Goal: Task Accomplishment & Management: Manage account settings

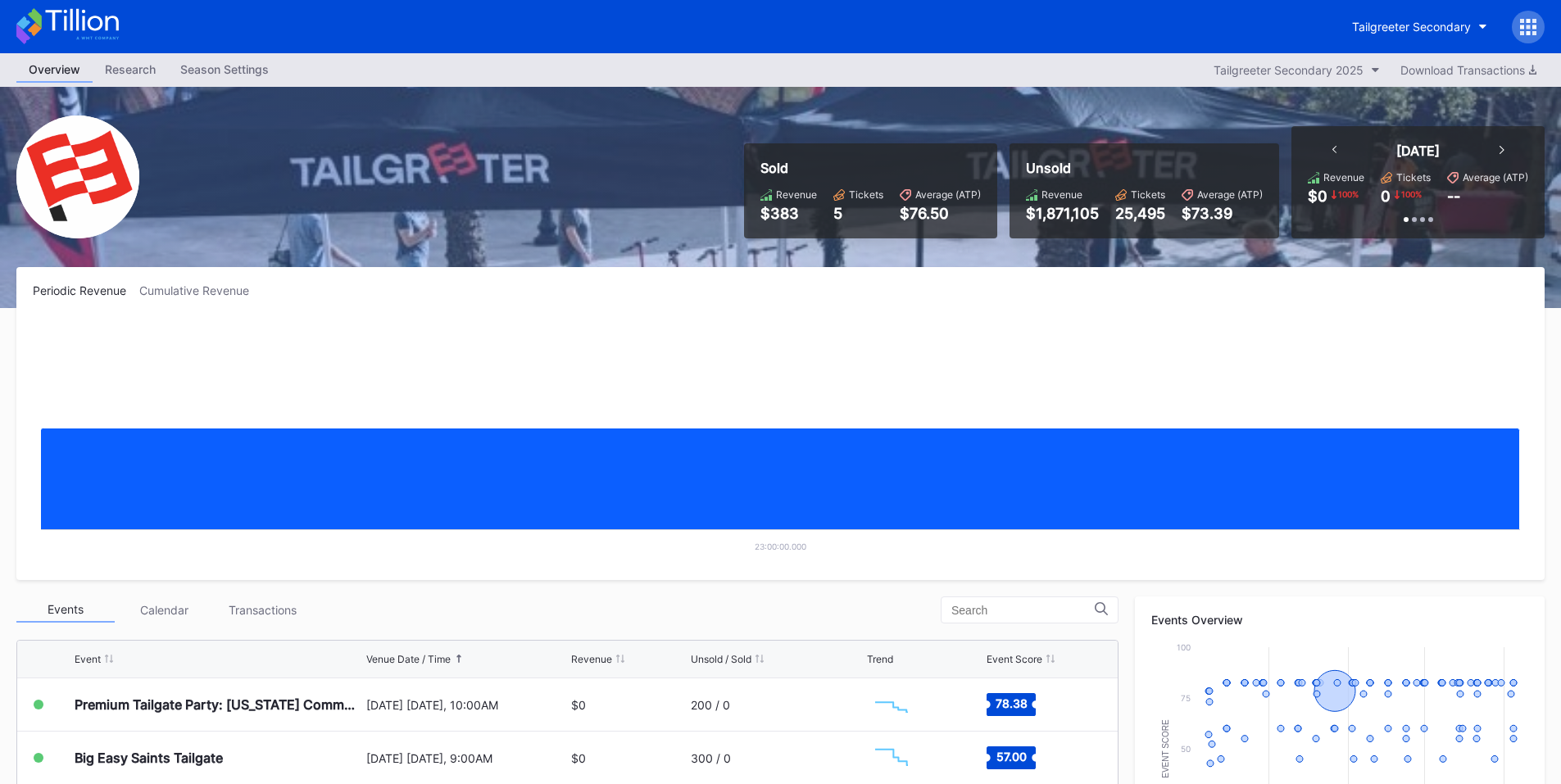
click at [1533, 22] on icon at bounding box center [1534, 21] width 4 height 4
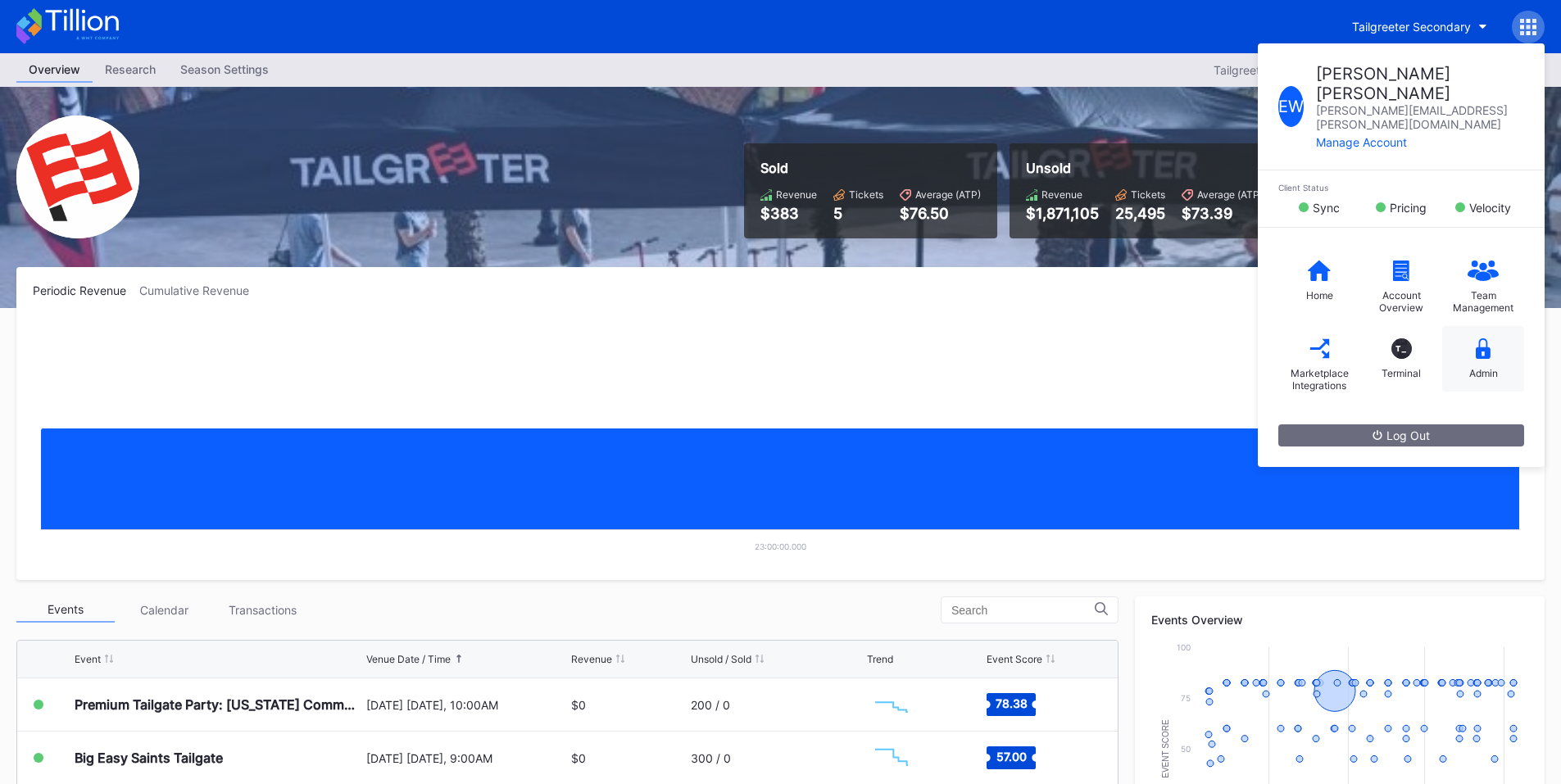
click at [1502, 330] on div "Admin" at bounding box center [1483, 358] width 82 height 65
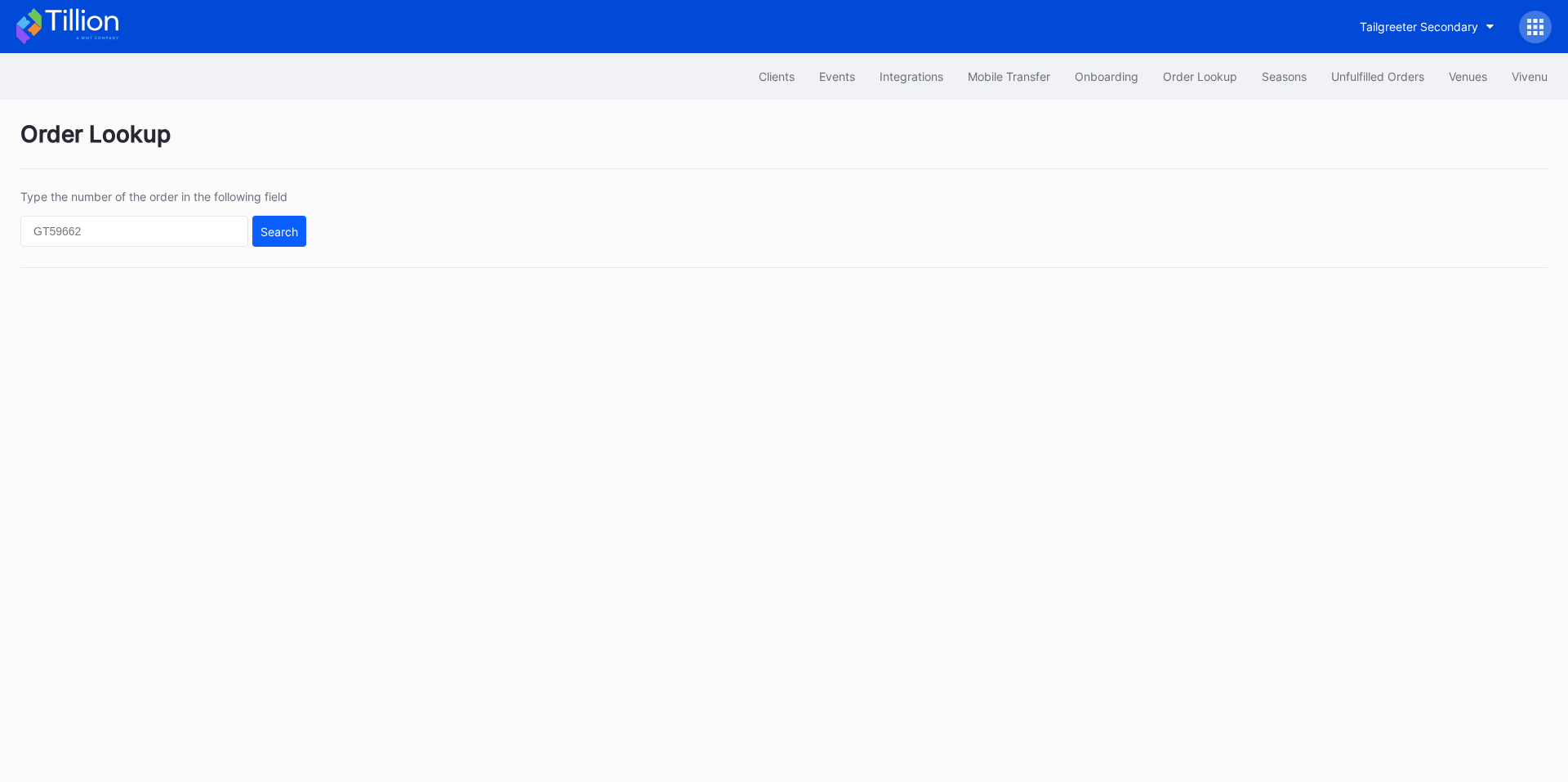
click at [109, 212] on div "Type the number of the order in the following field Search" at bounding box center [163, 218] width 285 height 57
click at [128, 239] on input "text" at bounding box center [134, 231] width 228 height 31
paste input "8e7lsn8mn5y"
click at [299, 223] on button "Search" at bounding box center [279, 231] width 54 height 31
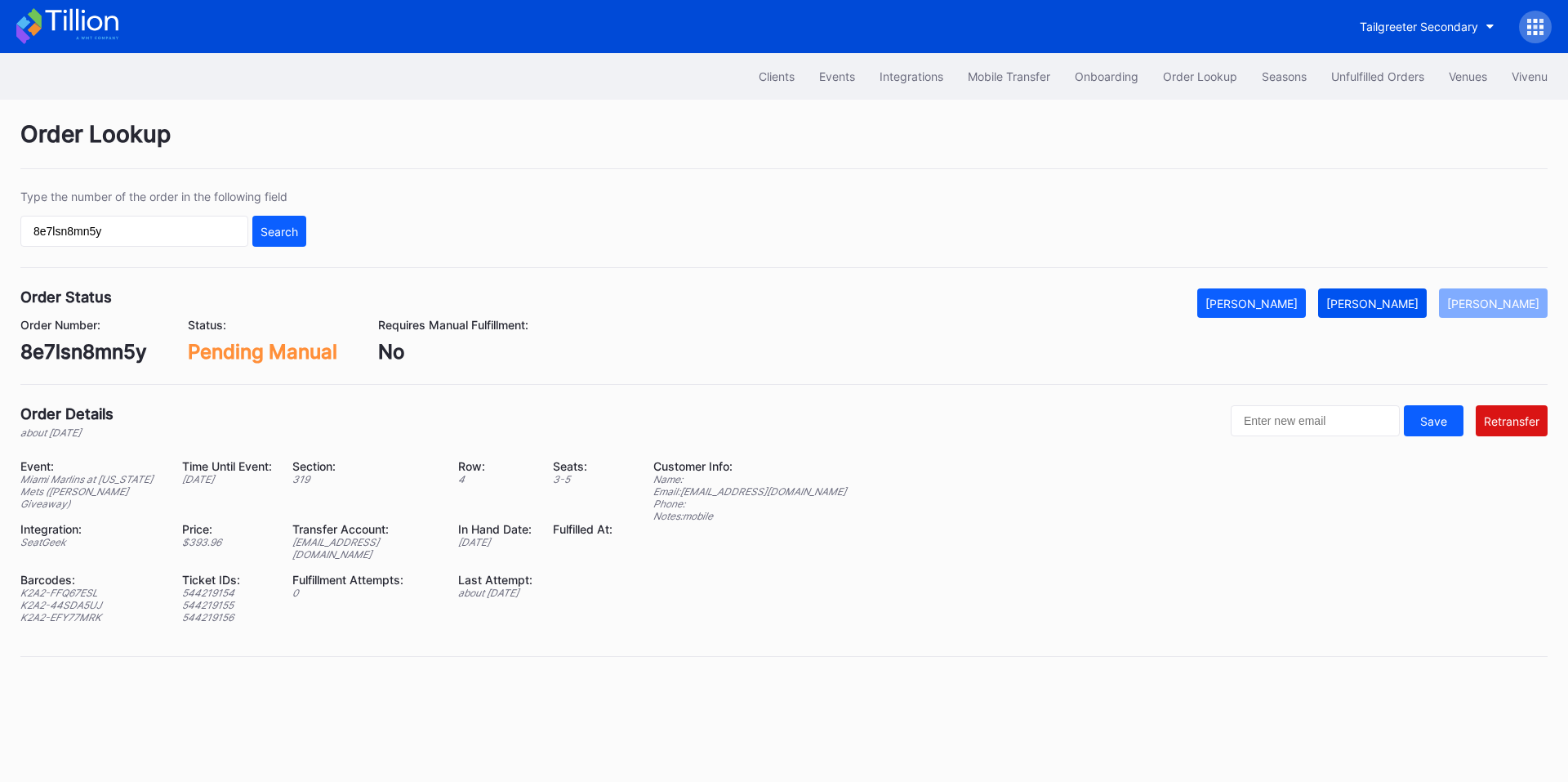
click at [1411, 295] on button "[PERSON_NAME]" at bounding box center [1372, 303] width 108 height 30
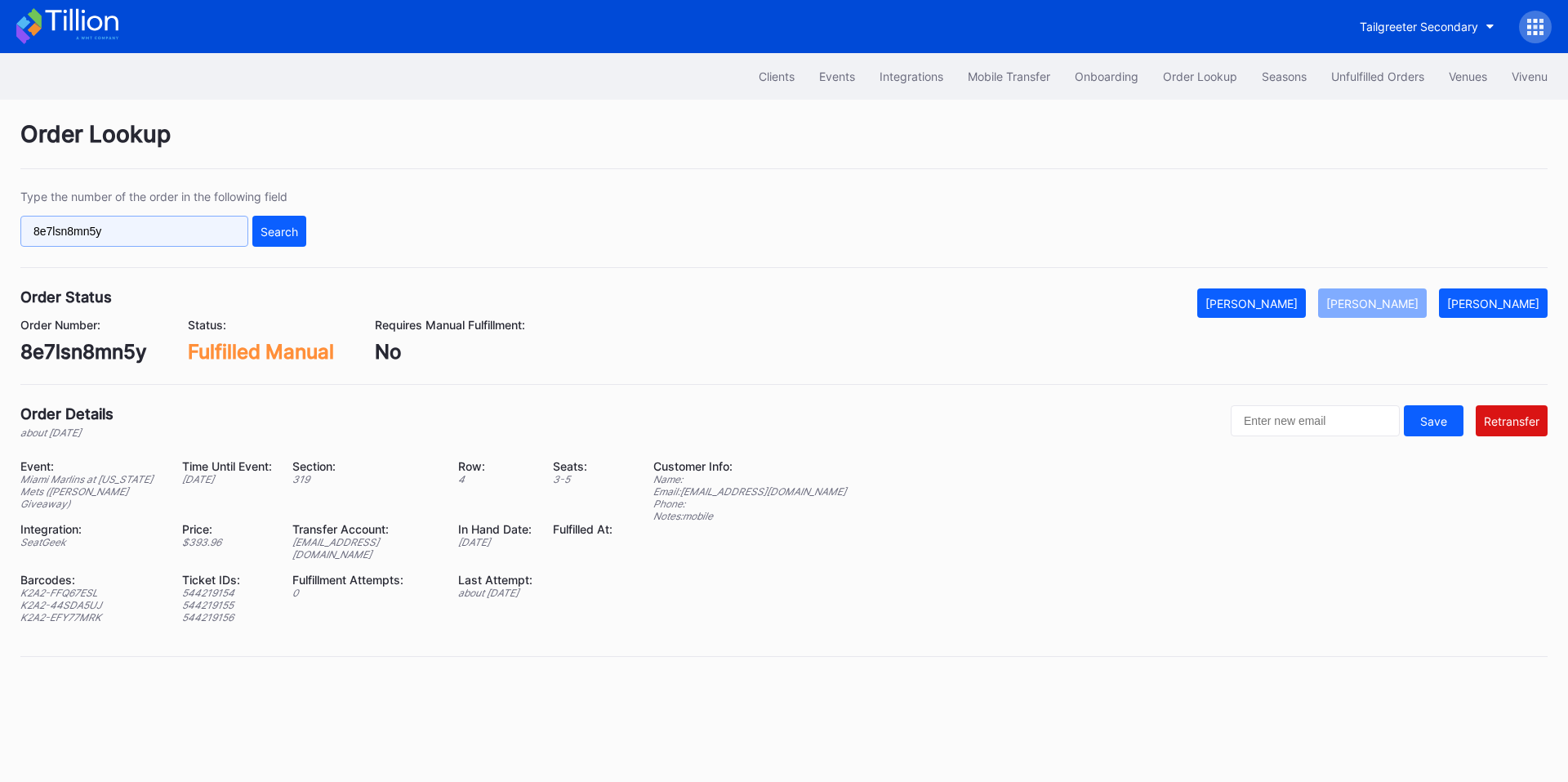
click at [159, 246] on input "8e7lsn8mn5y" at bounding box center [134, 231] width 228 height 31
paste input "U706SM4H7Z"
type input "U706SM4H7Z"
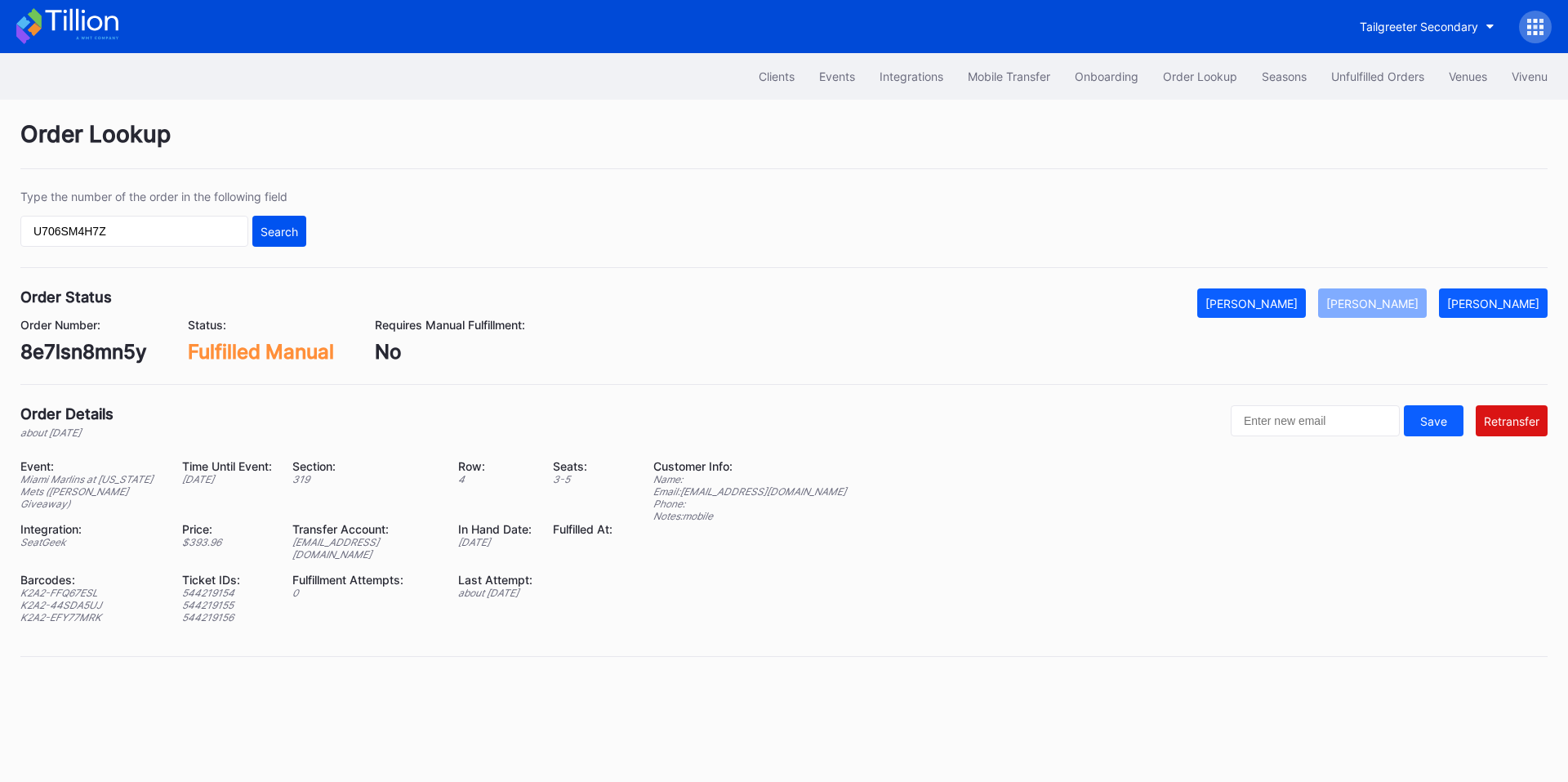
click at [267, 233] on div "Search" at bounding box center [279, 232] width 37 height 14
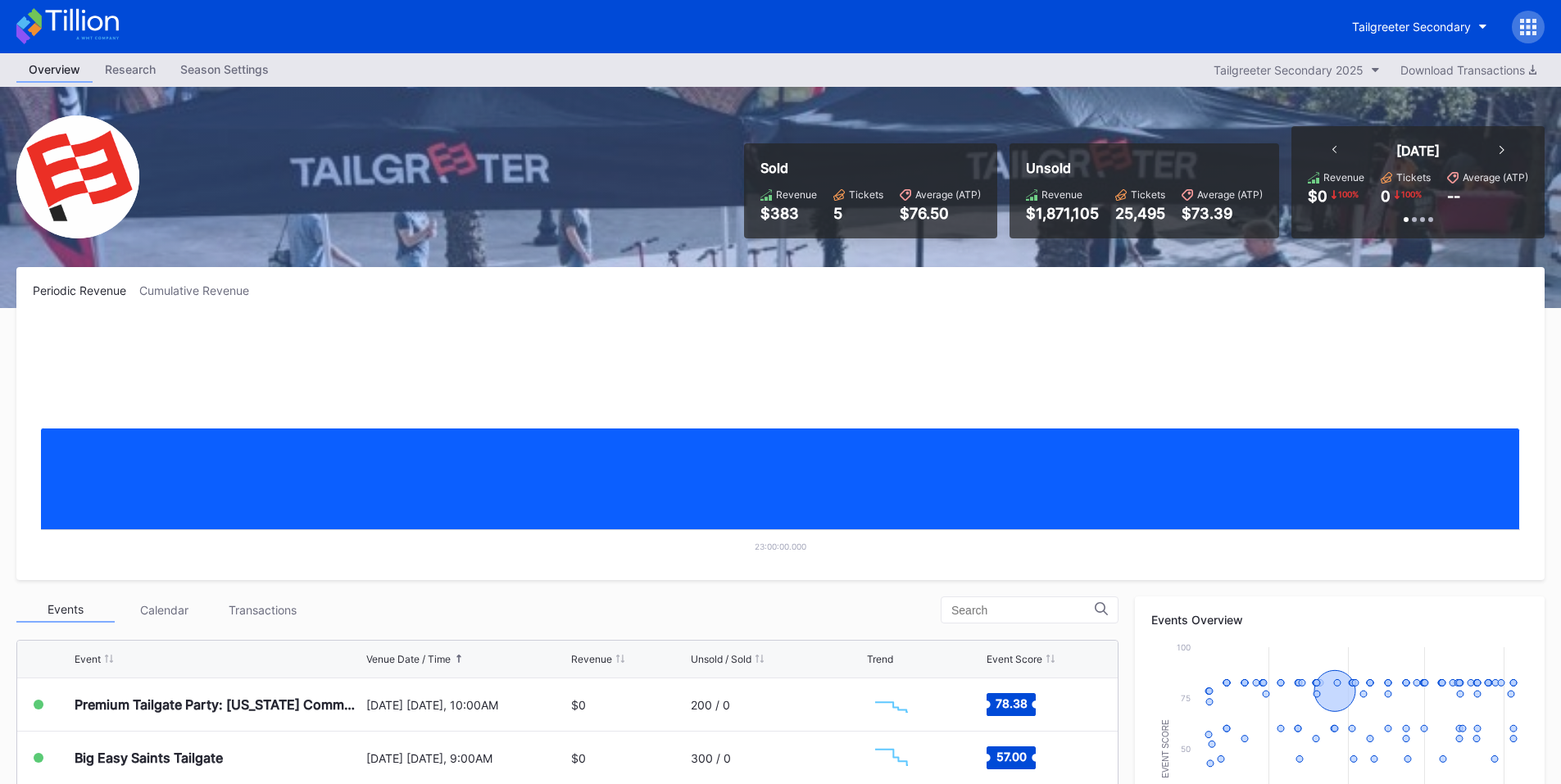
click at [1533, 26] on icon at bounding box center [1534, 26] width 4 height 4
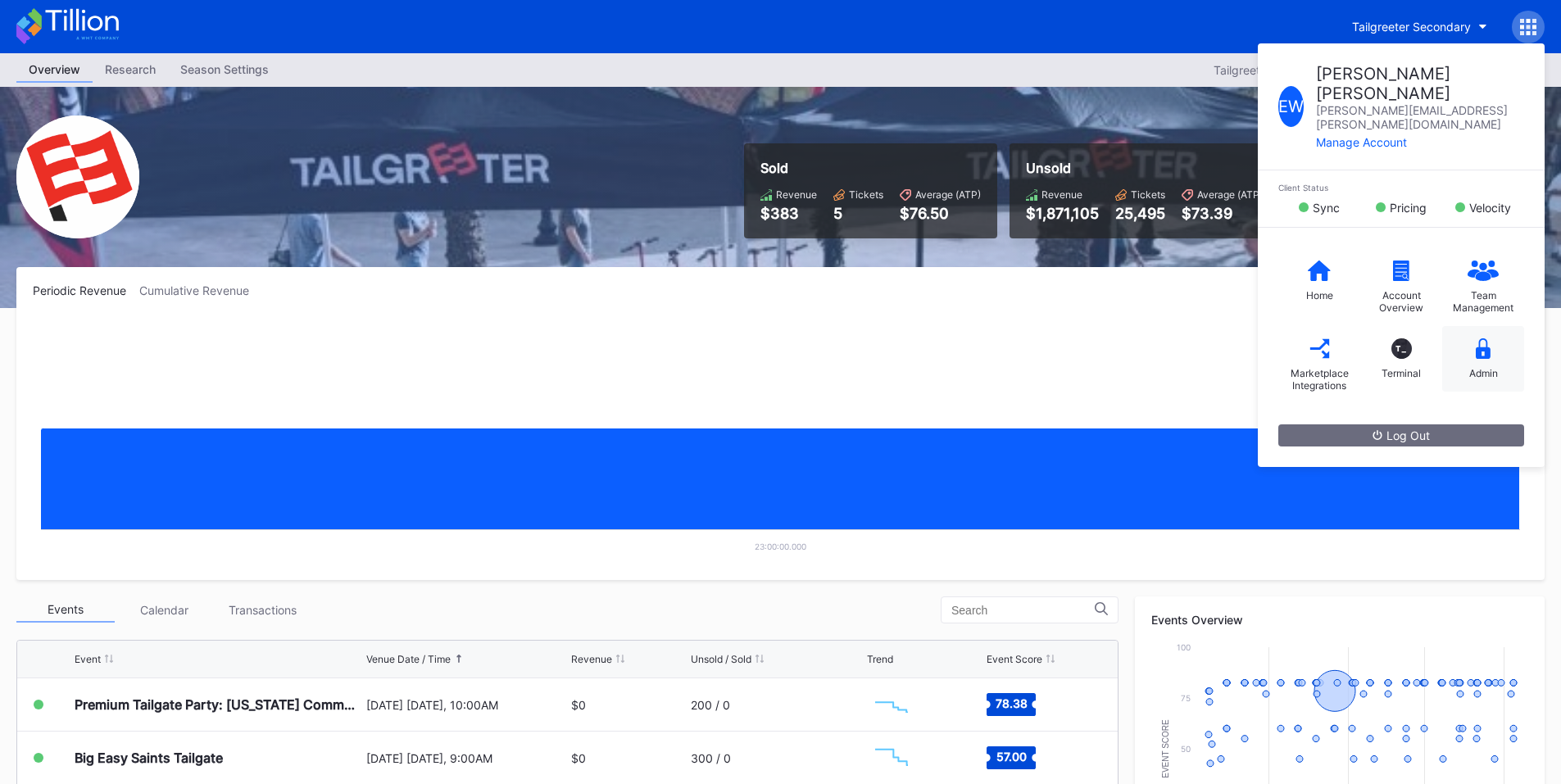
click at [1483, 332] on div "Admin" at bounding box center [1483, 358] width 82 height 65
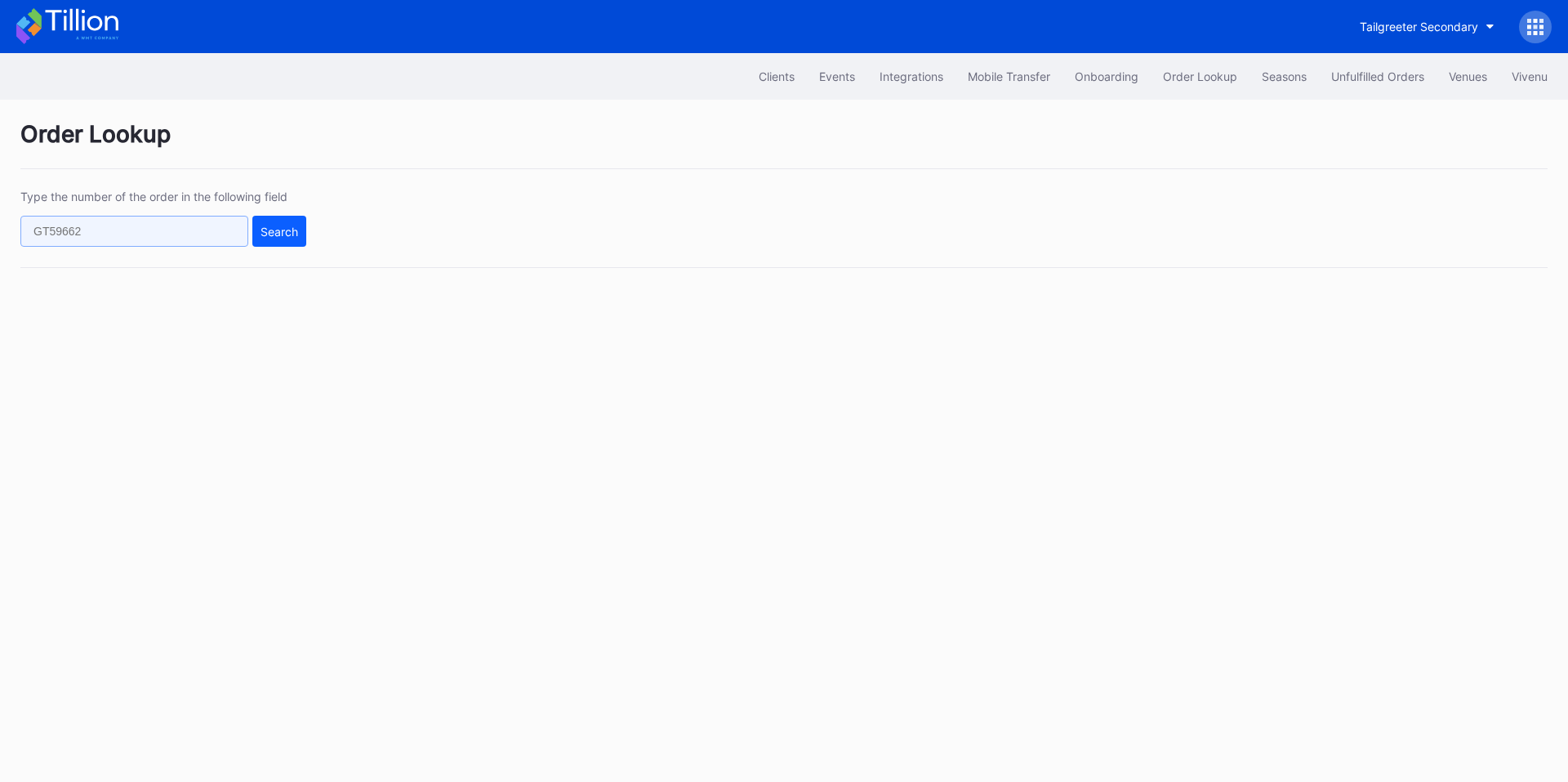
click at [110, 238] on input "text" at bounding box center [134, 231] width 228 height 31
paste input "U706SM4H7Z"
click at [268, 231] on div "Search" at bounding box center [279, 232] width 37 height 14
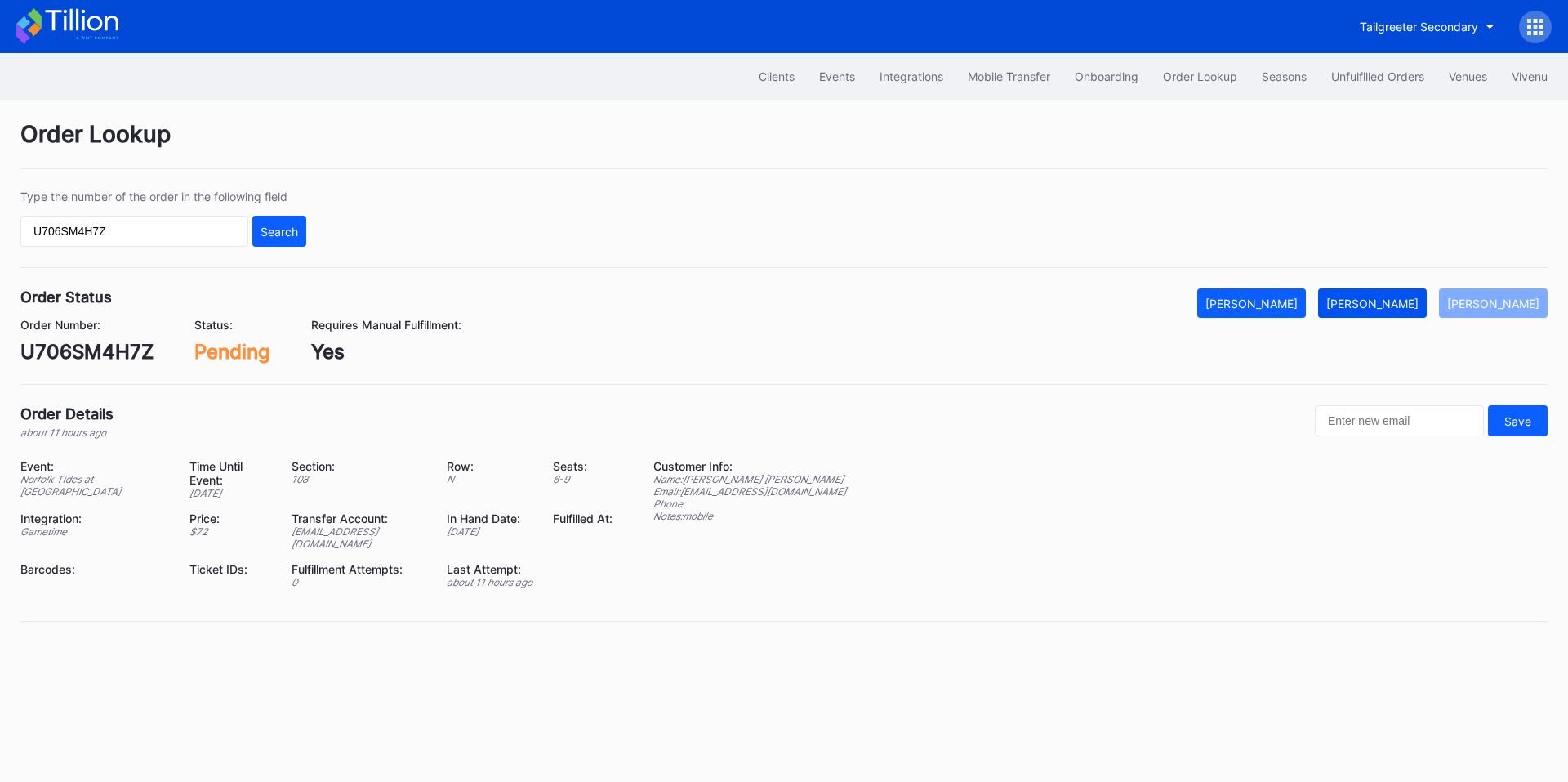
click at [1382, 292] on button "[PERSON_NAME]" at bounding box center [1372, 303] width 108 height 30
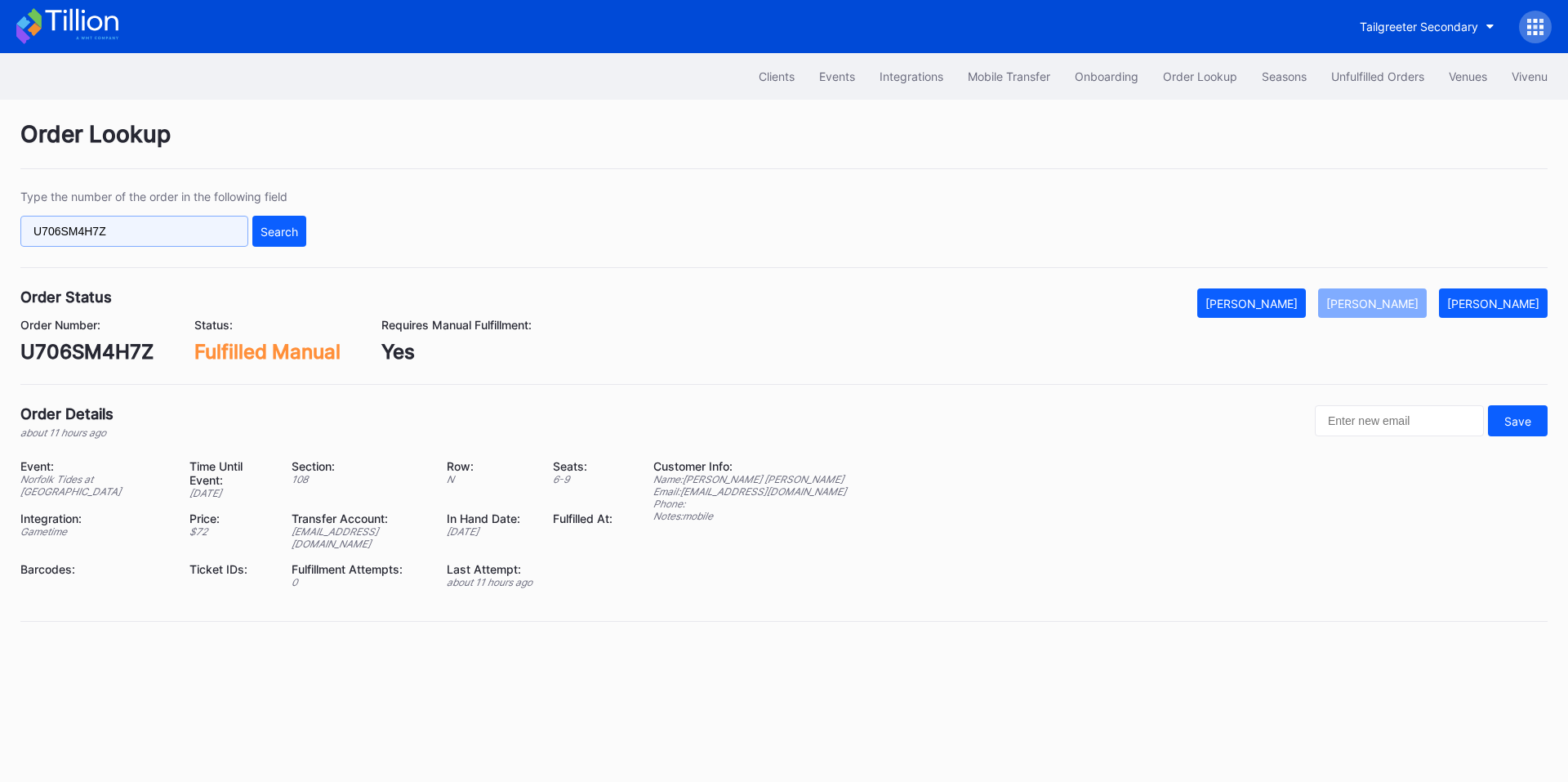
click at [142, 225] on input "U706SM4H7Z" at bounding box center [134, 231] width 228 height 31
paste input "271453096"
click at [281, 229] on div "Search" at bounding box center [279, 232] width 37 height 14
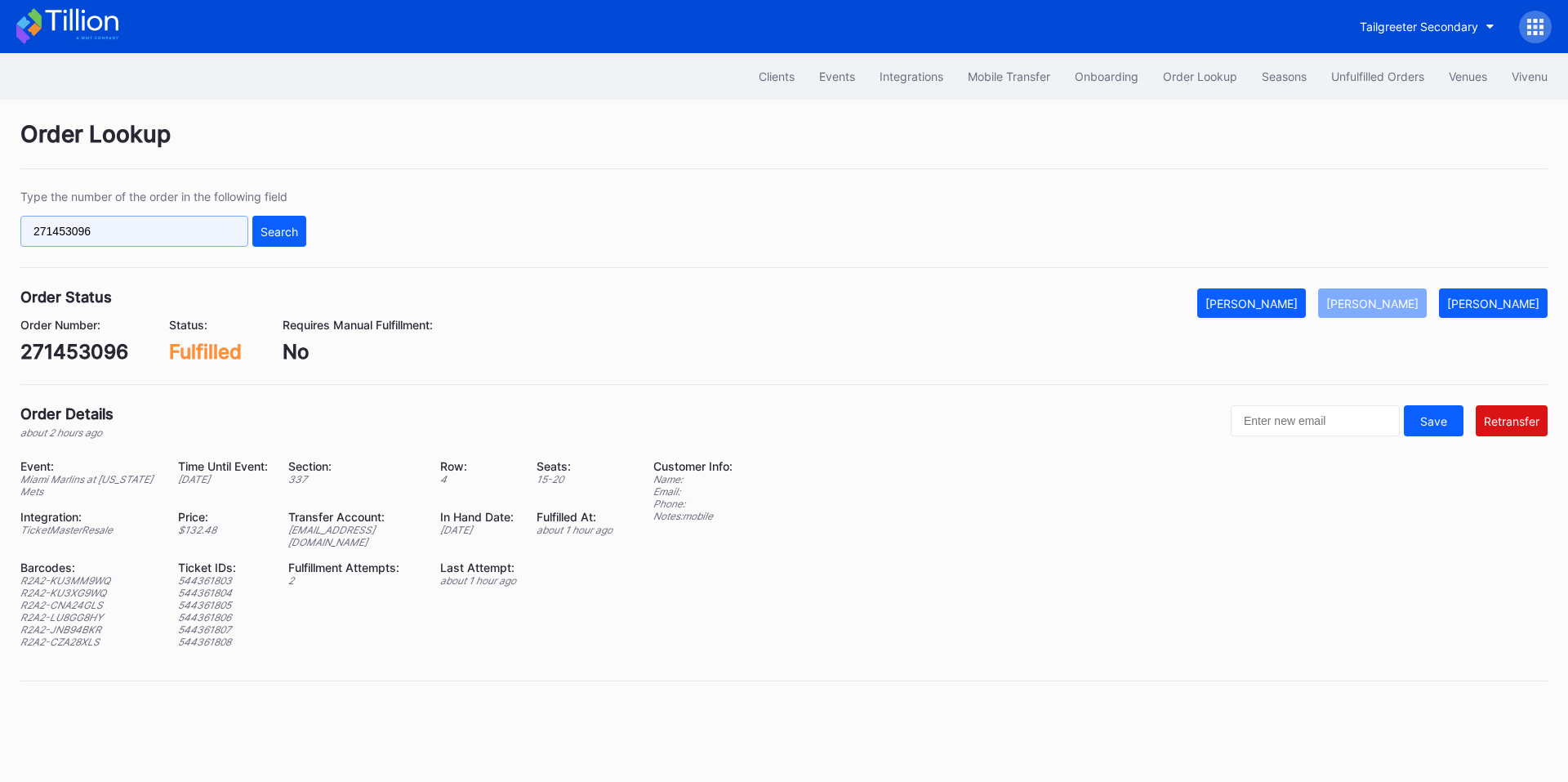
click at [106, 227] on input "271453096" at bounding box center [134, 231] width 228 height 31
paste input "158172319"
drag, startPoint x: 269, startPoint y: 233, endPoint x: 581, endPoint y: 2, distance: 388.2
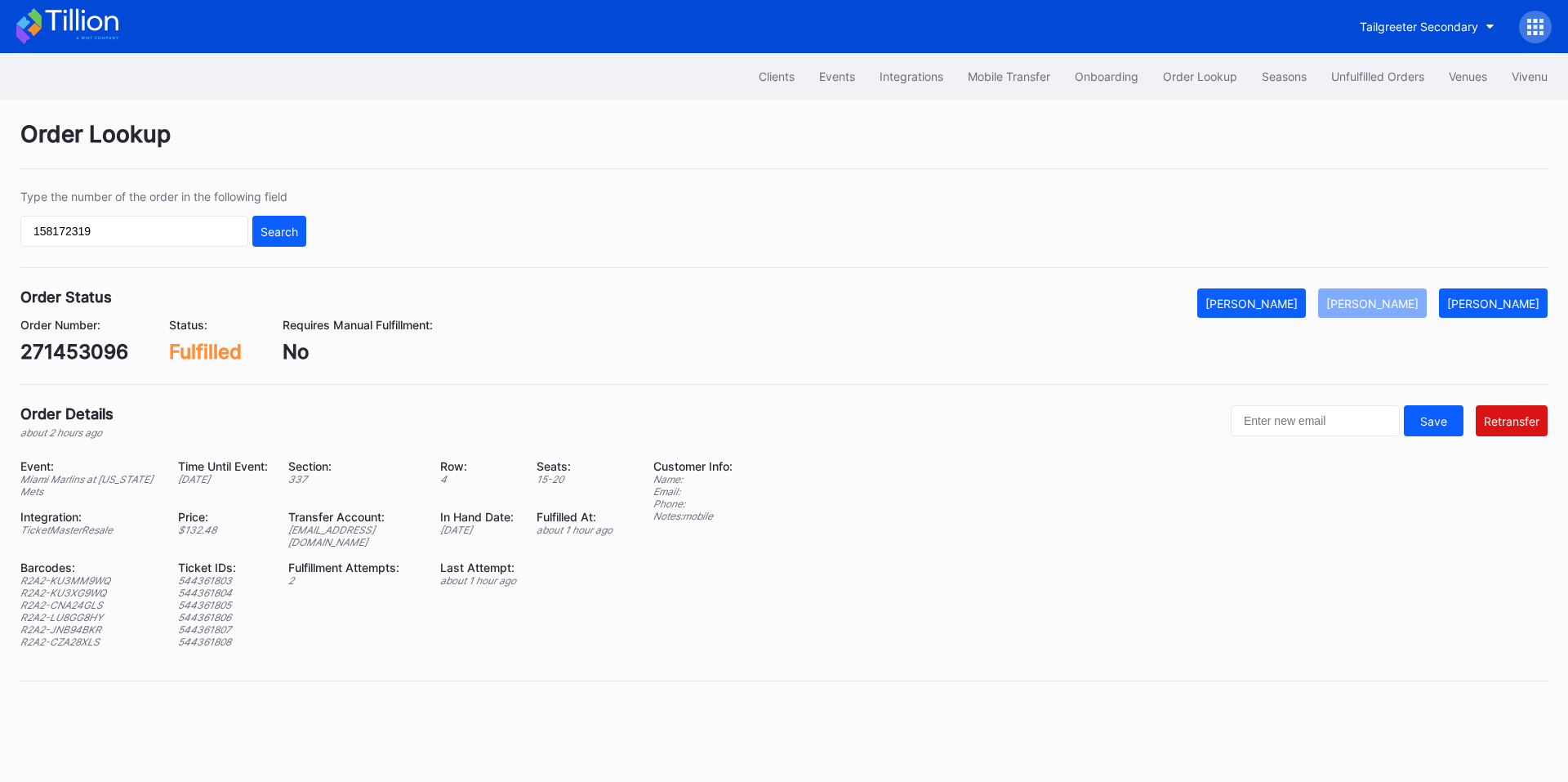
click at [270, 232] on div "Search" at bounding box center [279, 232] width 37 height 14
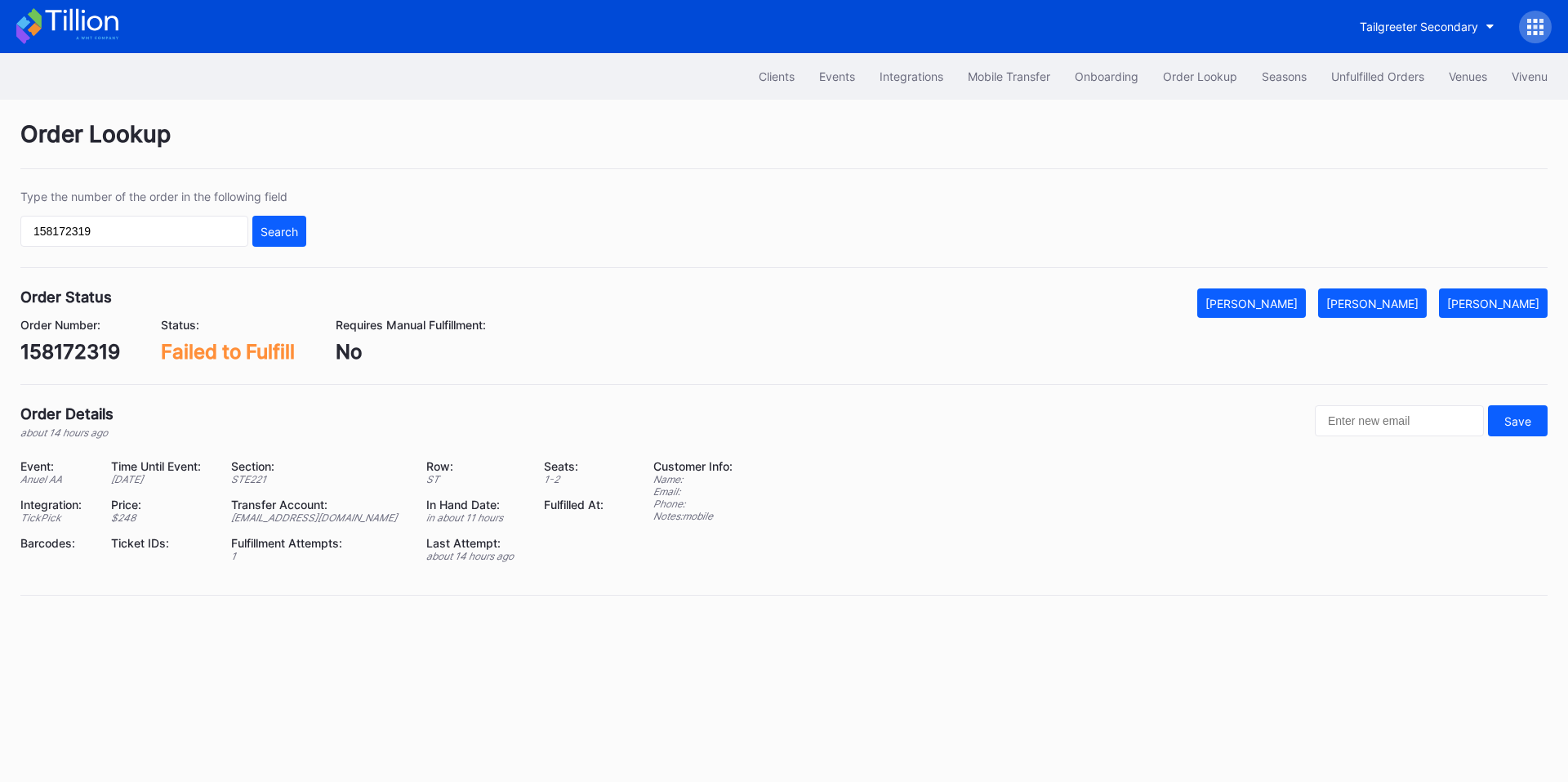
drag, startPoint x: 1383, startPoint y: 305, endPoint x: 1307, endPoint y: 192, distance: 136.2
click at [1383, 305] on div "[PERSON_NAME]" at bounding box center [1372, 304] width 92 height 14
click at [180, 234] on input "158172319" at bounding box center [134, 231] width 228 height 31
paste input "291121241"
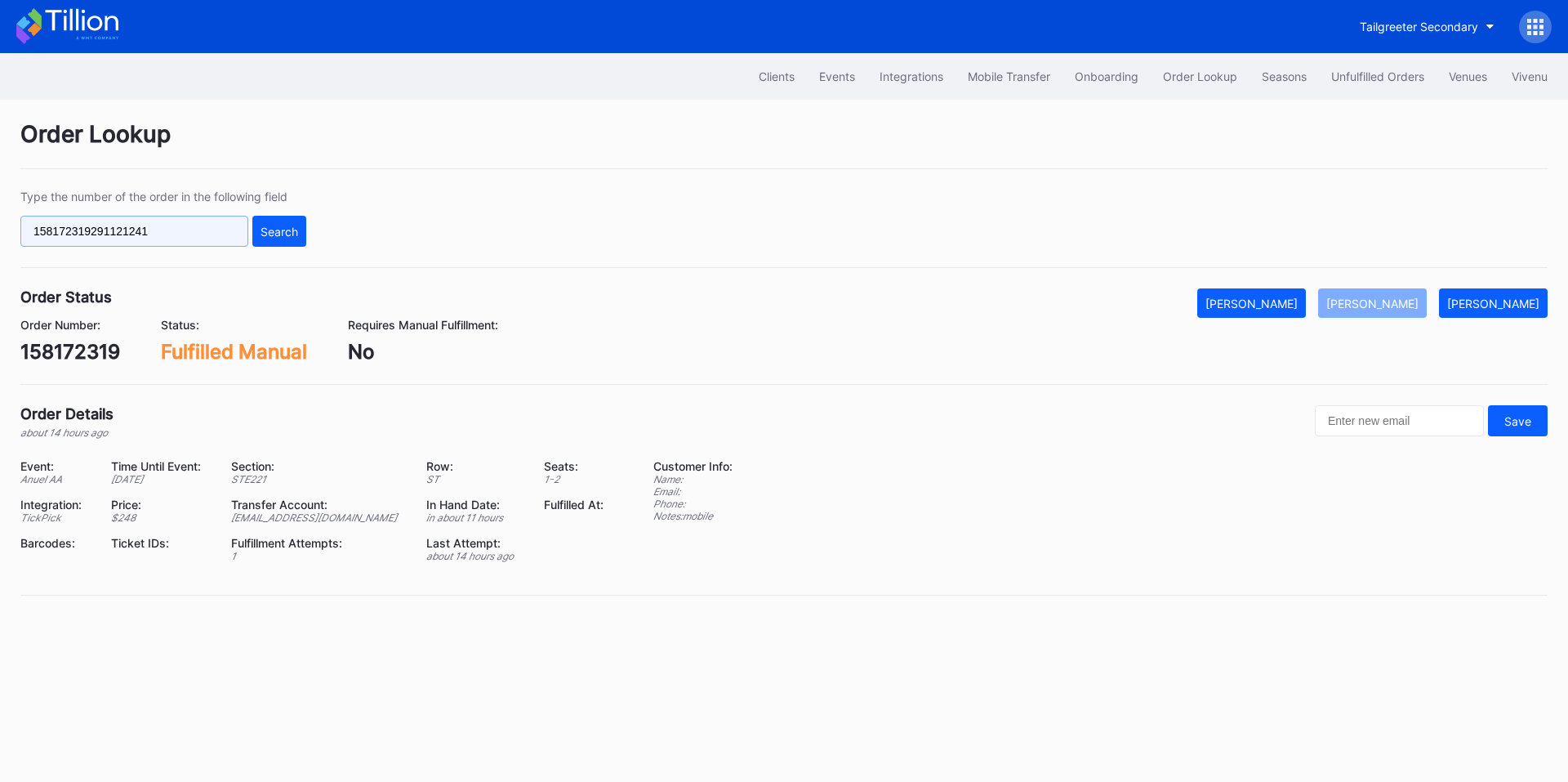
click at [185, 230] on input "158172319291121241" at bounding box center [134, 231] width 228 height 31
paste input "text"
click at [272, 227] on div "Search" at bounding box center [279, 232] width 37 height 14
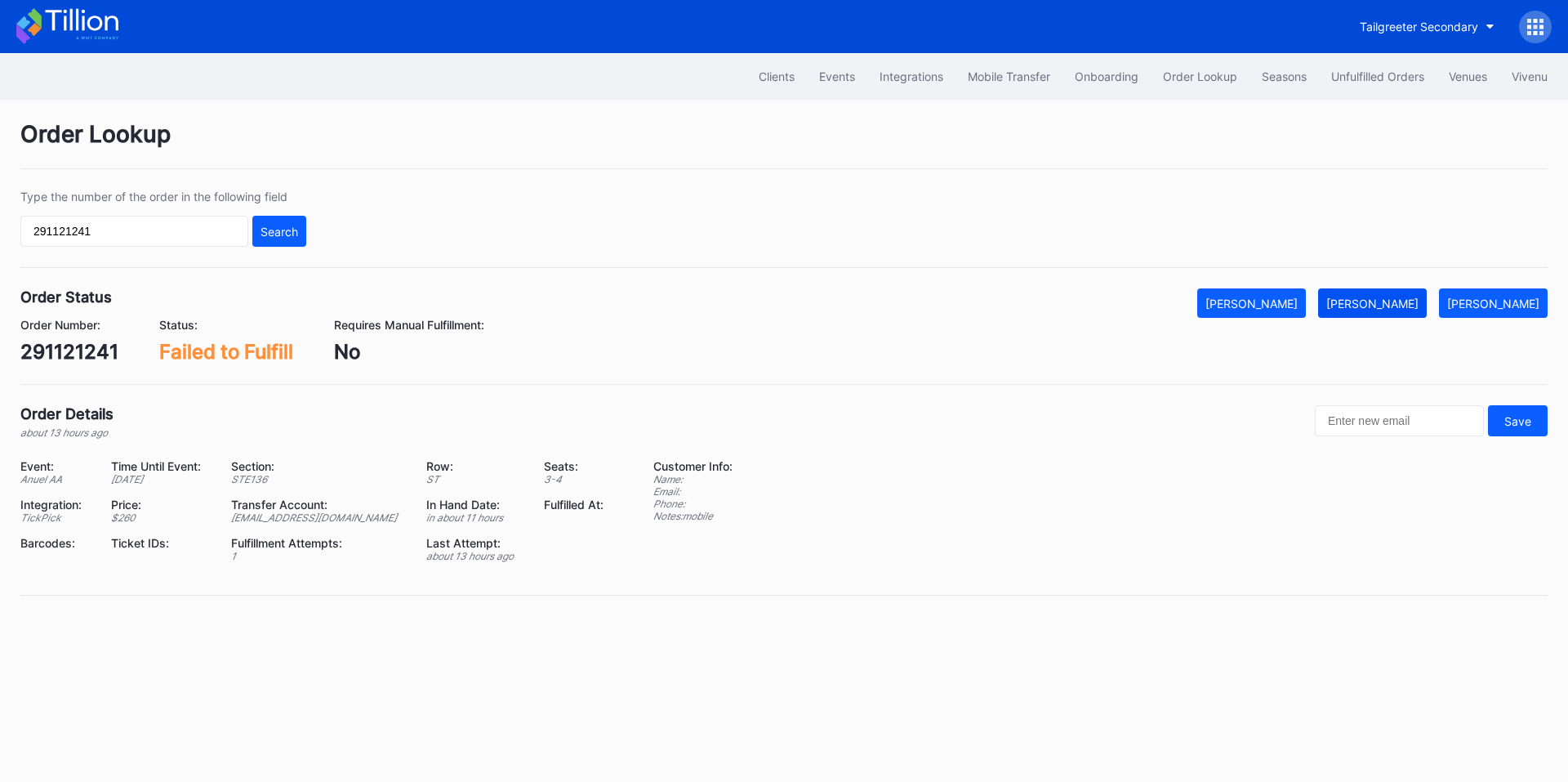
click at [1388, 293] on button "[PERSON_NAME]" at bounding box center [1372, 303] width 108 height 30
click at [190, 229] on input "291121241" at bounding box center [134, 231] width 228 height 31
paste input "622115573"
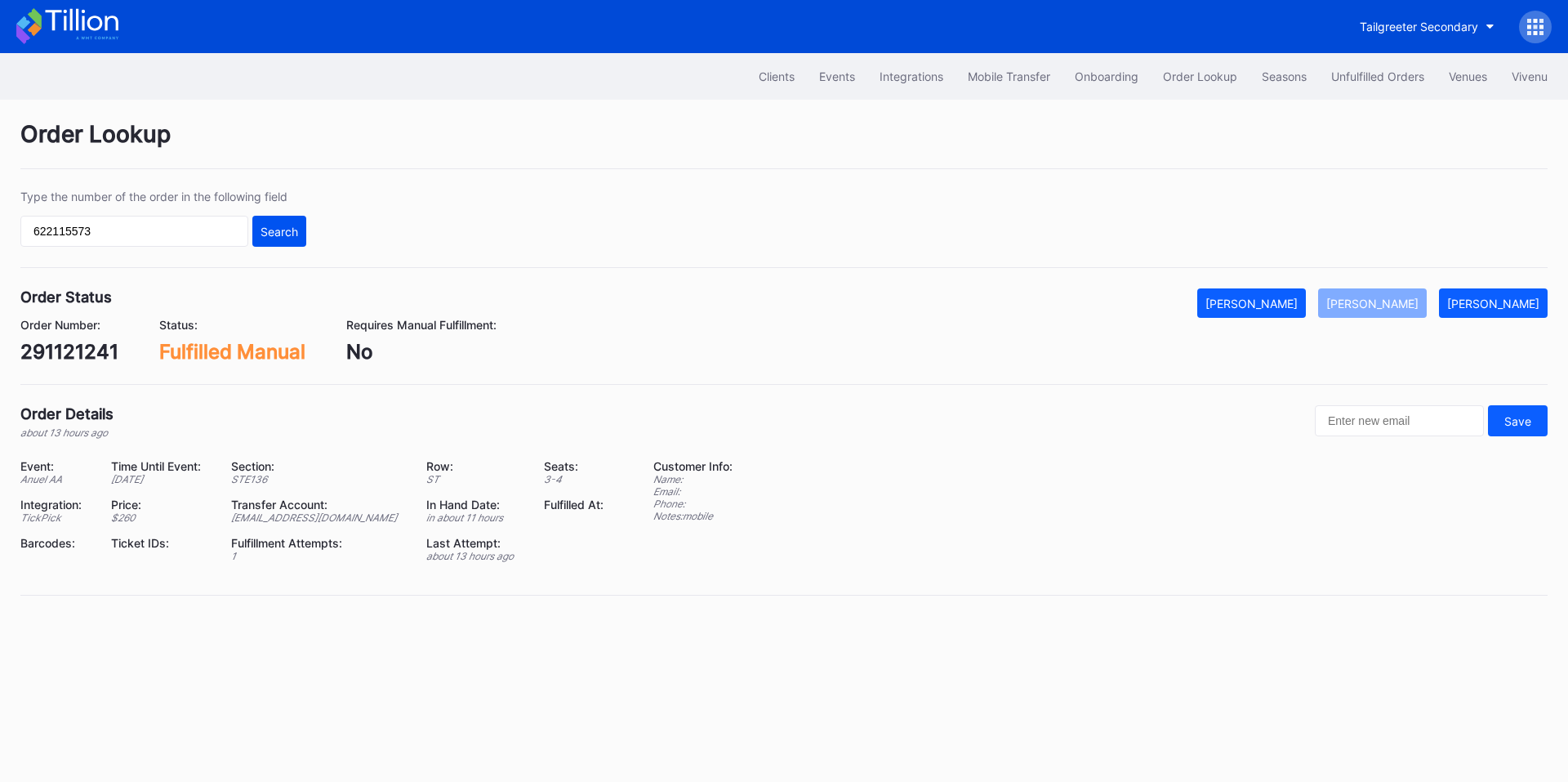
click at [271, 244] on button "Search" at bounding box center [279, 231] width 54 height 31
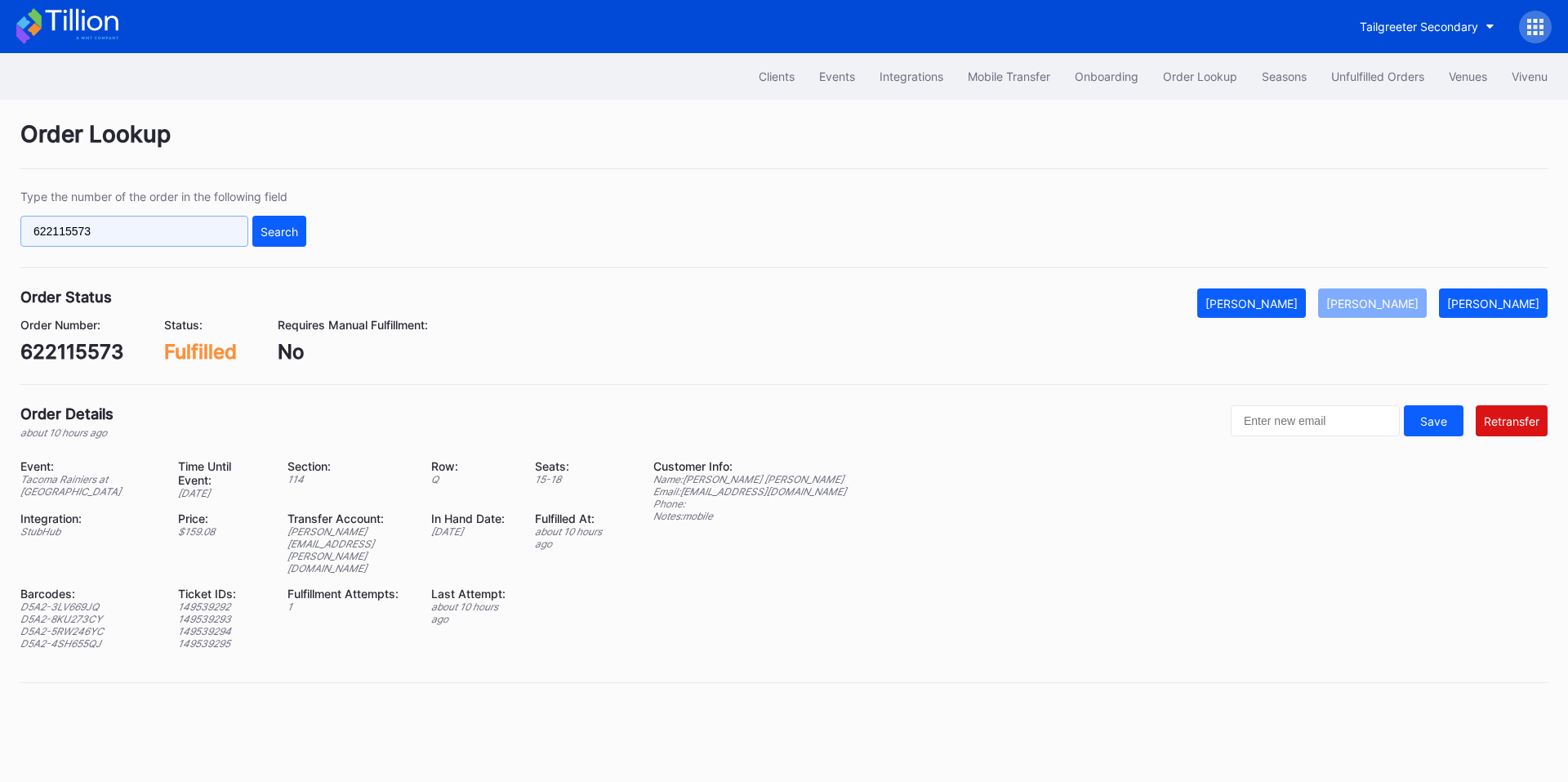
click at [142, 230] on input "622115573" at bounding box center [134, 231] width 228 height 31
paste input "30098"
click at [283, 226] on div "Search" at bounding box center [279, 232] width 37 height 14
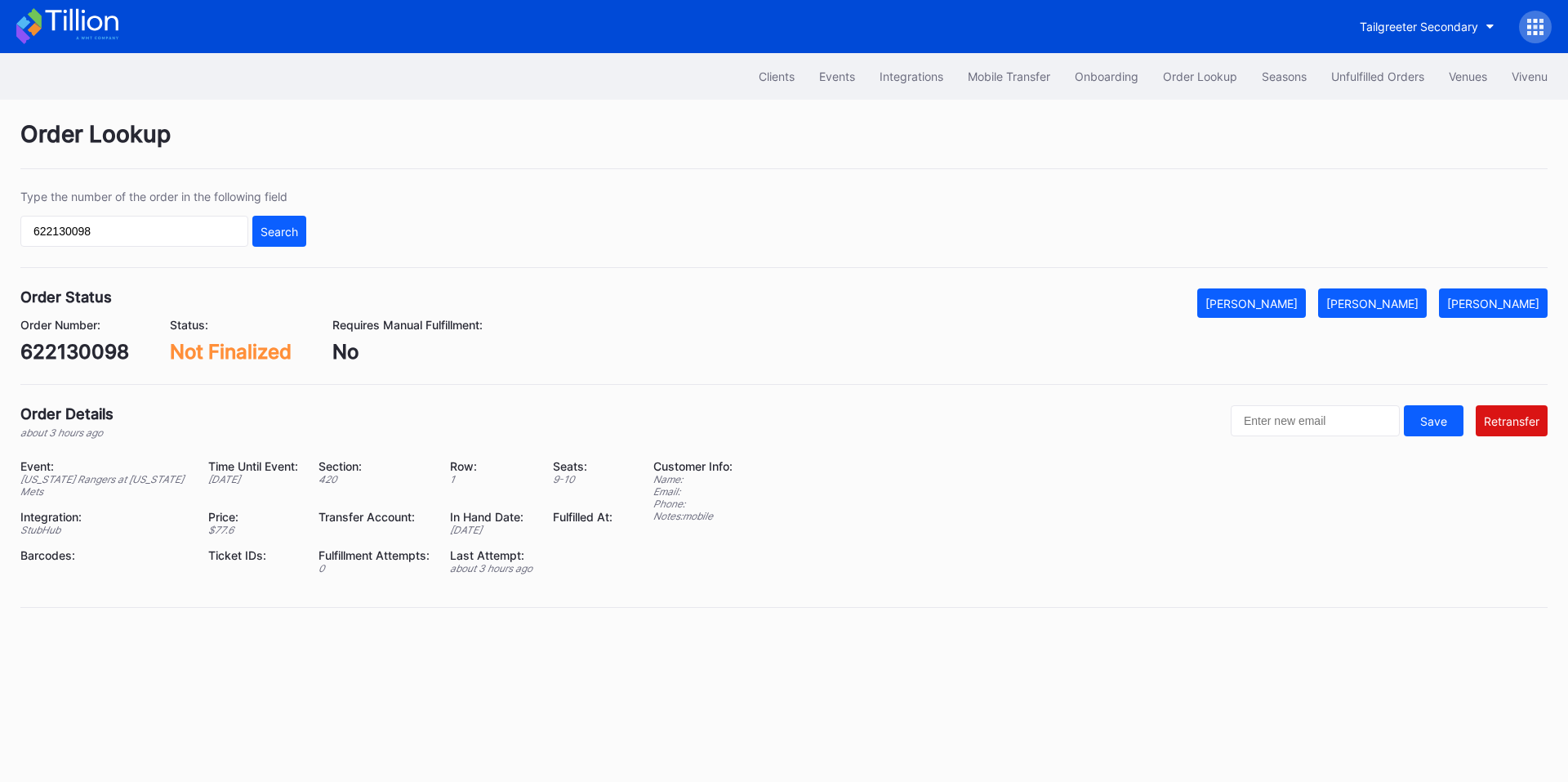
drag, startPoint x: 1319, startPoint y: 307, endPoint x: 1361, endPoint y: 319, distance: 43.7
click at [1298, 306] on div "[PERSON_NAME]" at bounding box center [1251, 304] width 92 height 14
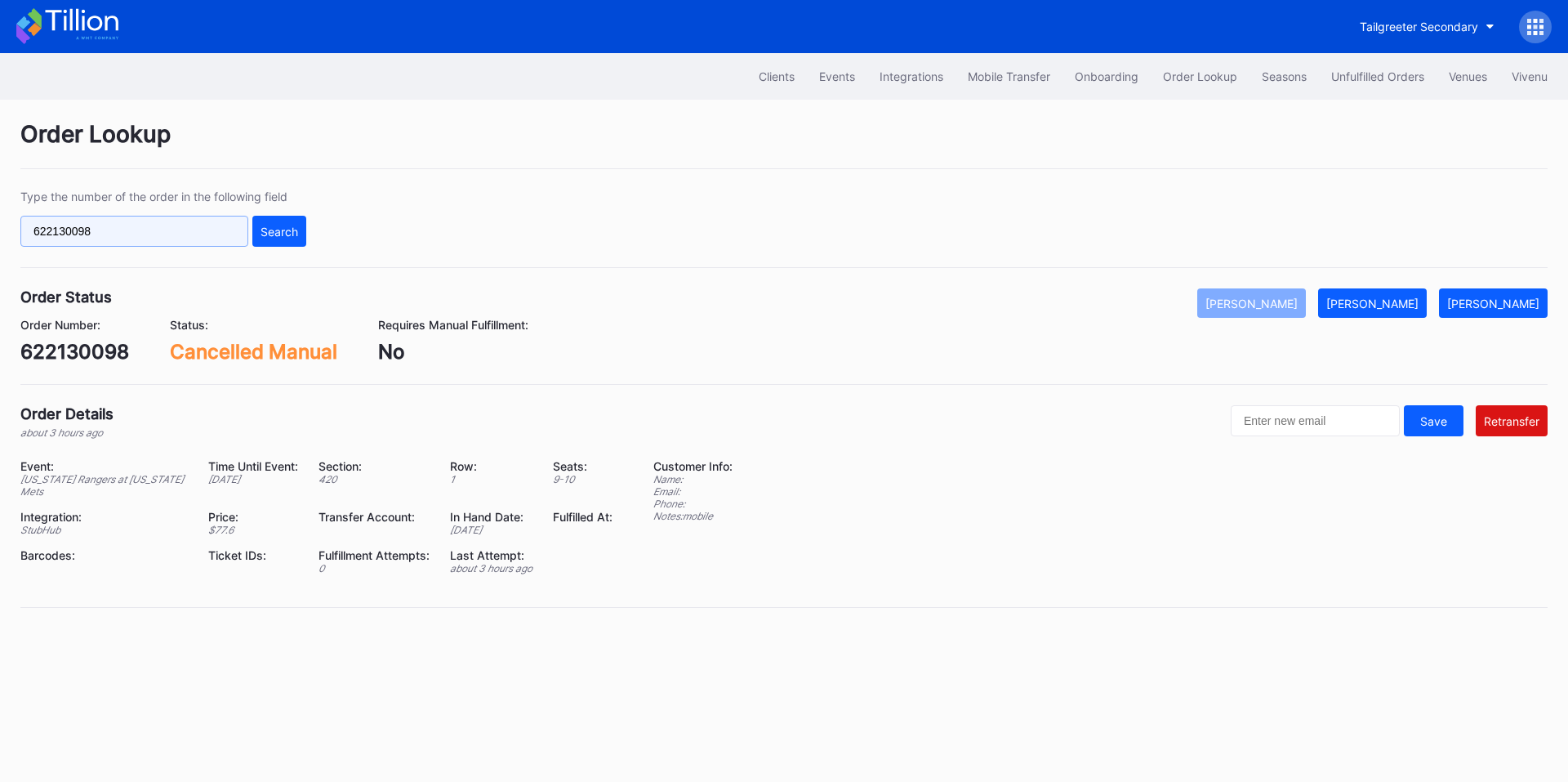
click at [124, 232] on input "622130098" at bounding box center [134, 231] width 228 height 31
paste input "291121241"
click at [260, 240] on button "Search" at bounding box center [279, 231] width 54 height 31
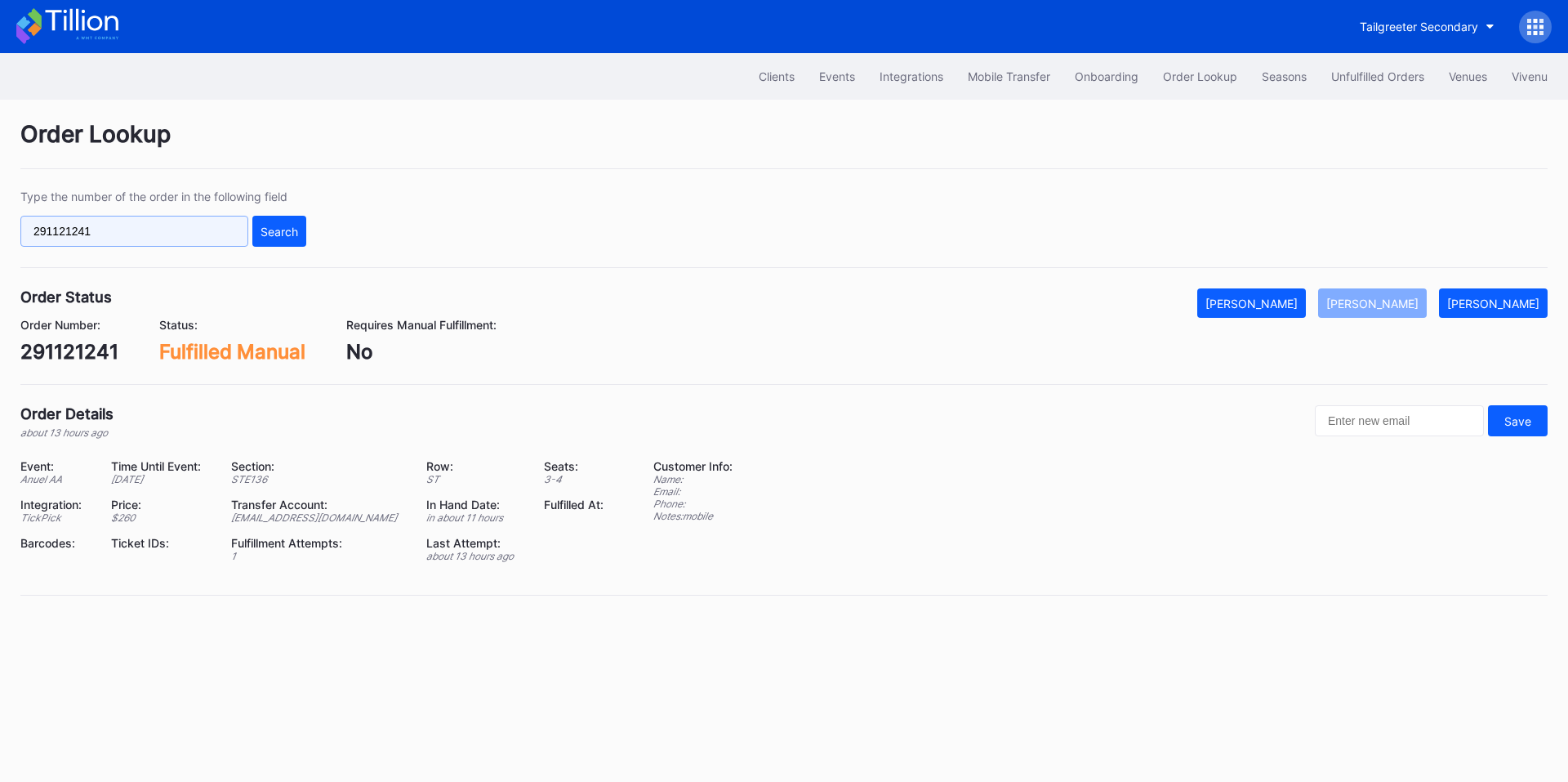
click at [174, 226] on input "291121241" at bounding box center [134, 231] width 228 height 31
paste input "158172319"
type input "158172319"
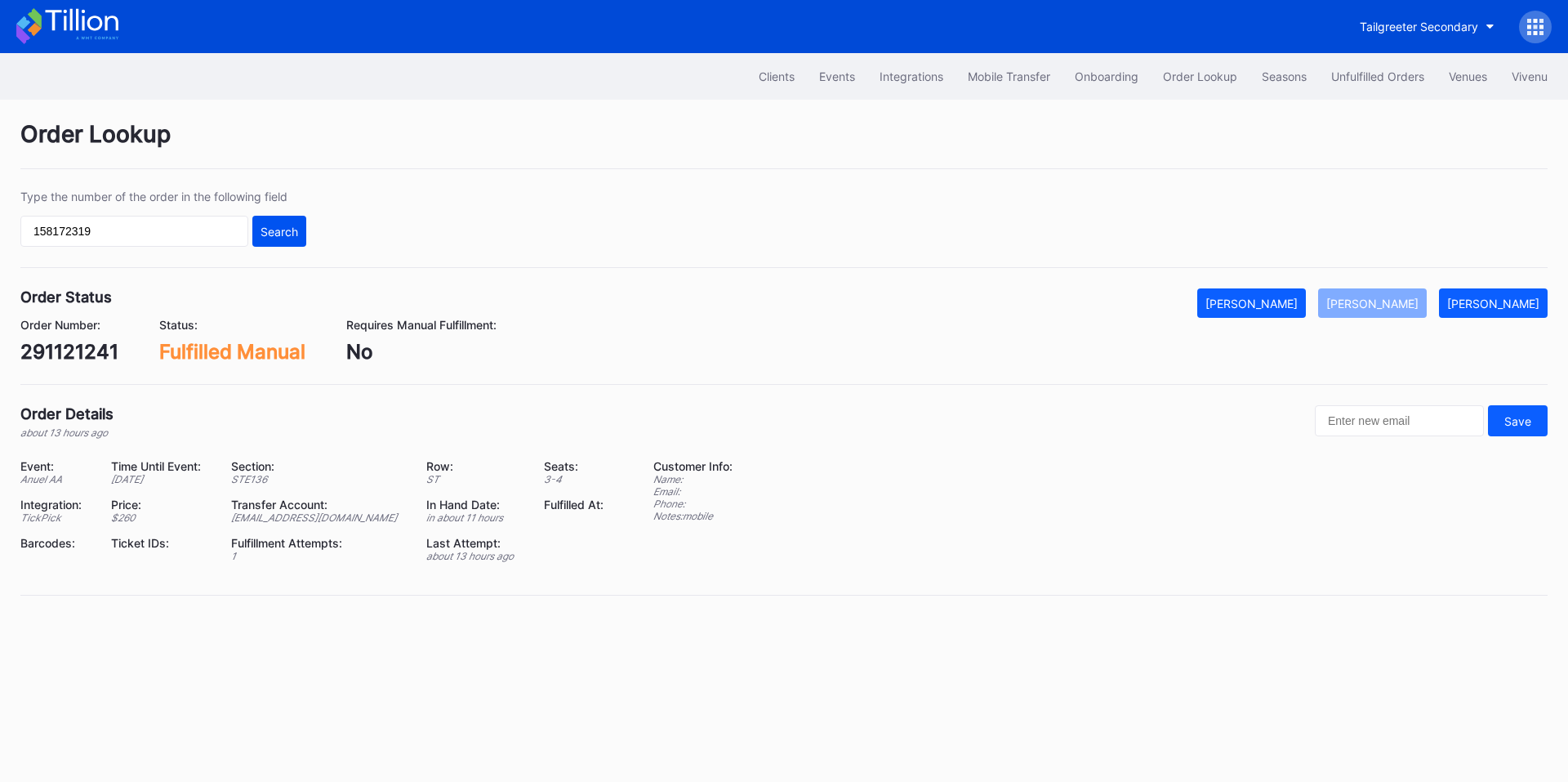
click at [293, 231] on div "Search" at bounding box center [279, 232] width 37 height 14
click at [1375, 28] on div "Tailgreeter Secondary" at bounding box center [1419, 27] width 118 height 14
type input "pru"
click at [1378, 101] on div "Prudential Center Secondary" at bounding box center [1386, 102] width 115 height 14
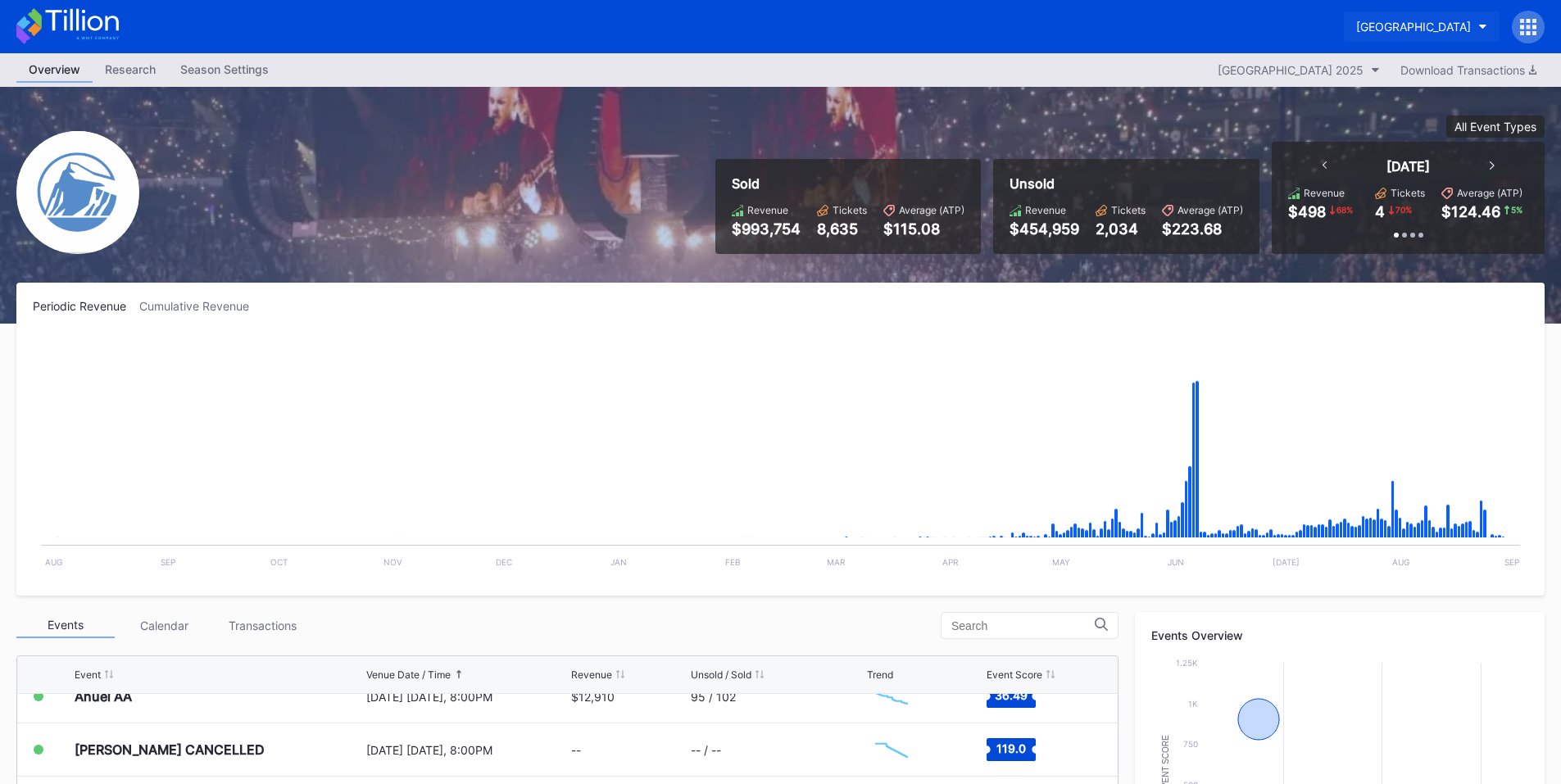
click at [1369, 21] on div "Prudential Center Secondary" at bounding box center [1414, 27] width 115 height 14
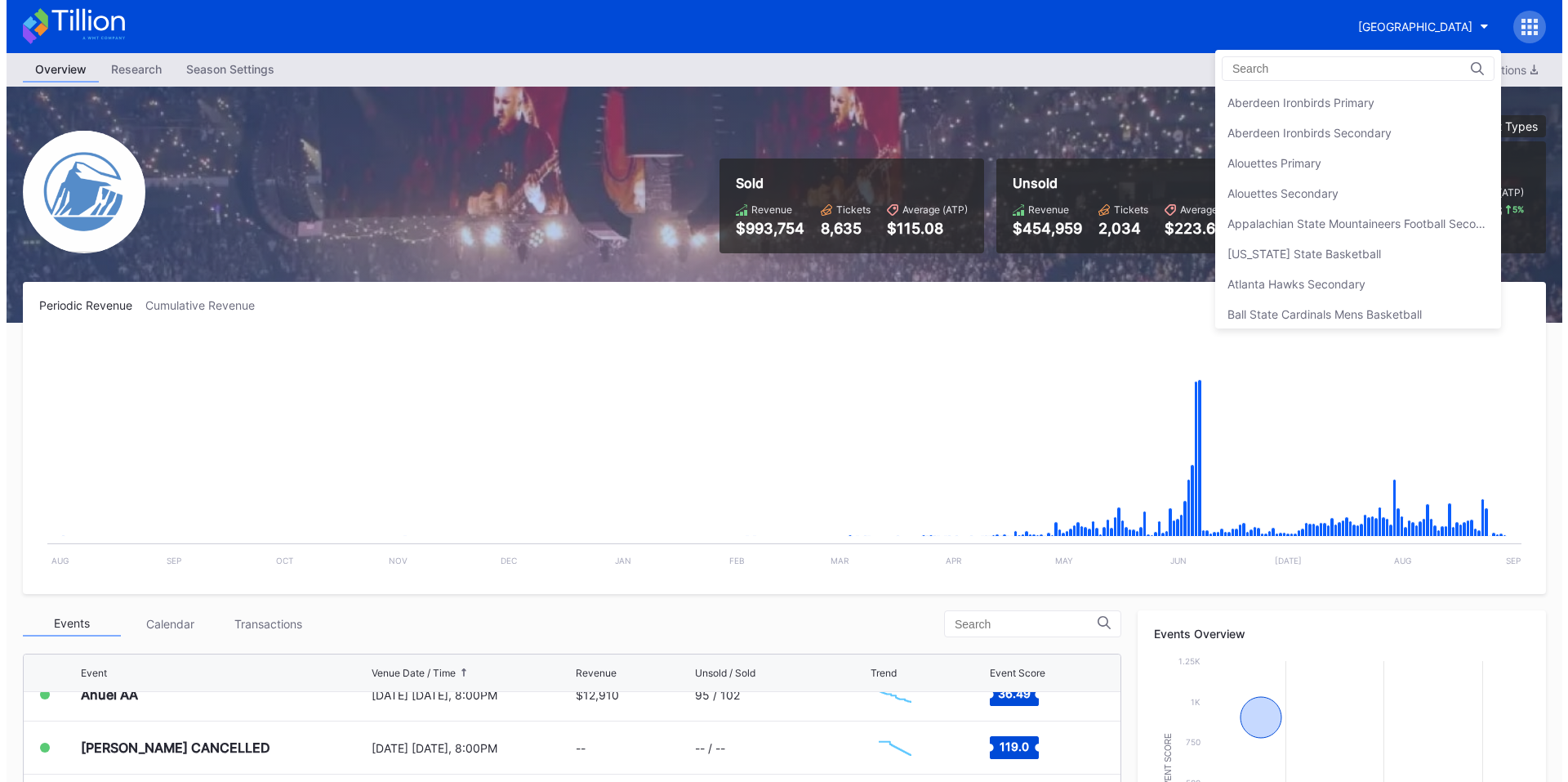
scroll to position [3778, 0]
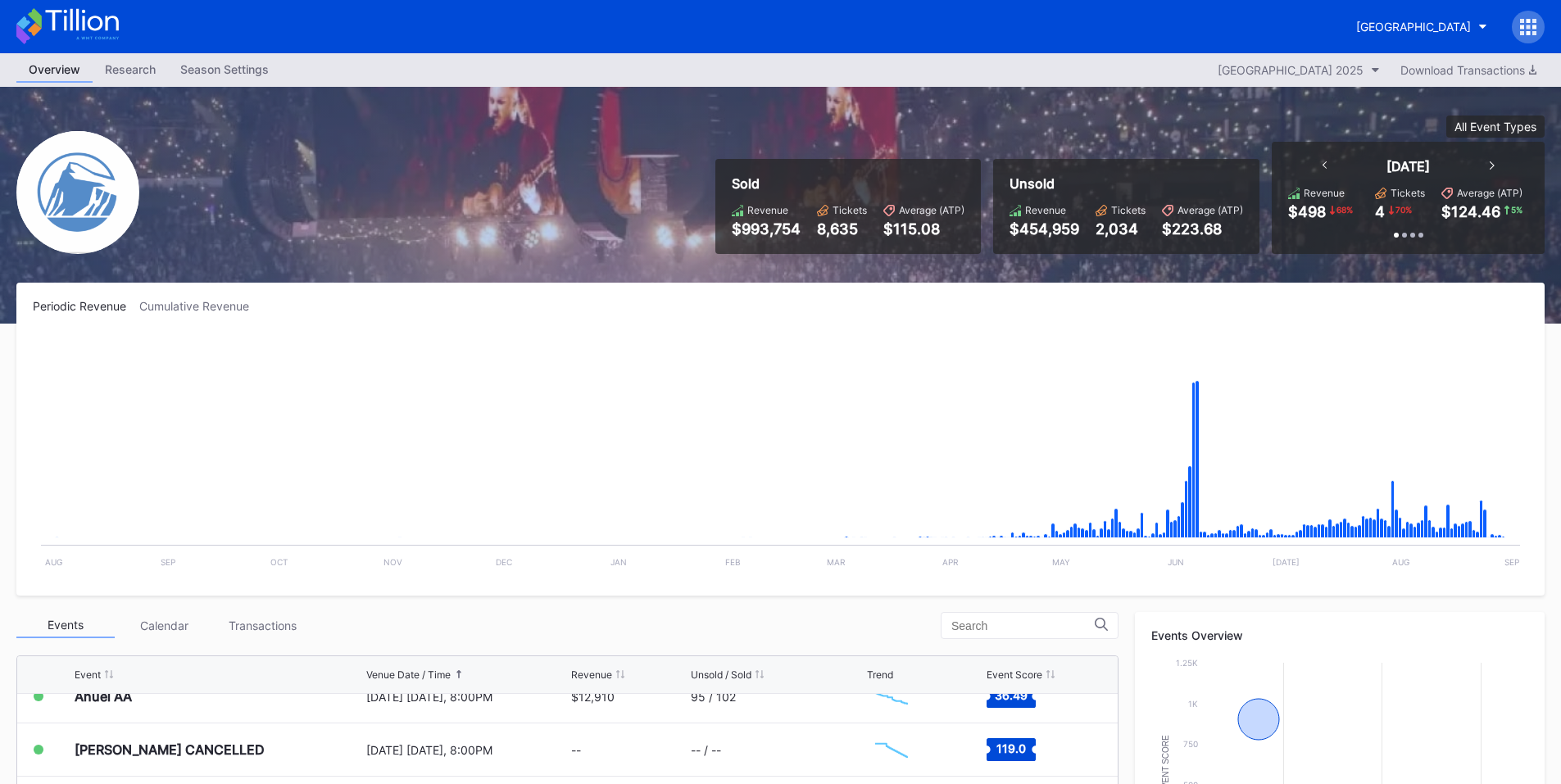
click at [1529, 27] on icon at bounding box center [1528, 26] width 4 height 4
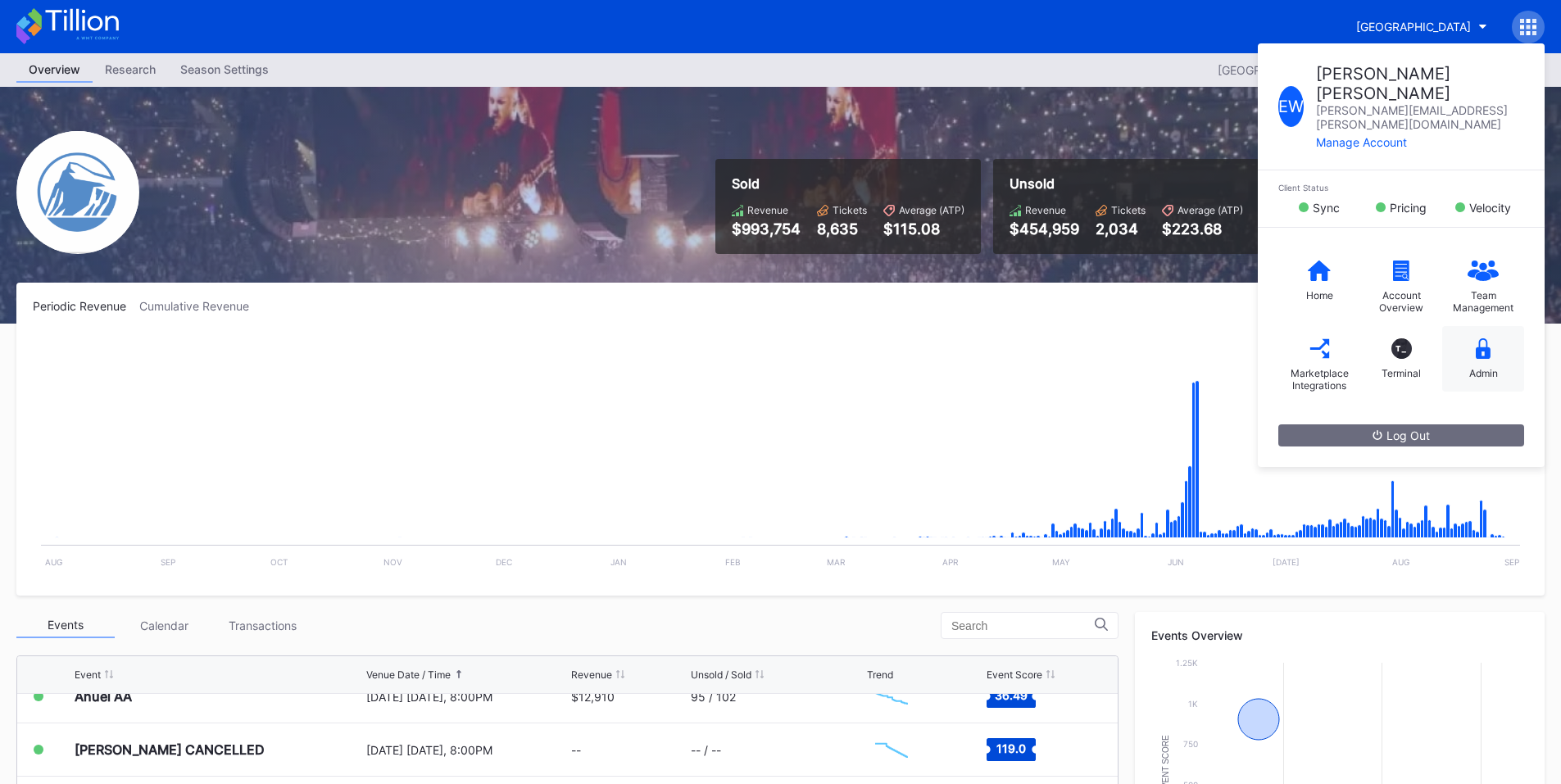
click at [1488, 355] on div "Admin" at bounding box center [1483, 358] width 82 height 65
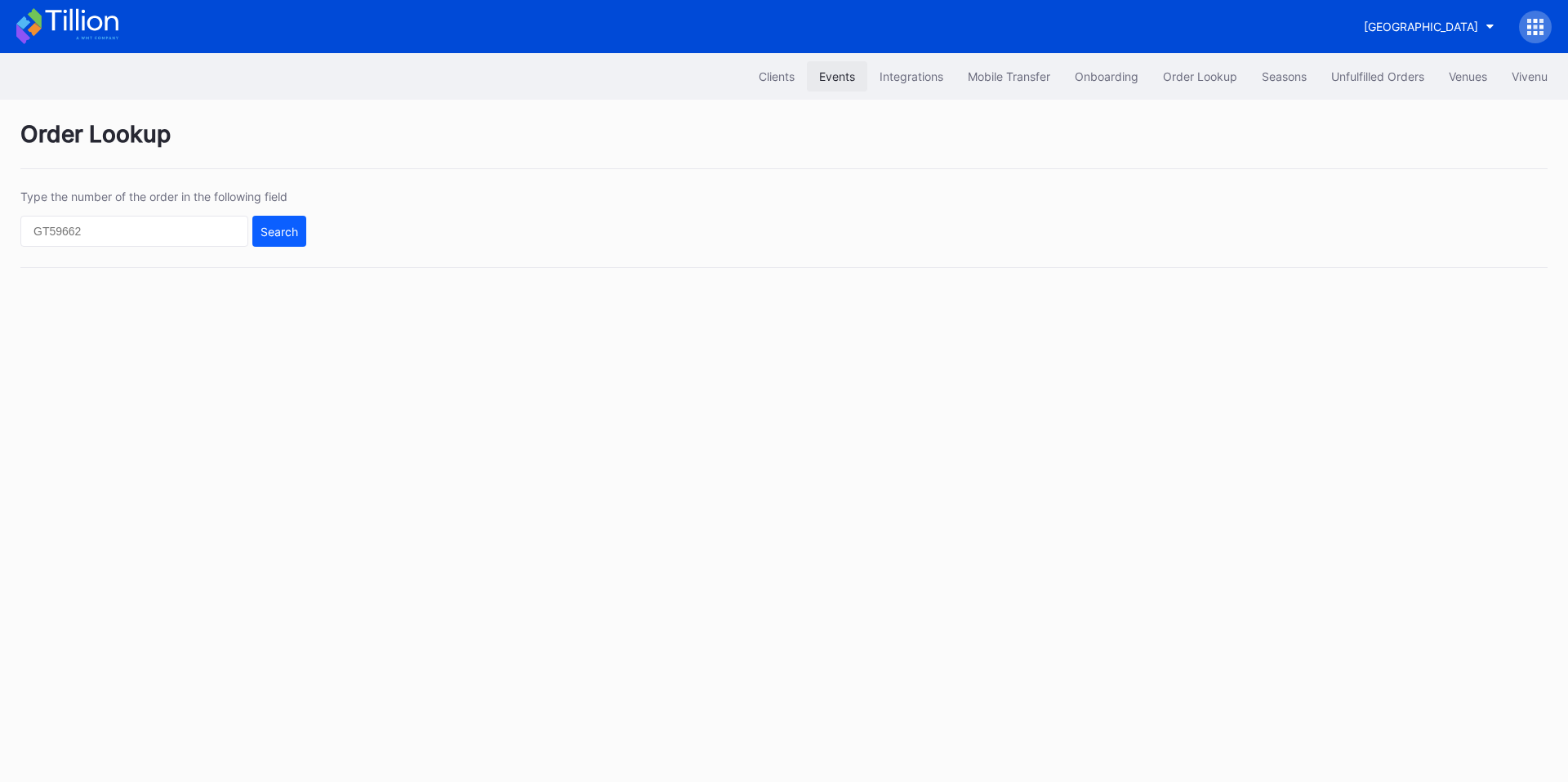
click at [819, 82] on div "Events" at bounding box center [836, 76] width 36 height 14
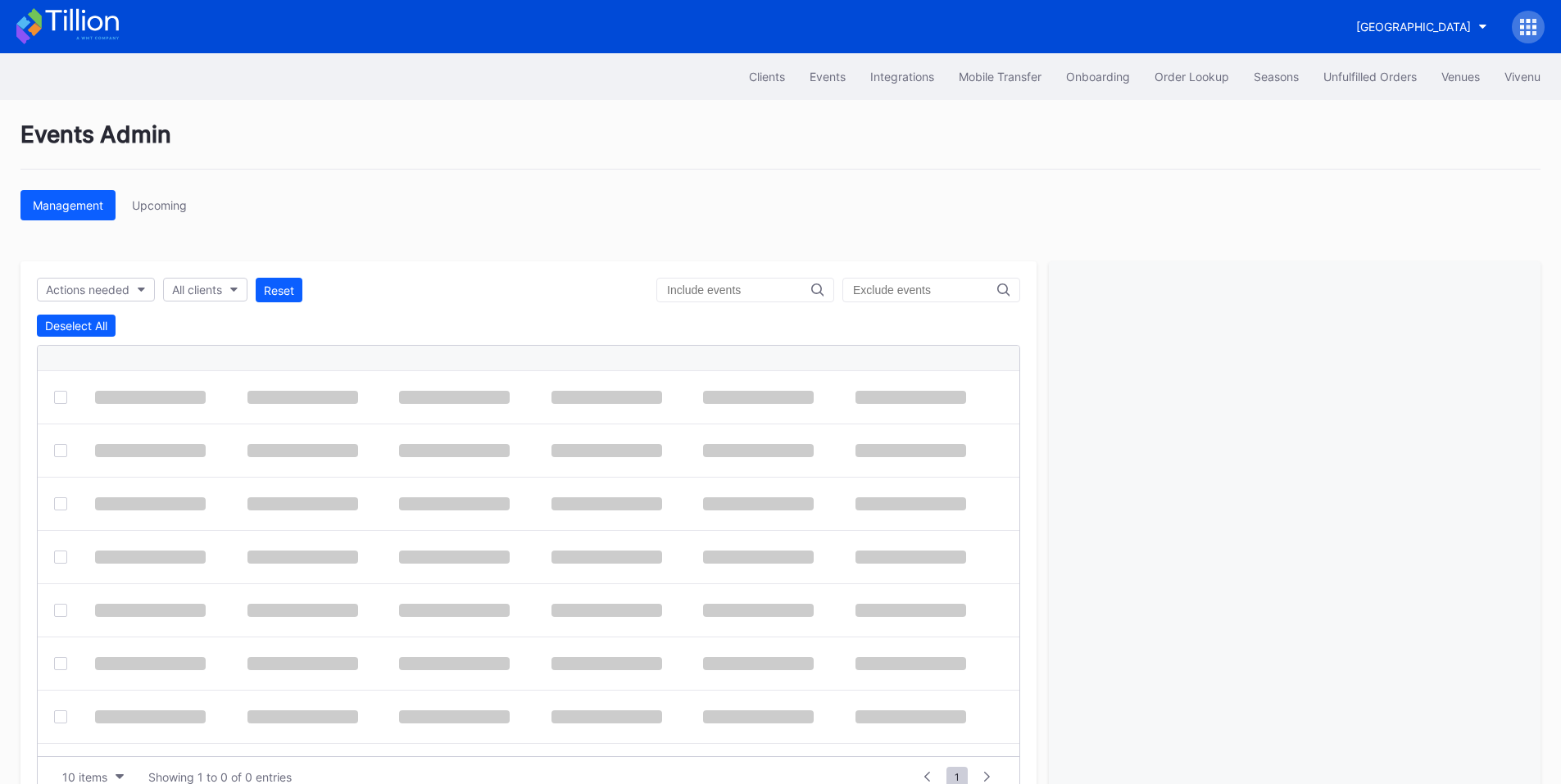
click at [711, 286] on input "text" at bounding box center [739, 290] width 145 height 13
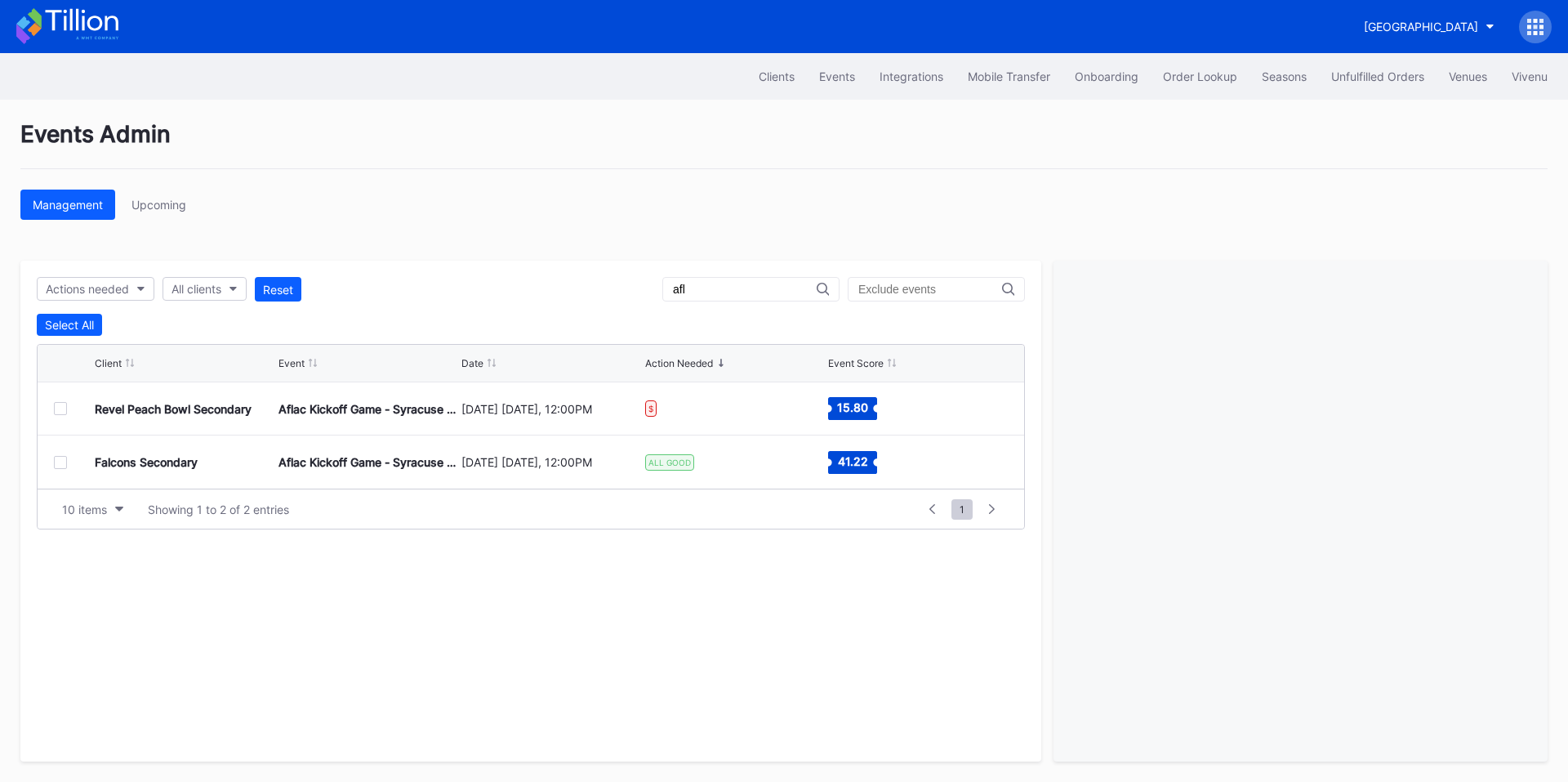
type input "afl"
click at [1380, 34] on button "Prudential Center Secondary" at bounding box center [1429, 26] width 155 height 30
type input "revel pea"
click at [1404, 102] on div "Revel Peach Bowl Secondary" at bounding box center [1407, 102] width 156 height 14
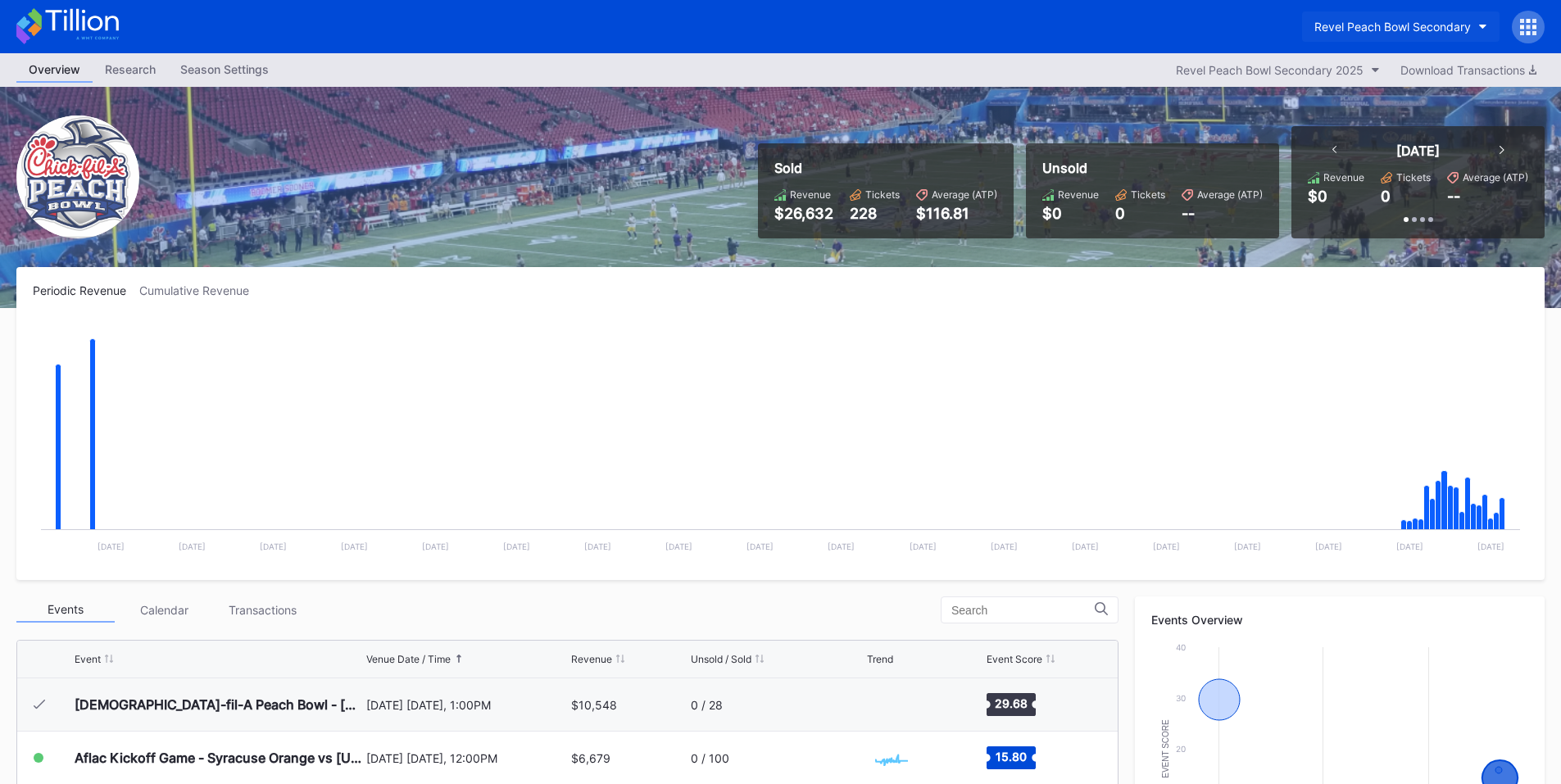
click at [1416, 33] on div "Revel Peach Bowl Secondary" at bounding box center [1393, 27] width 157 height 14
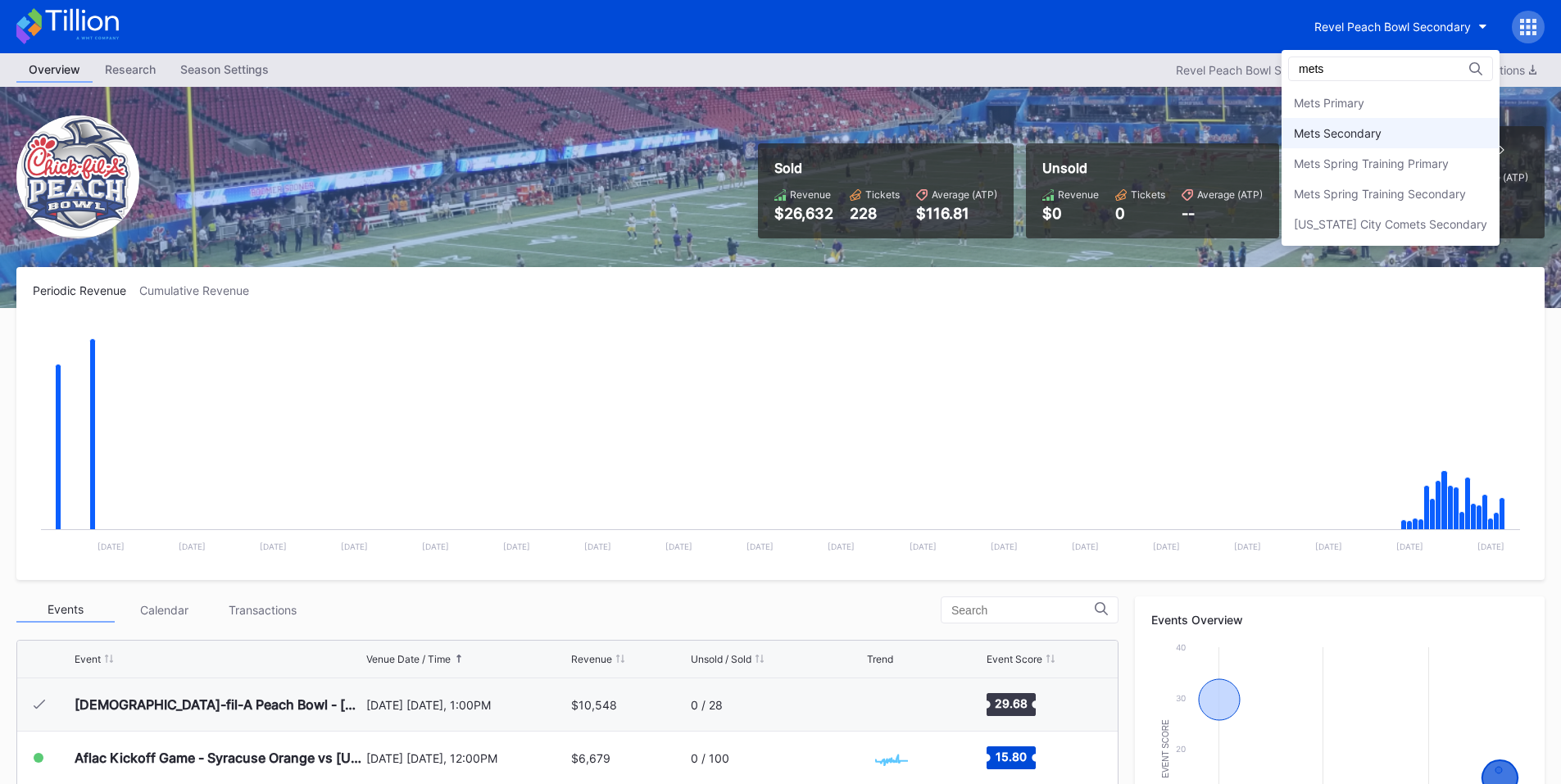
type input "mets"
click at [1359, 132] on div "Mets Secondary" at bounding box center [1337, 133] width 88 height 14
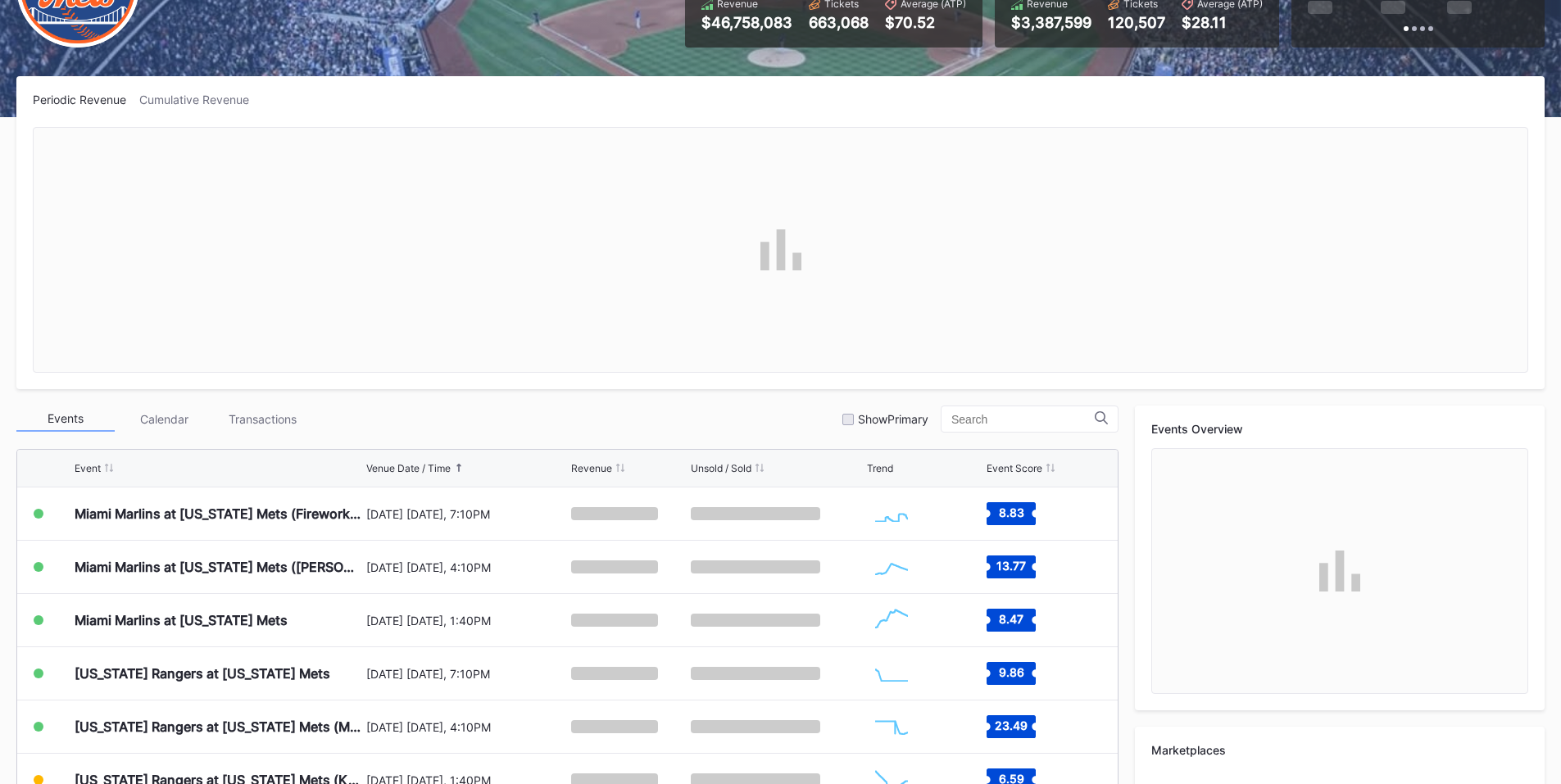
scroll to position [383, 0]
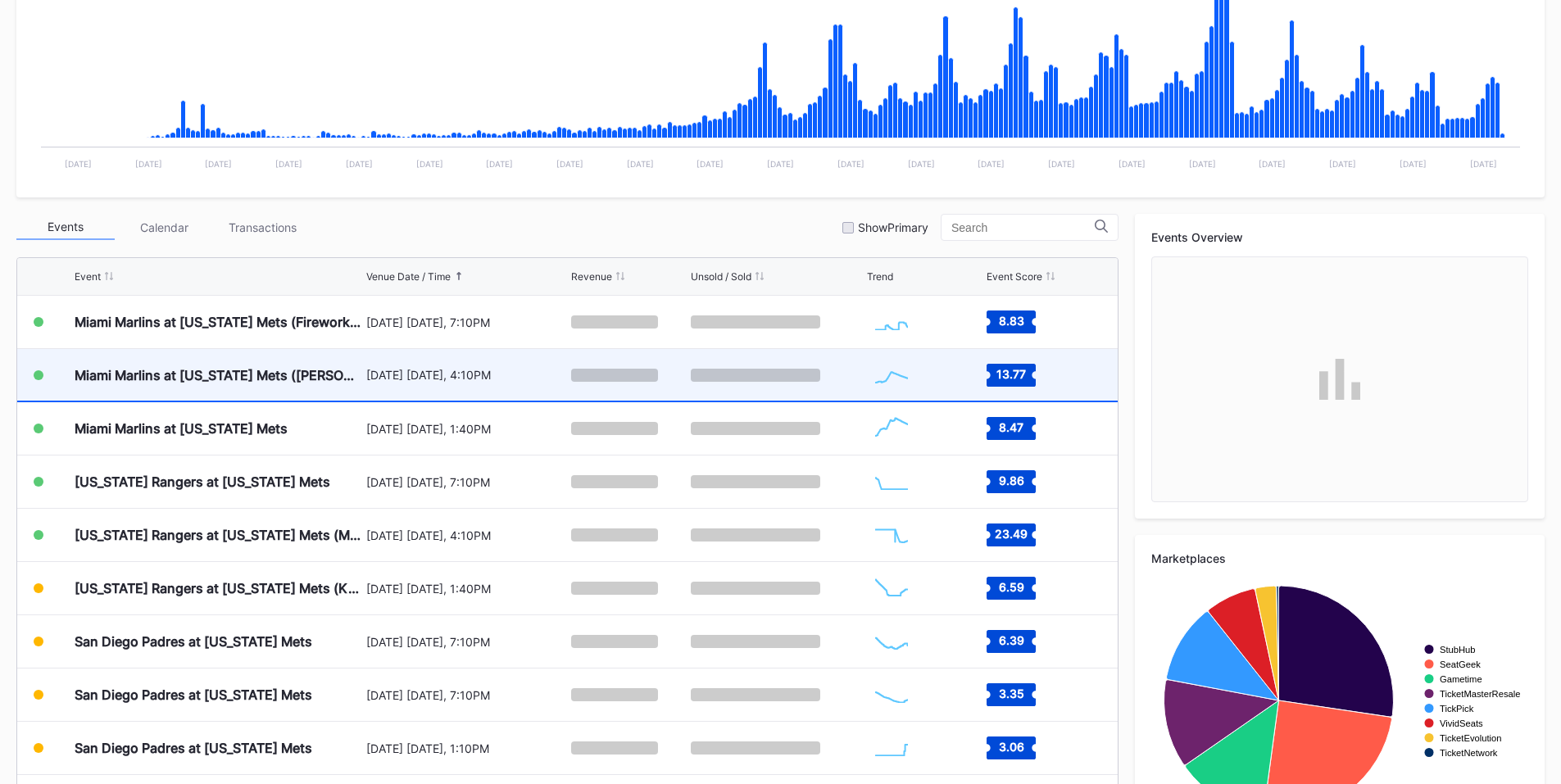
click at [437, 371] on div "August 30 Saturday, 4:10PM" at bounding box center [468, 375] width 202 height 14
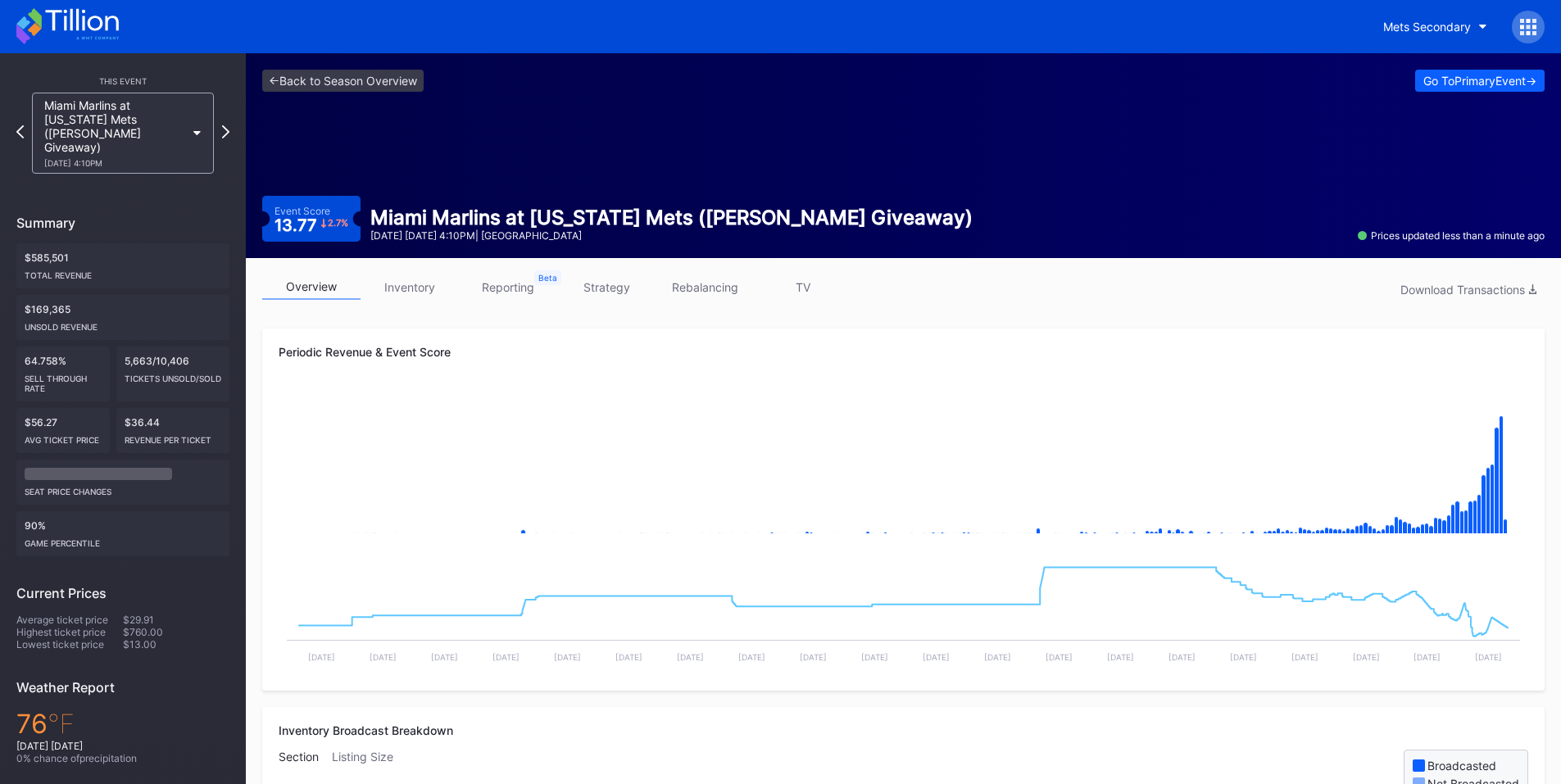
click at [413, 278] on link "inventory" at bounding box center [409, 286] width 98 height 25
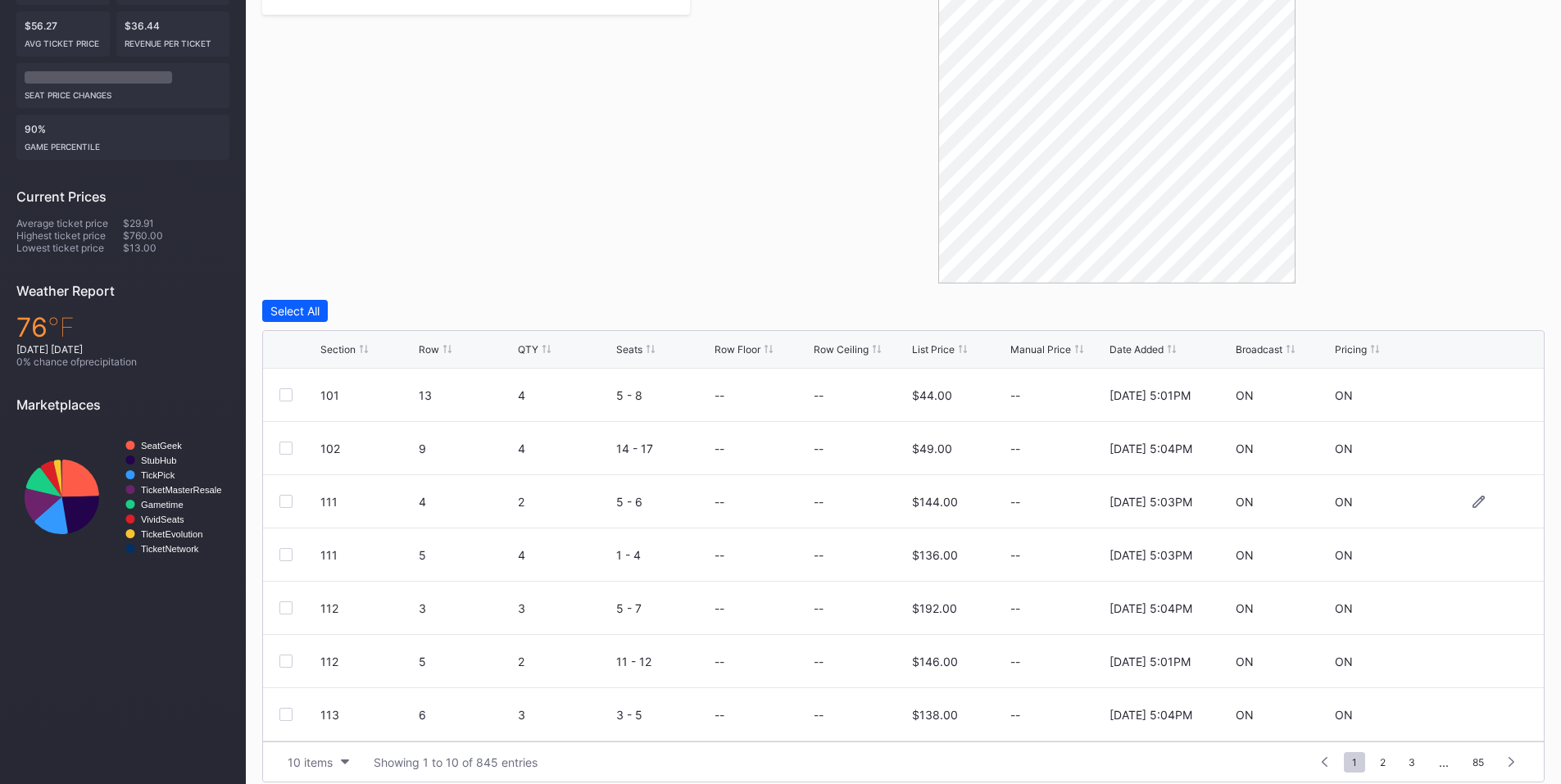
scroll to position [411, 0]
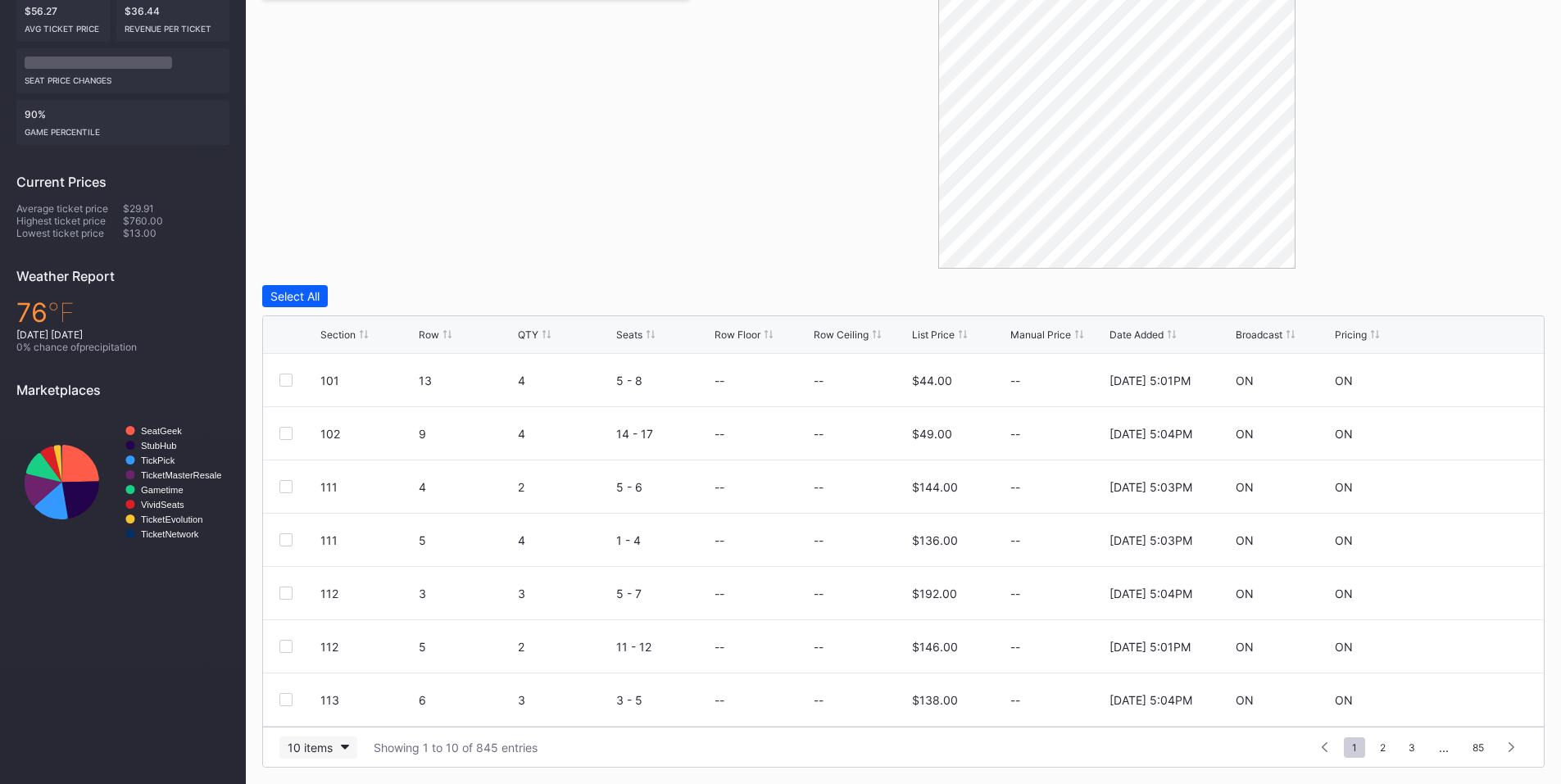
click at [312, 747] on div "10 items" at bounding box center [310, 747] width 45 height 14
click at [306, 700] on div "200 items" at bounding box center [318, 707] width 53 height 14
drag, startPoint x: 441, startPoint y: 340, endPoint x: 517, endPoint y: 311, distance: 81.3
click at [441, 340] on div "Row" at bounding box center [466, 334] width 94 height 12
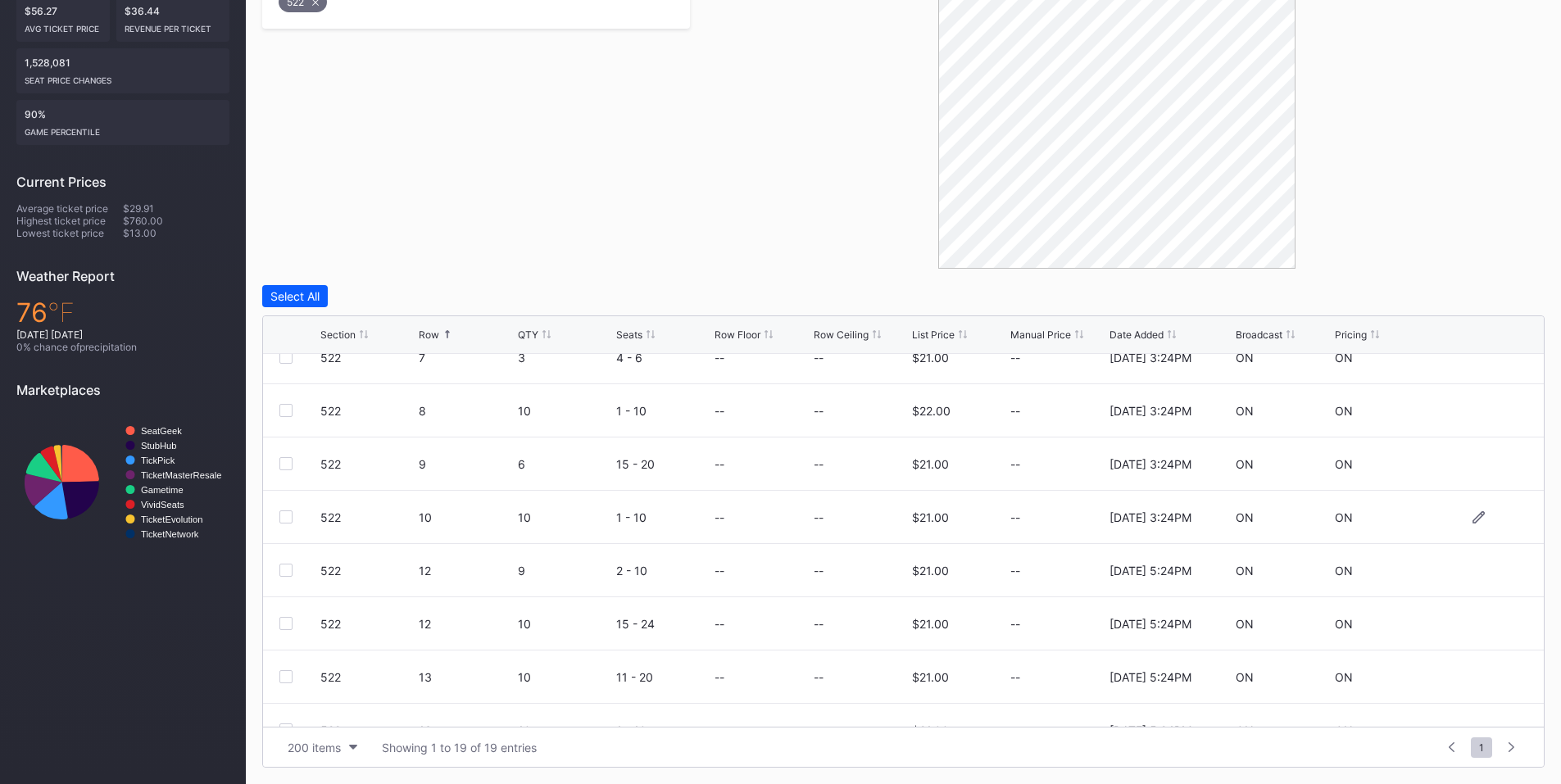
scroll to position [238, 0]
click at [286, 513] on div at bounding box center [286, 514] width 13 height 13
click at [286, 571] on div at bounding box center [286, 567] width 13 height 13
click at [286, 619] on div at bounding box center [286, 620] width 13 height 13
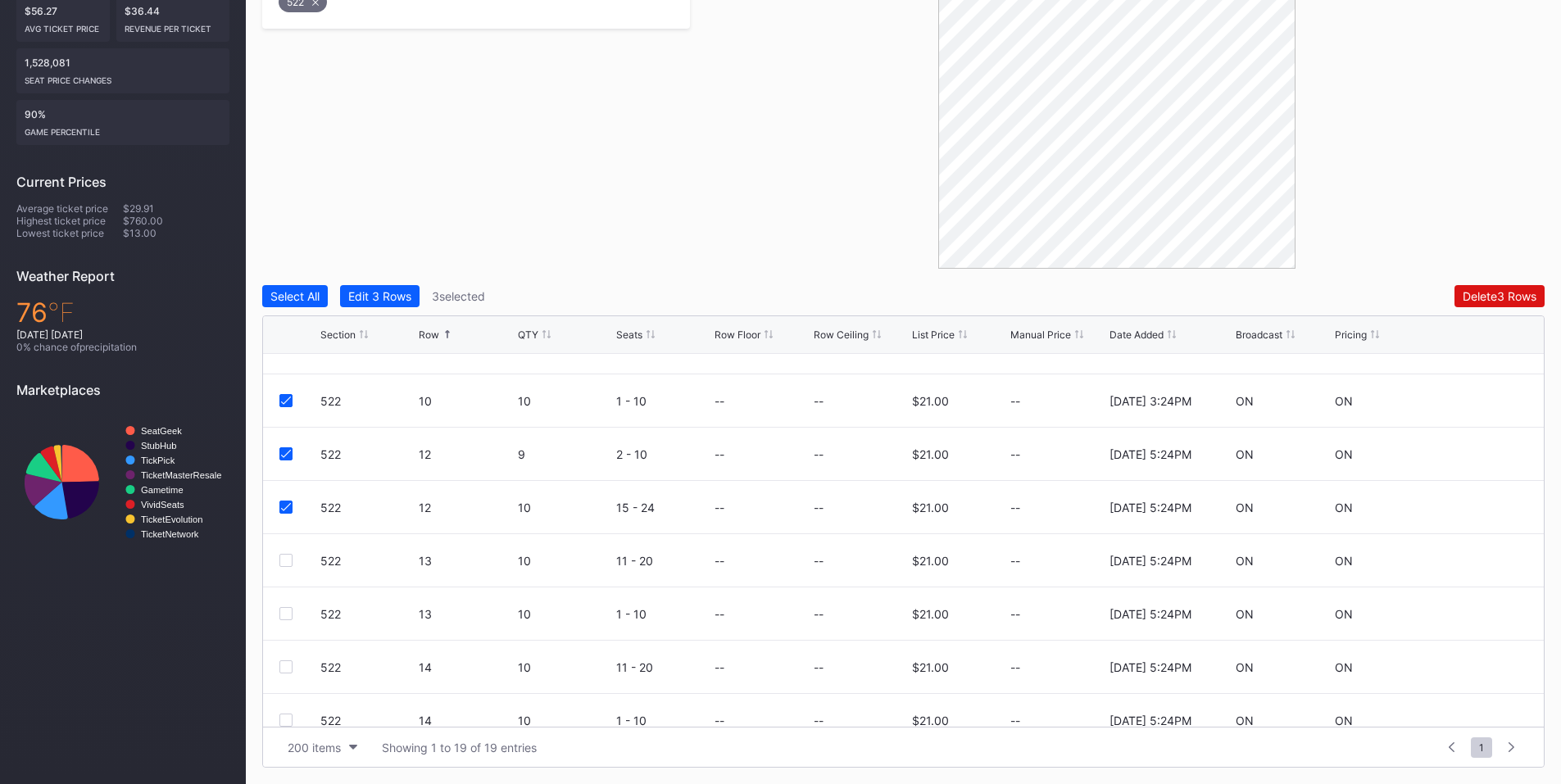
scroll to position [381, 0]
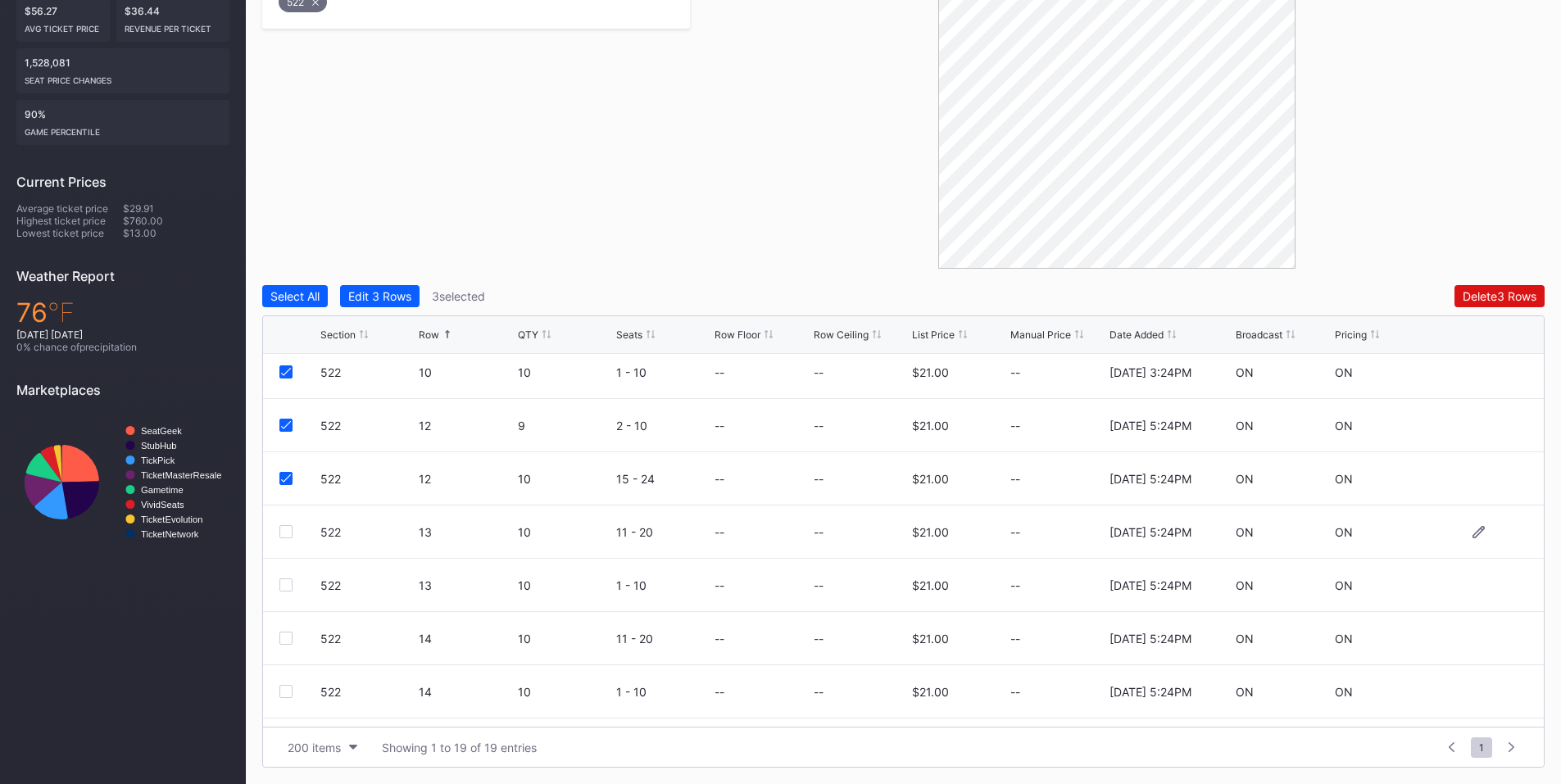
click at [289, 536] on div at bounding box center [286, 531] width 13 height 13
click at [280, 580] on div at bounding box center [286, 584] width 13 height 13
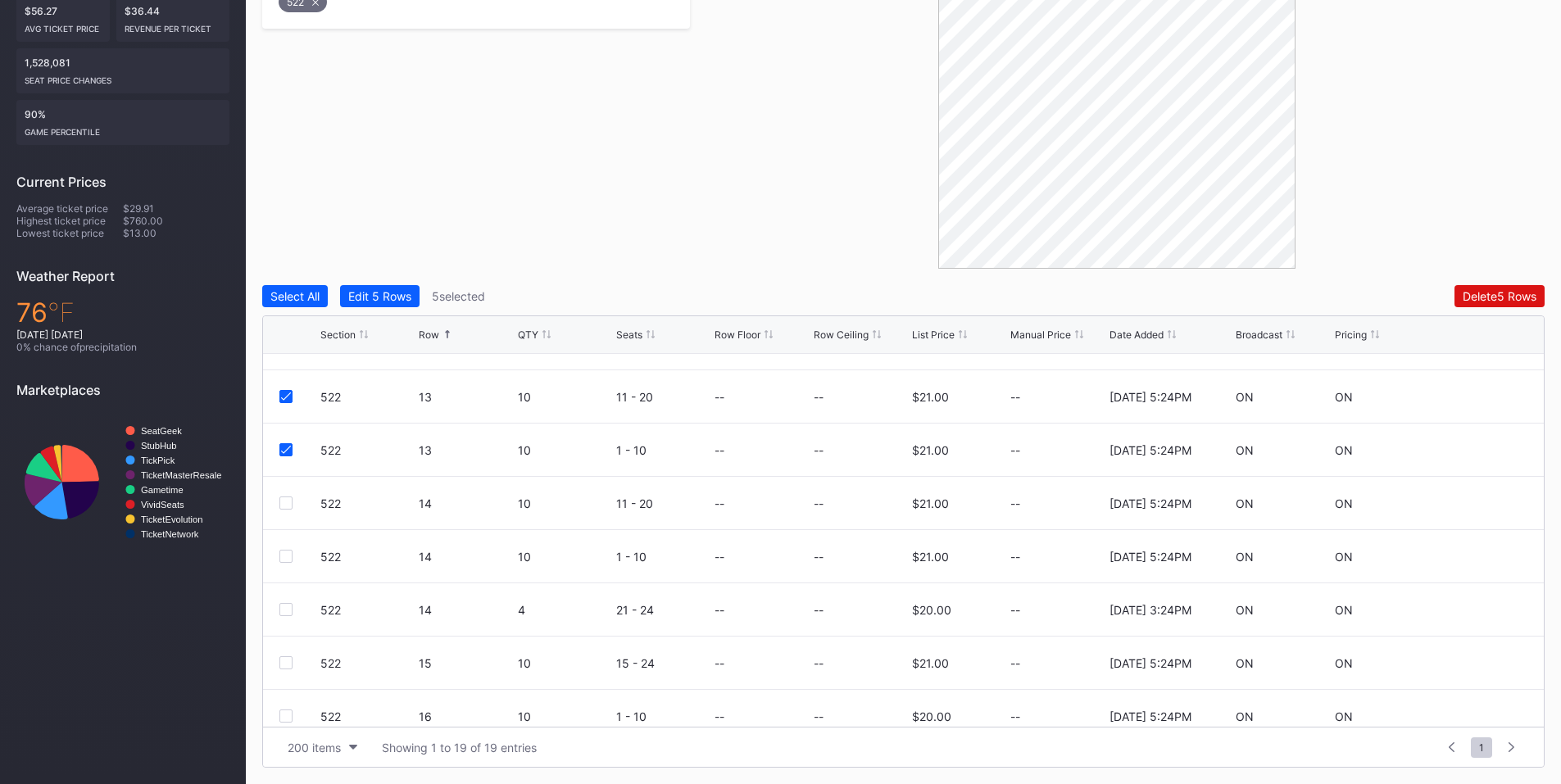
scroll to position [526, 0]
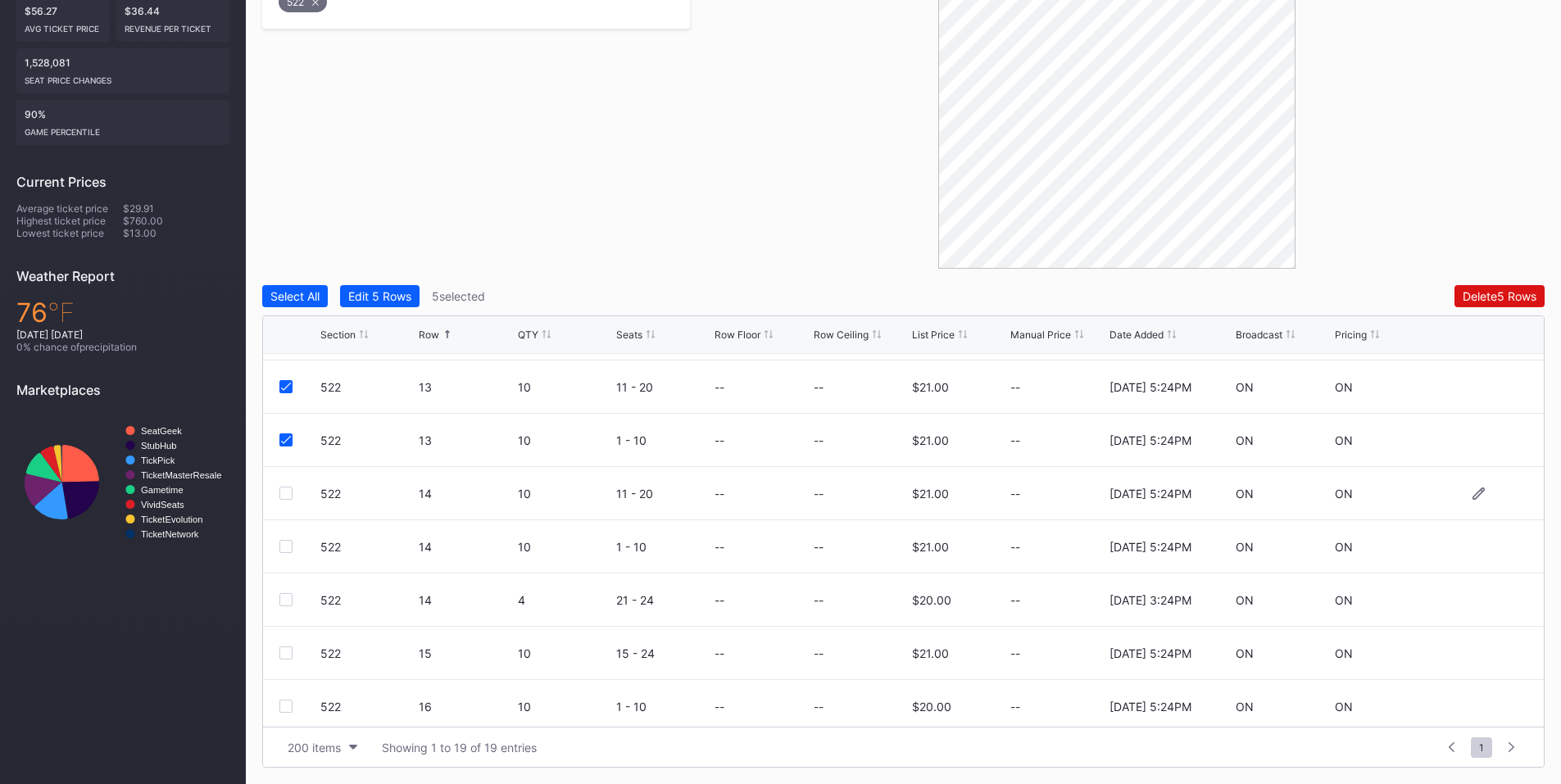
click at [286, 494] on div at bounding box center [286, 493] width 13 height 13
click at [290, 547] on div at bounding box center [286, 546] width 13 height 13
click at [280, 598] on div at bounding box center [286, 599] width 13 height 13
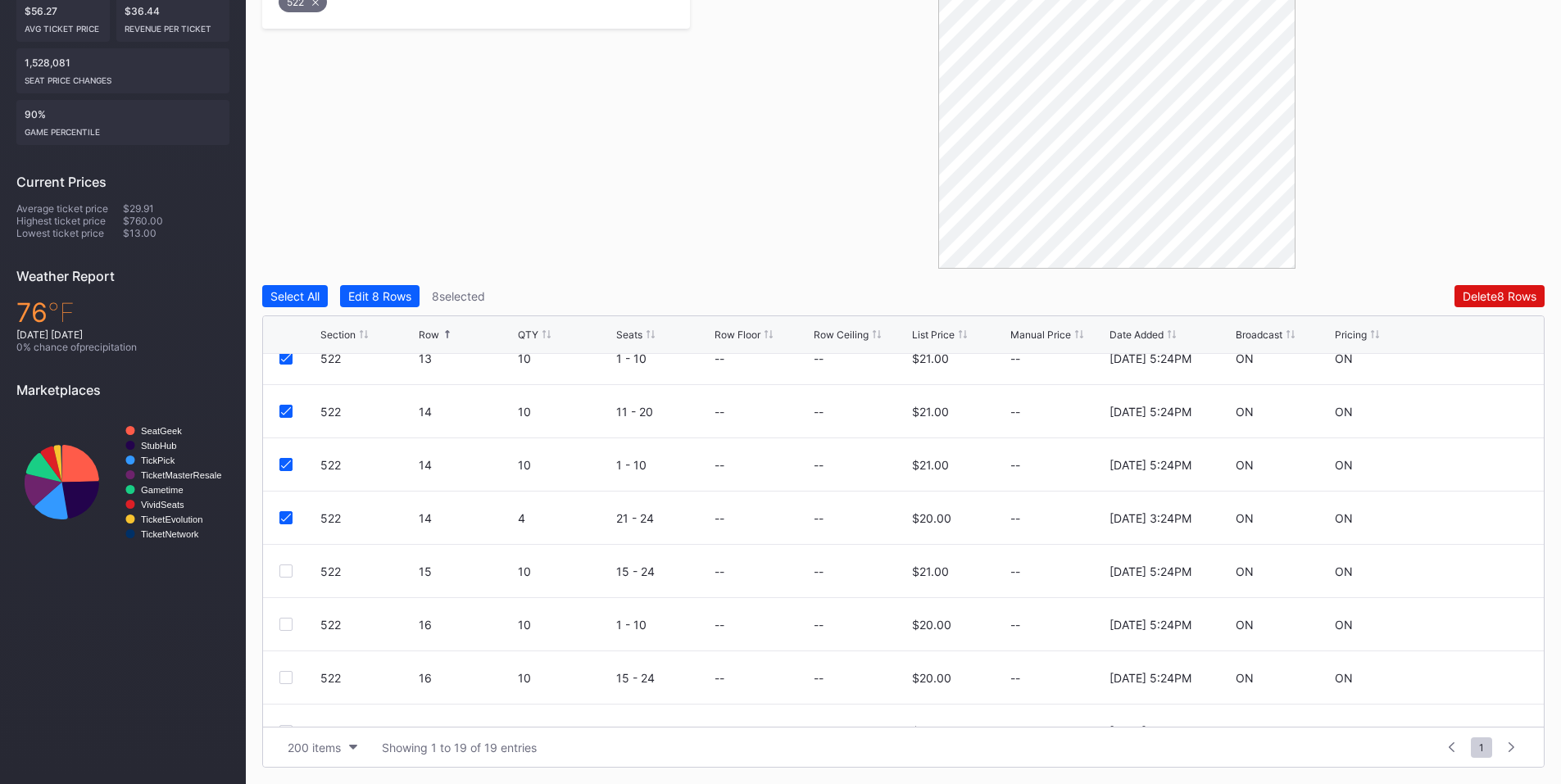
scroll to position [613, 0]
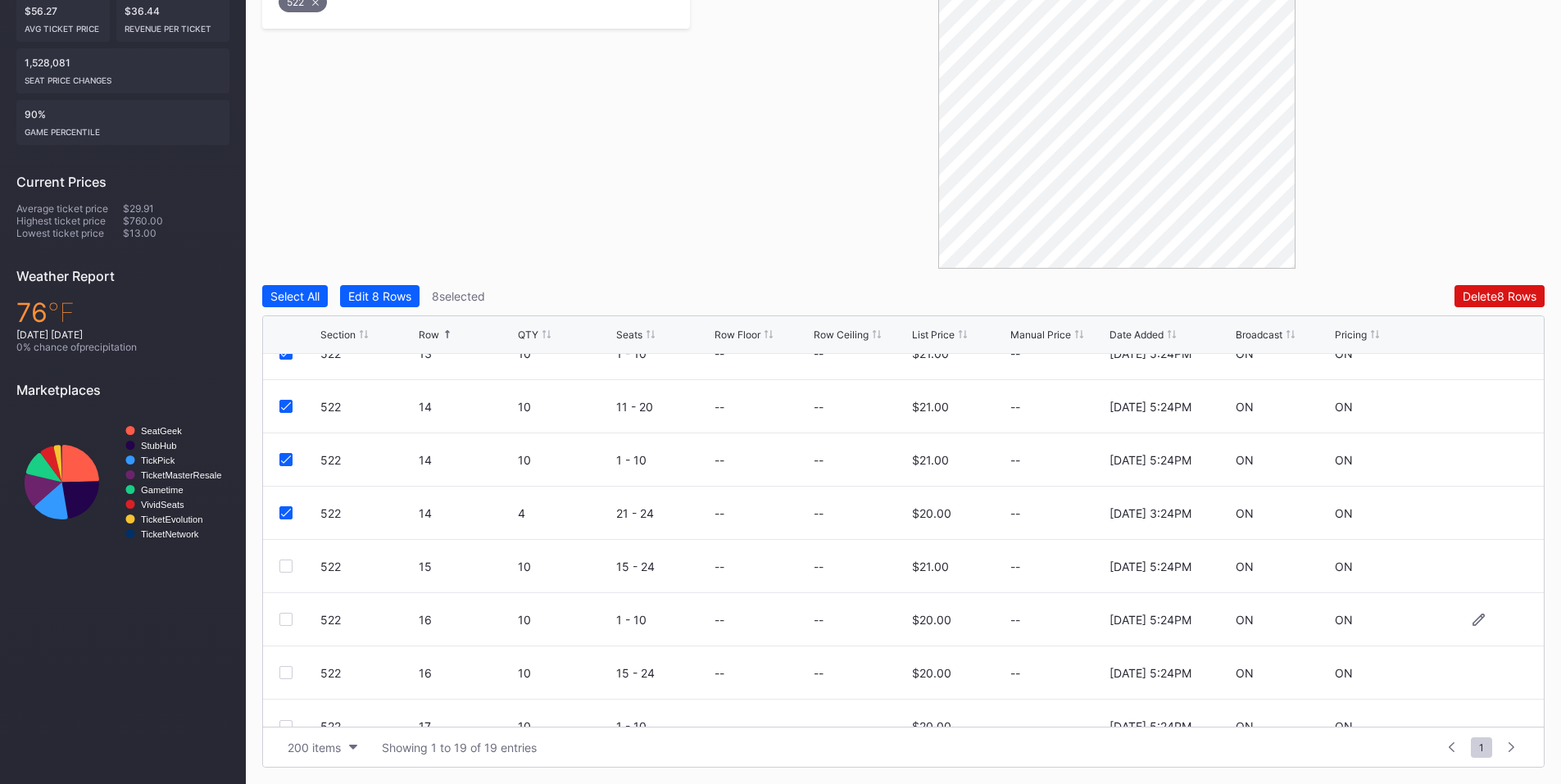
click at [283, 619] on div at bounding box center [286, 619] width 13 height 13
click at [286, 672] on div at bounding box center [286, 672] width 13 height 13
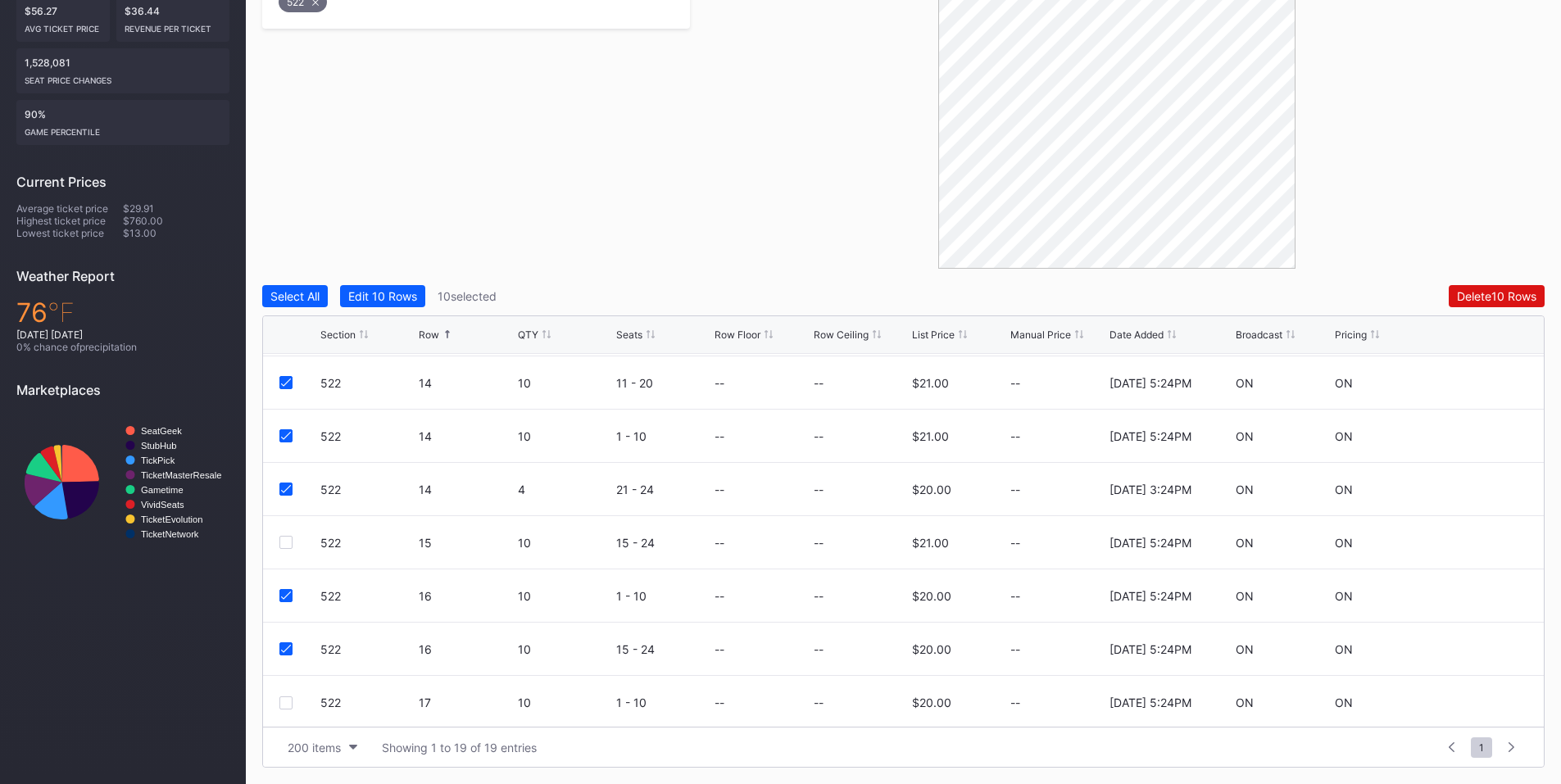
scroll to position [639, 0]
click at [287, 704] on div at bounding box center [286, 700] width 13 height 13
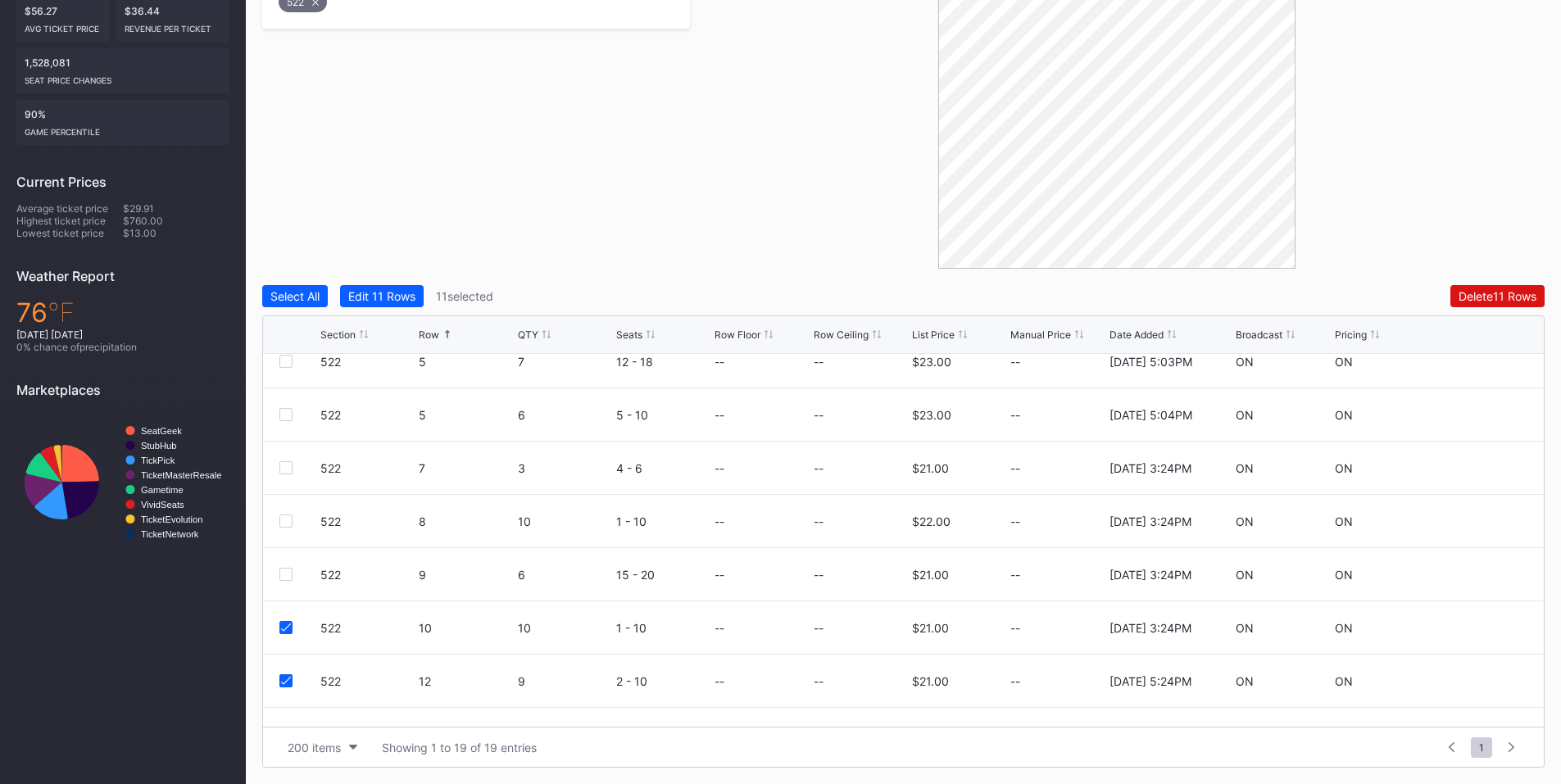
scroll to position [0, 0]
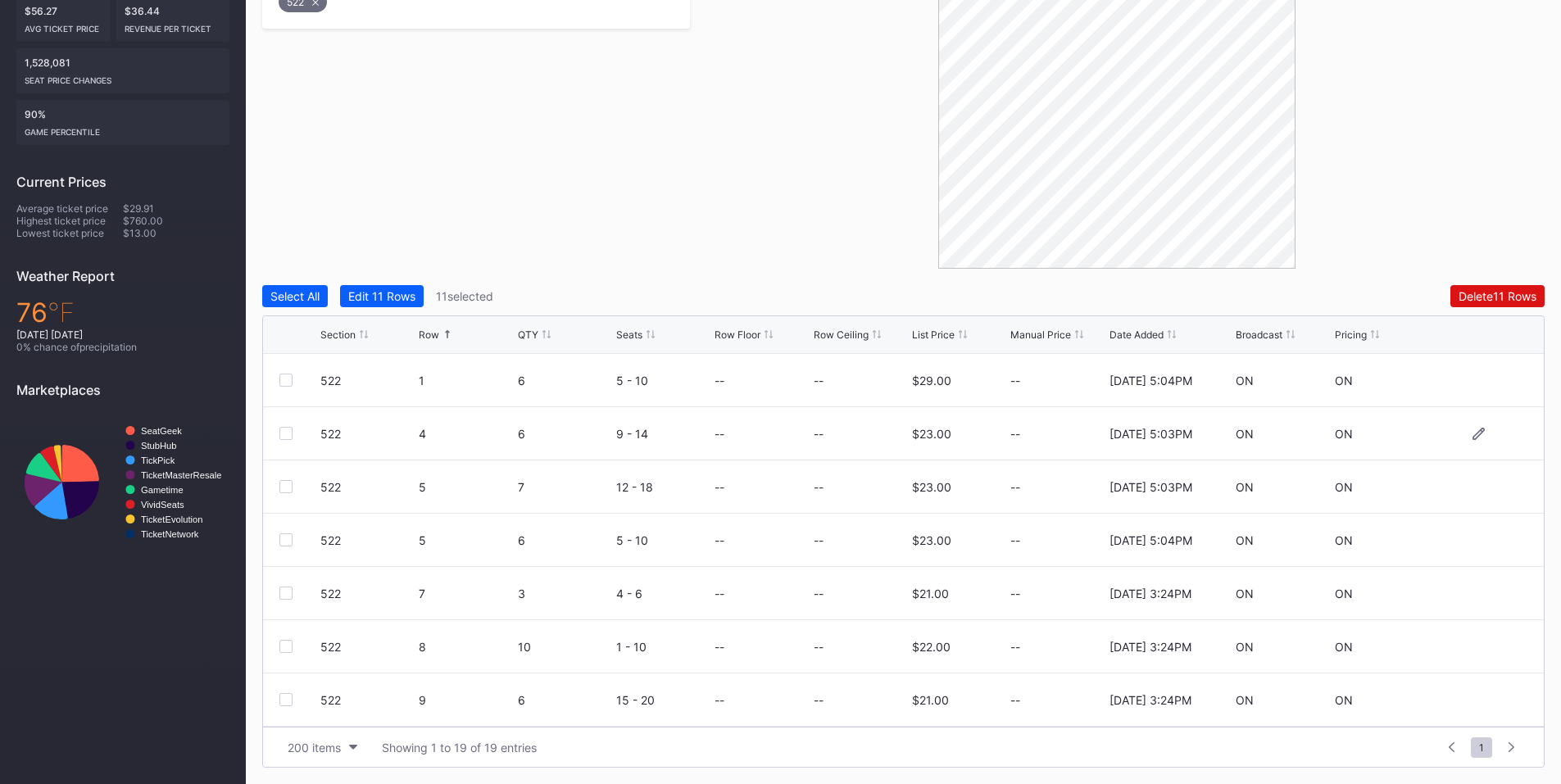
click at [283, 437] on div at bounding box center [286, 432] width 13 height 13
click at [286, 488] on div at bounding box center [286, 486] width 13 height 13
click at [288, 536] on div at bounding box center [286, 539] width 13 height 13
click at [289, 596] on div at bounding box center [286, 593] width 13 height 13
click at [286, 650] on div at bounding box center [286, 646] width 13 height 13
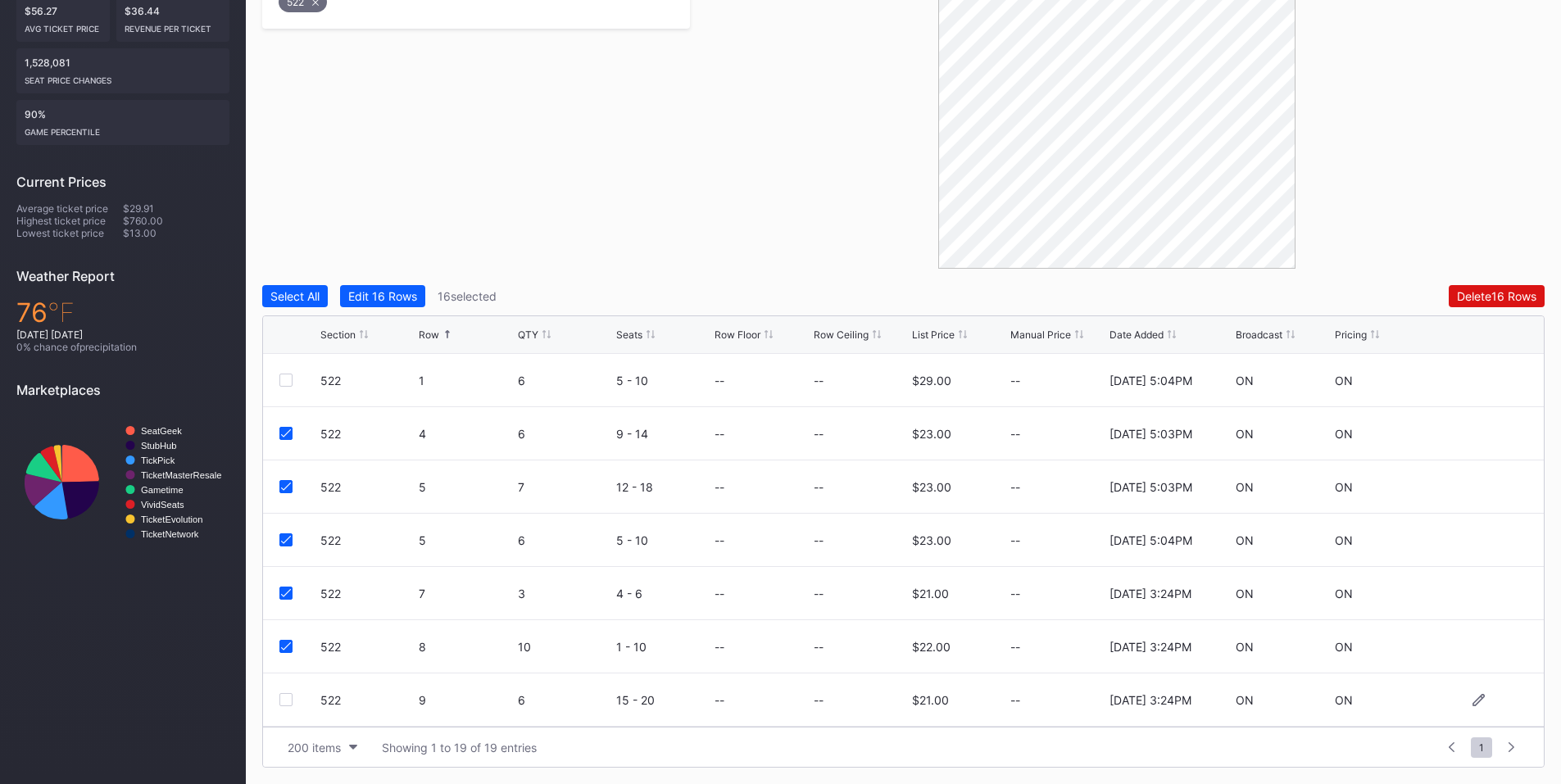
click at [288, 696] on div at bounding box center [286, 699] width 13 height 13
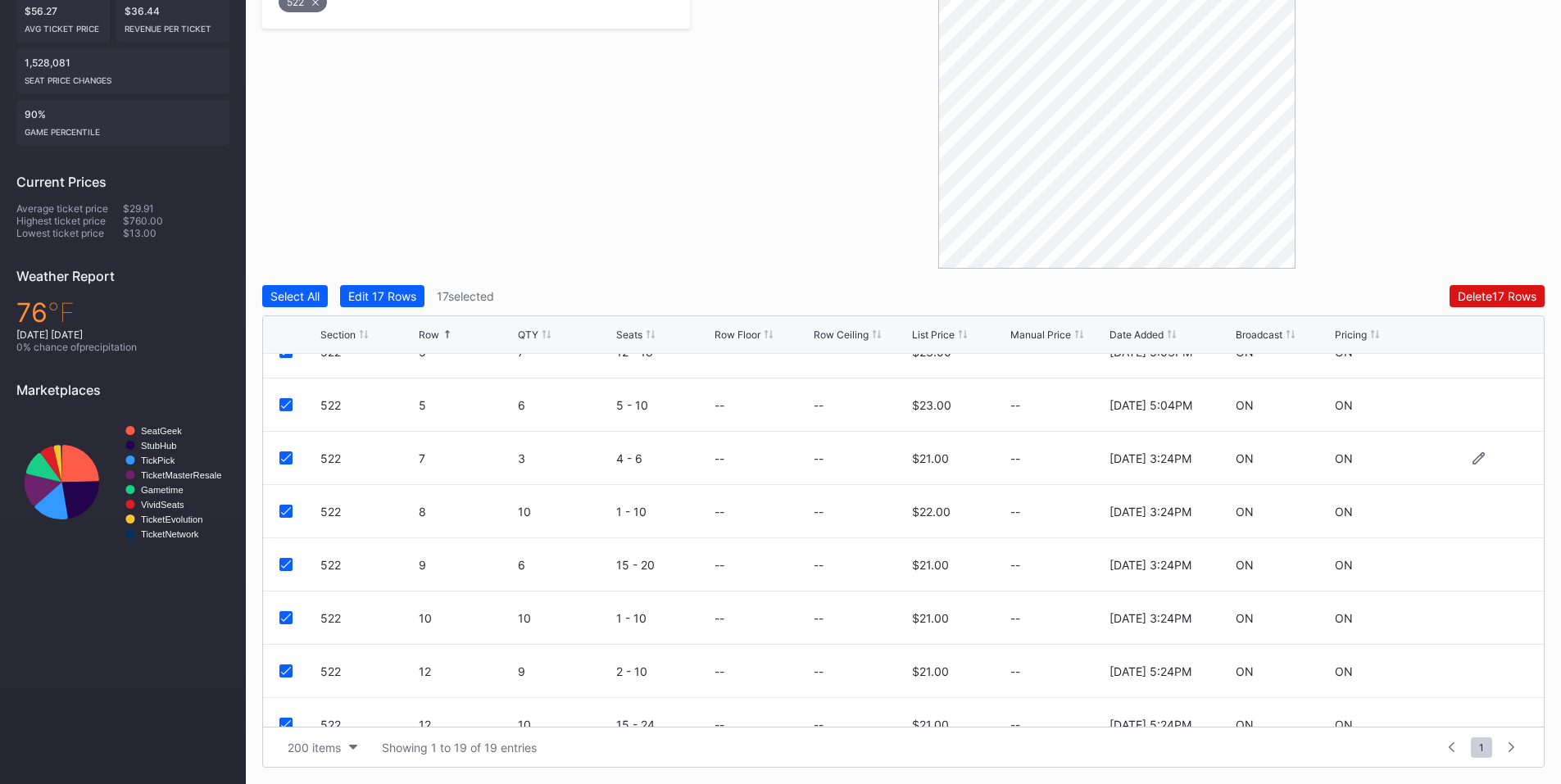
scroll to position [191, 0]
click at [1478, 298] on div "Delete 17 Rows" at bounding box center [1497, 296] width 78 height 14
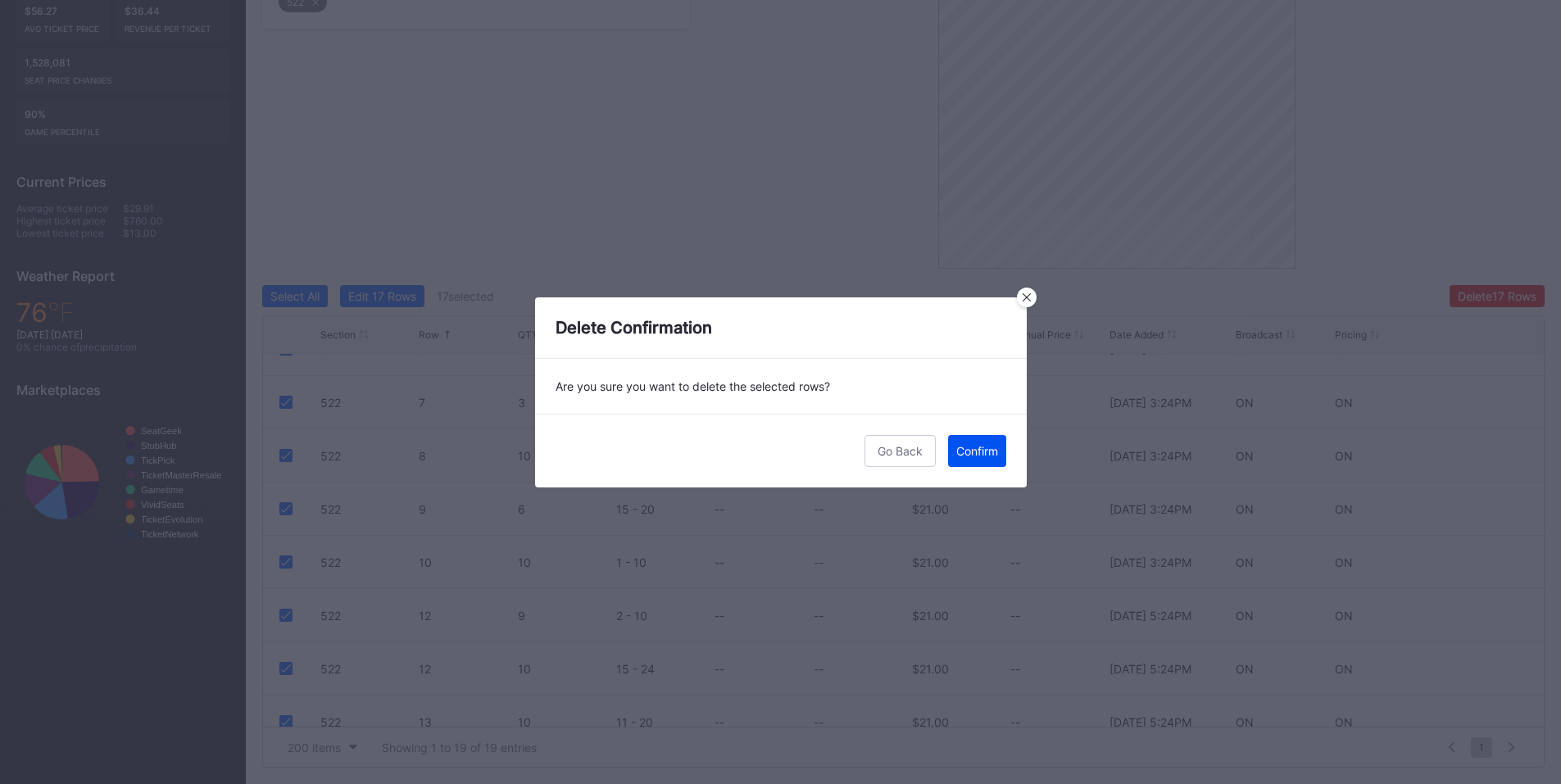
click at [976, 451] on div "Confirm" at bounding box center [977, 451] width 42 height 14
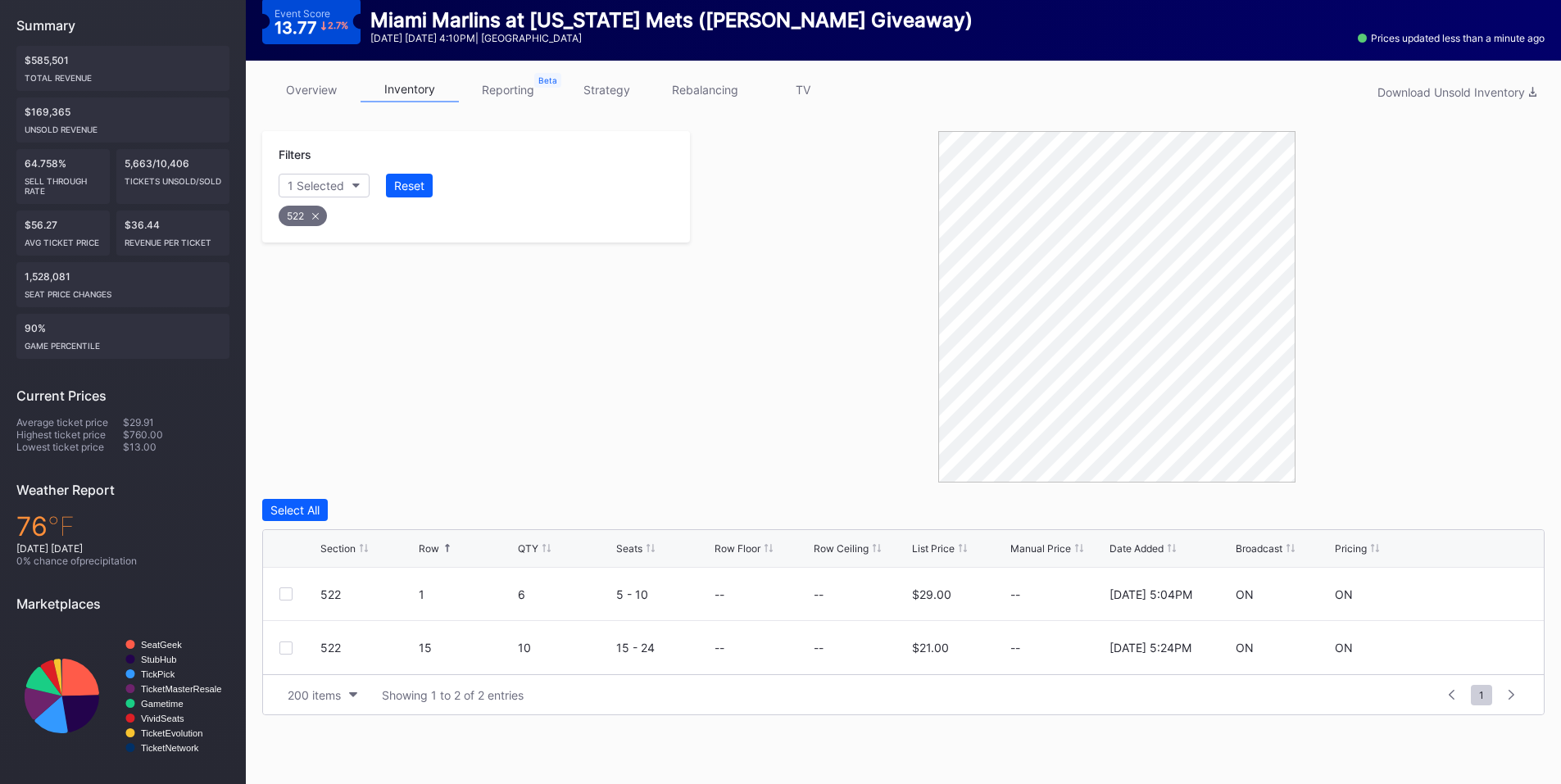
scroll to position [0, 0]
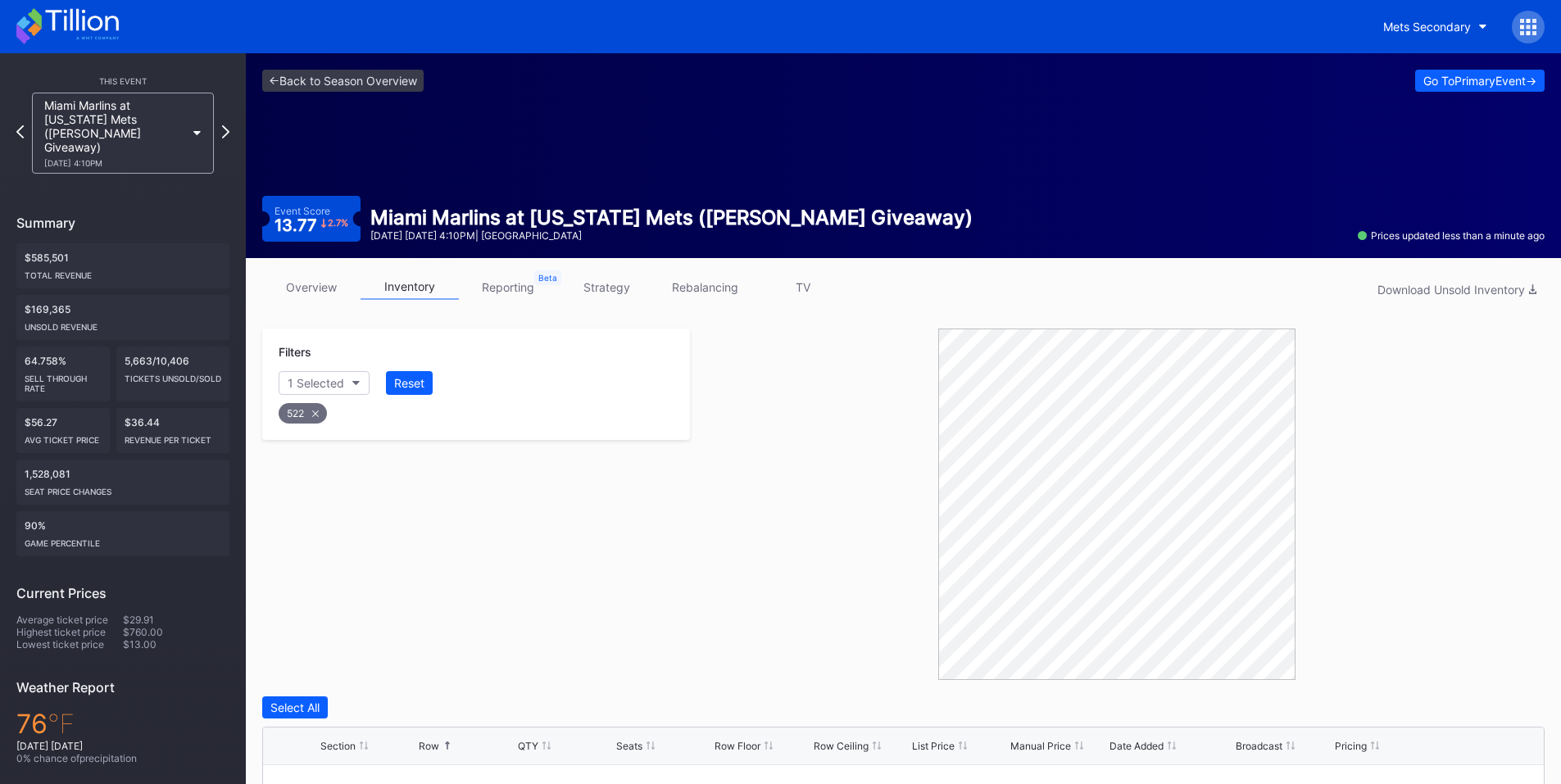
click at [1542, 20] on div at bounding box center [1528, 27] width 33 height 33
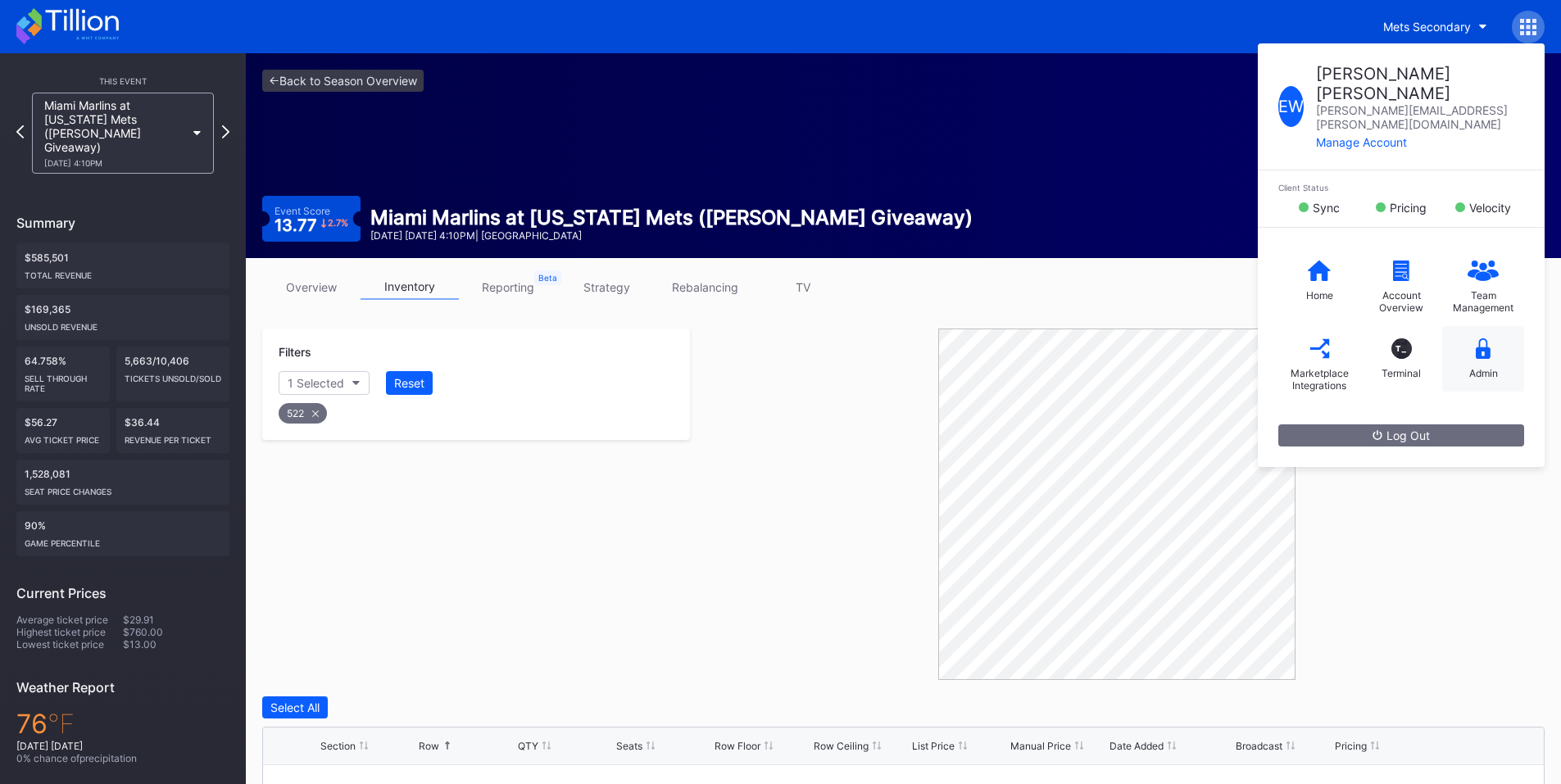
click at [1488, 338] on icon at bounding box center [1483, 349] width 15 height 21
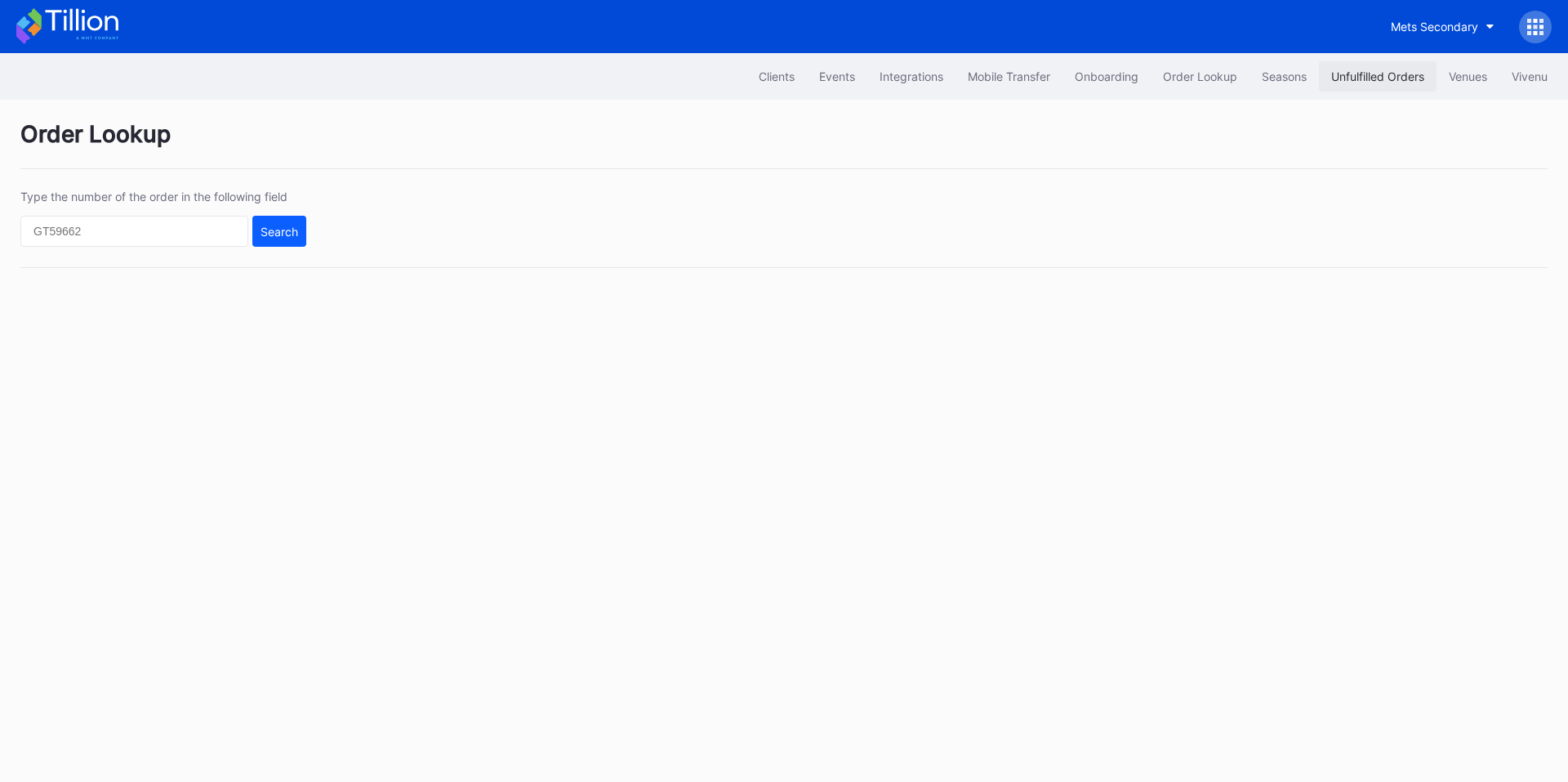
click at [1331, 71] on div "Unfulfilled Orders" at bounding box center [1377, 76] width 93 height 14
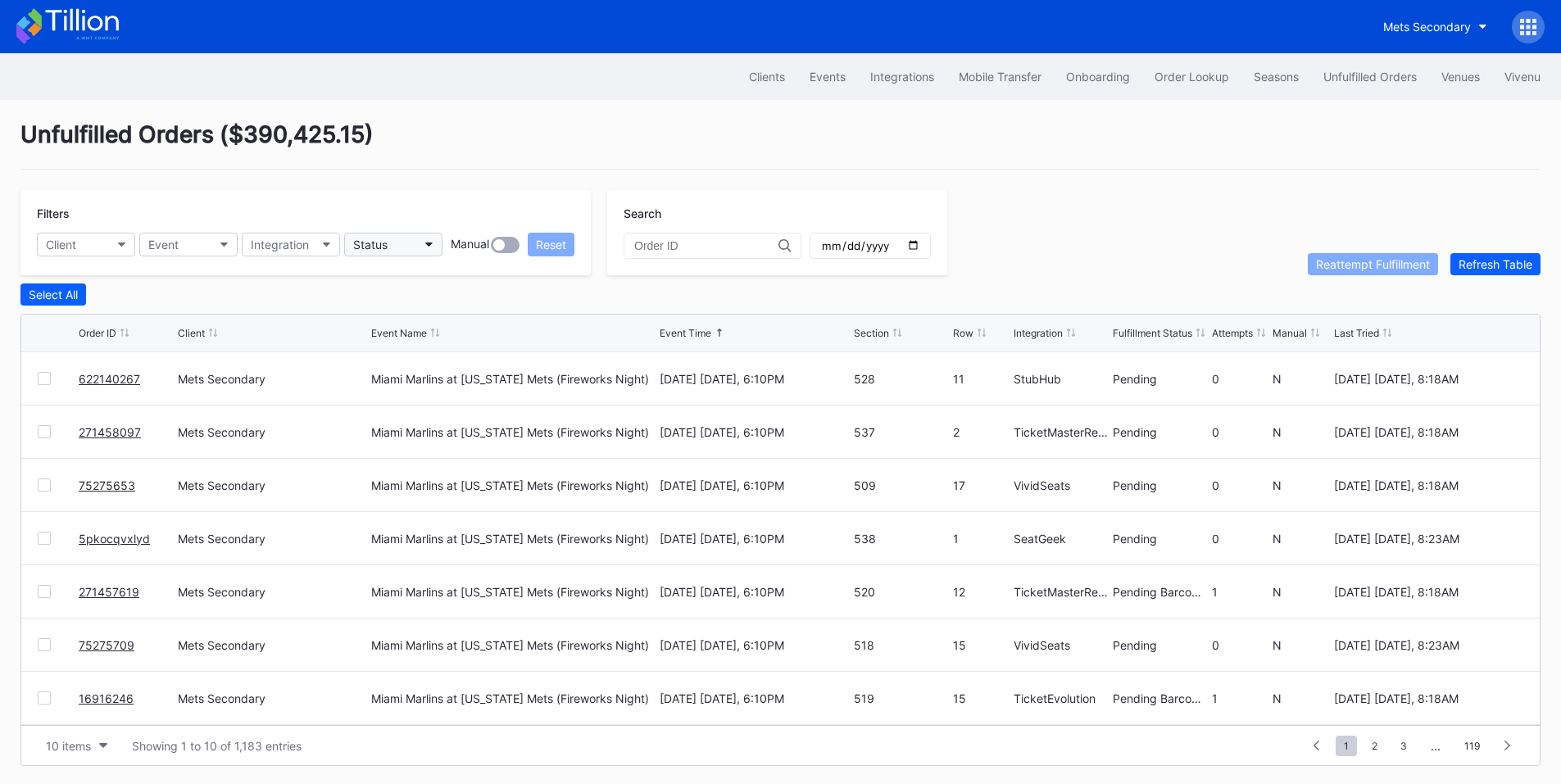
click at [355, 237] on button "Status" at bounding box center [393, 244] width 98 height 23
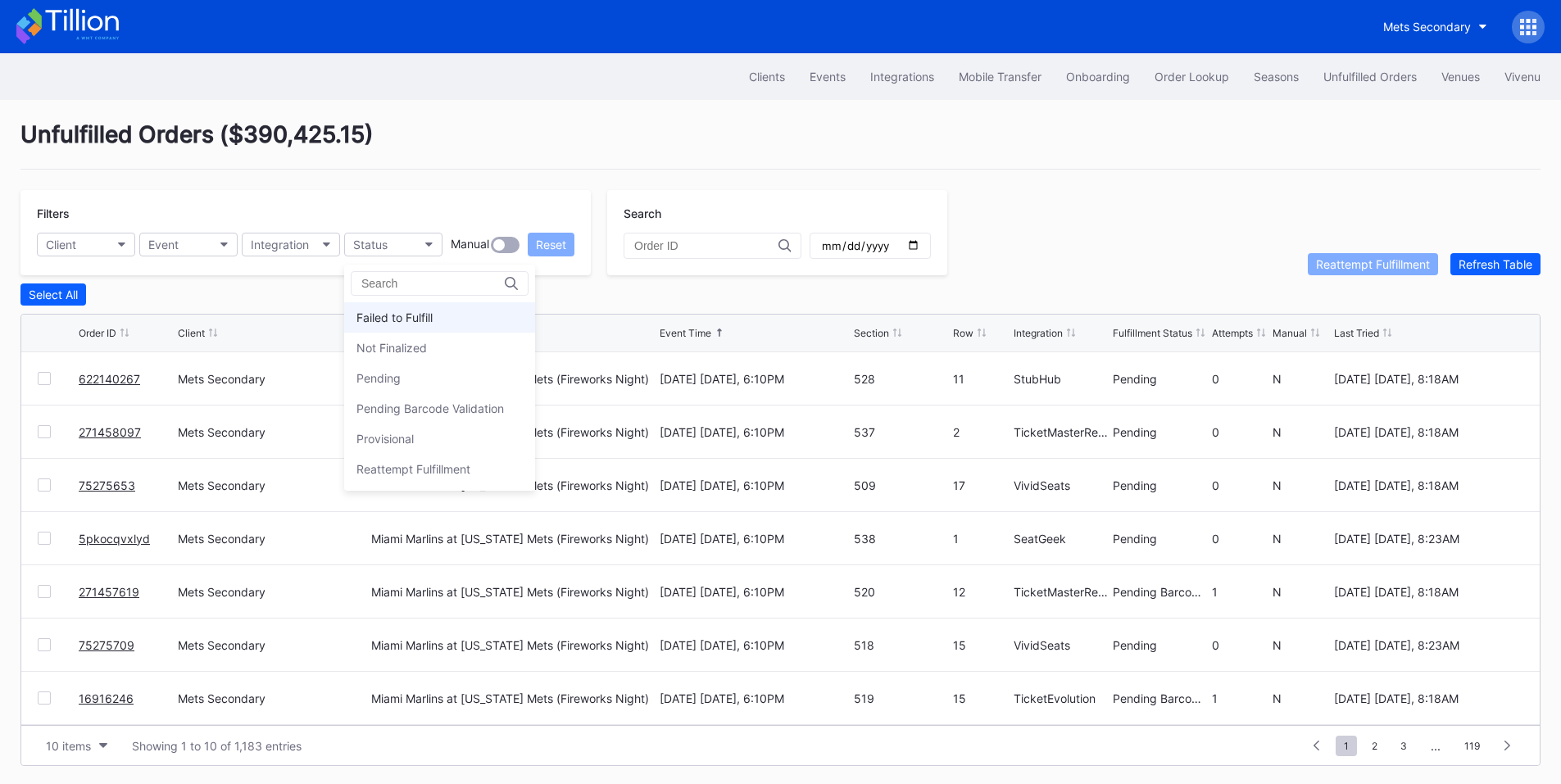
click at [431, 305] on div "Failed to Fulfill" at bounding box center [439, 317] width 191 height 30
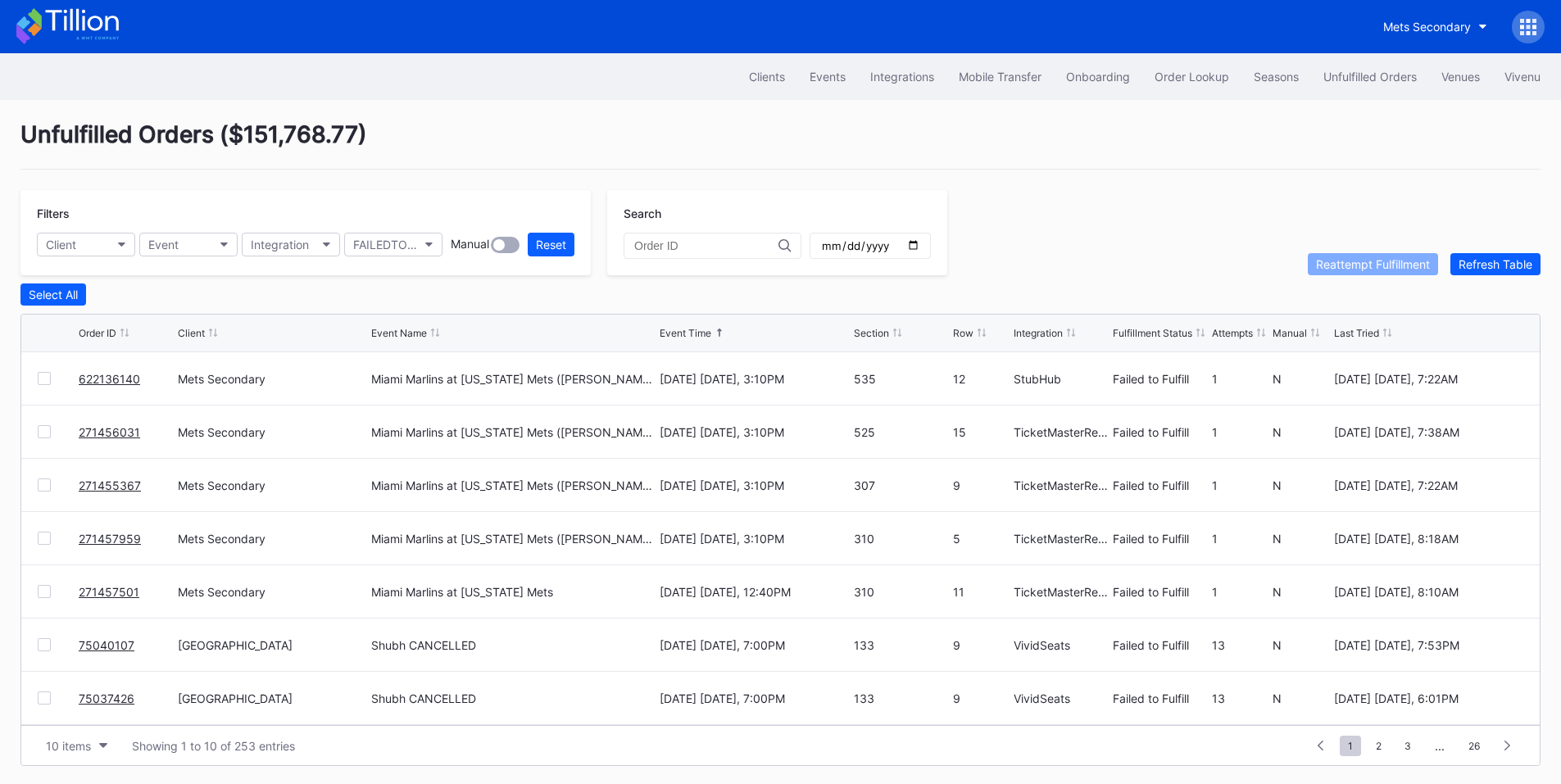
click at [48, 382] on div at bounding box center [44, 378] width 13 height 13
click at [50, 439] on div at bounding box center [57, 431] width 41 height 13
click at [41, 439] on div at bounding box center [44, 431] width 13 height 13
click at [42, 486] on div at bounding box center [44, 485] width 13 height 13
click at [42, 542] on div at bounding box center [44, 538] width 13 height 13
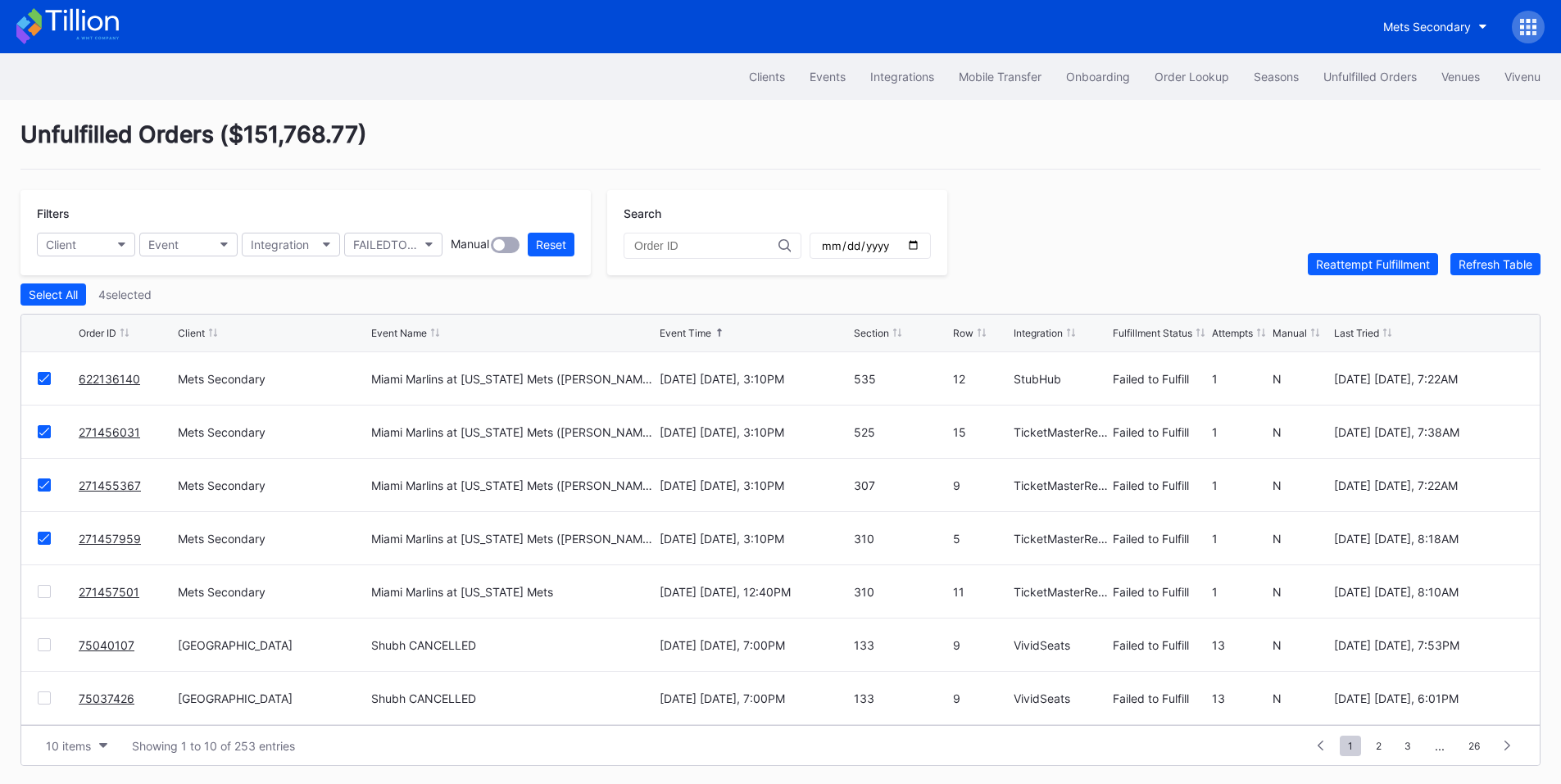
click at [46, 592] on div "271457501 Mets Secondary Miami Marlins at New York Mets August 31 Sunday, 12:40…" at bounding box center [780, 591] width 1518 height 53
click at [37, 598] on div at bounding box center [44, 591] width 13 height 13
click at [1375, 271] on div "Reattempt Fulfillment" at bounding box center [1373, 265] width 114 height 14
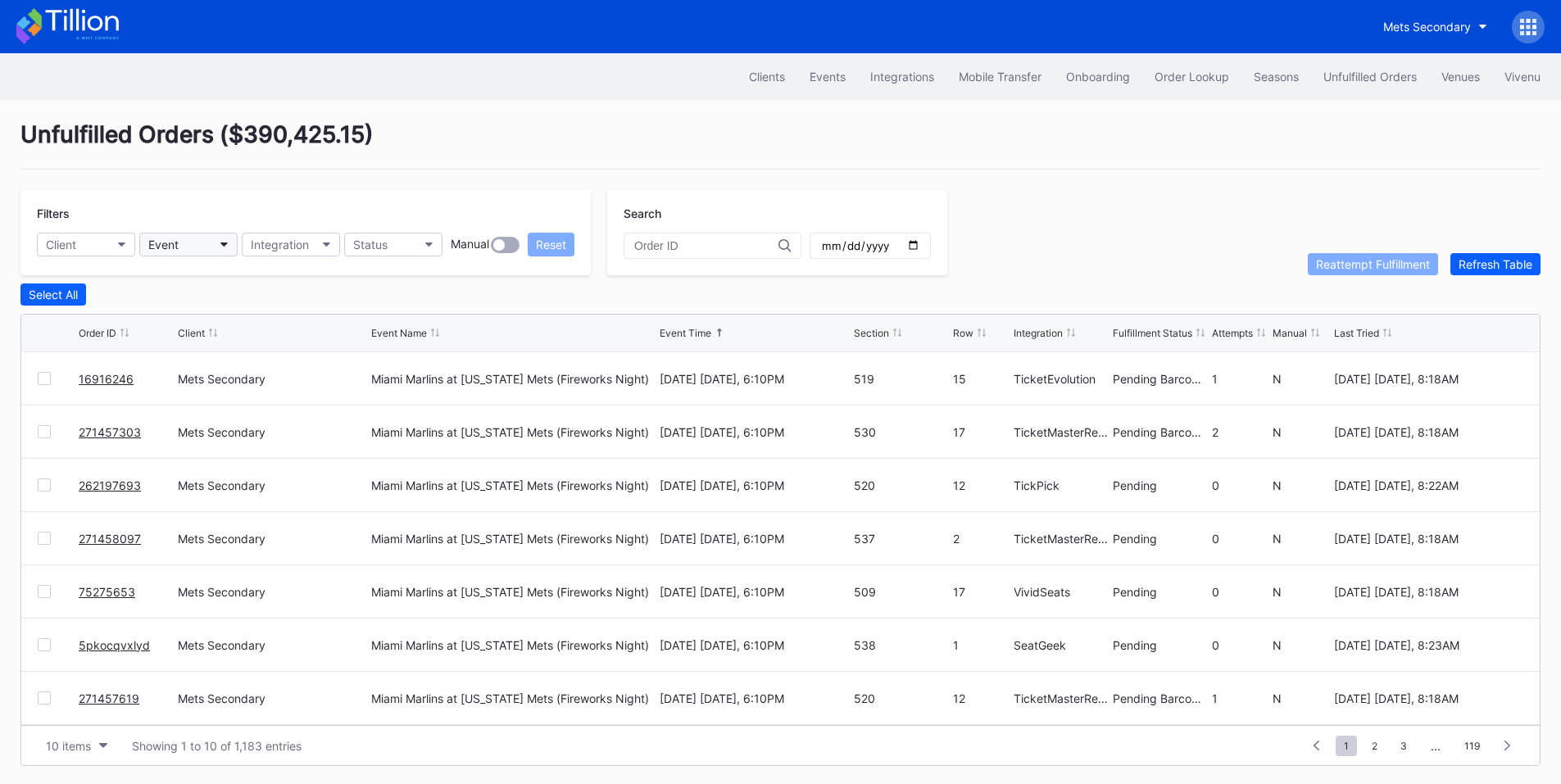
click at [172, 240] on div "Event" at bounding box center [163, 245] width 30 height 14
type input "shu"
click at [187, 308] on div "Shubh CANCELLED" at bounding box center [234, 317] width 191 height 30
